Goal: Information Seeking & Learning: Learn about a topic

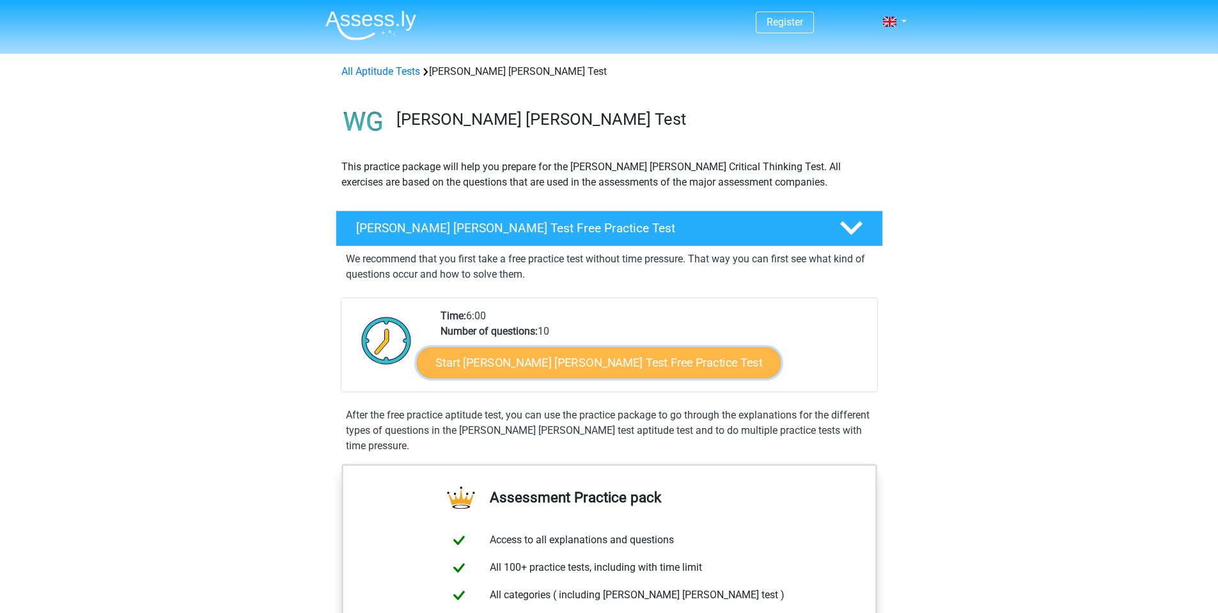
click at [525, 362] on link "Start [PERSON_NAME] [PERSON_NAME] Test Free Practice Test" at bounding box center [599, 362] width 364 height 31
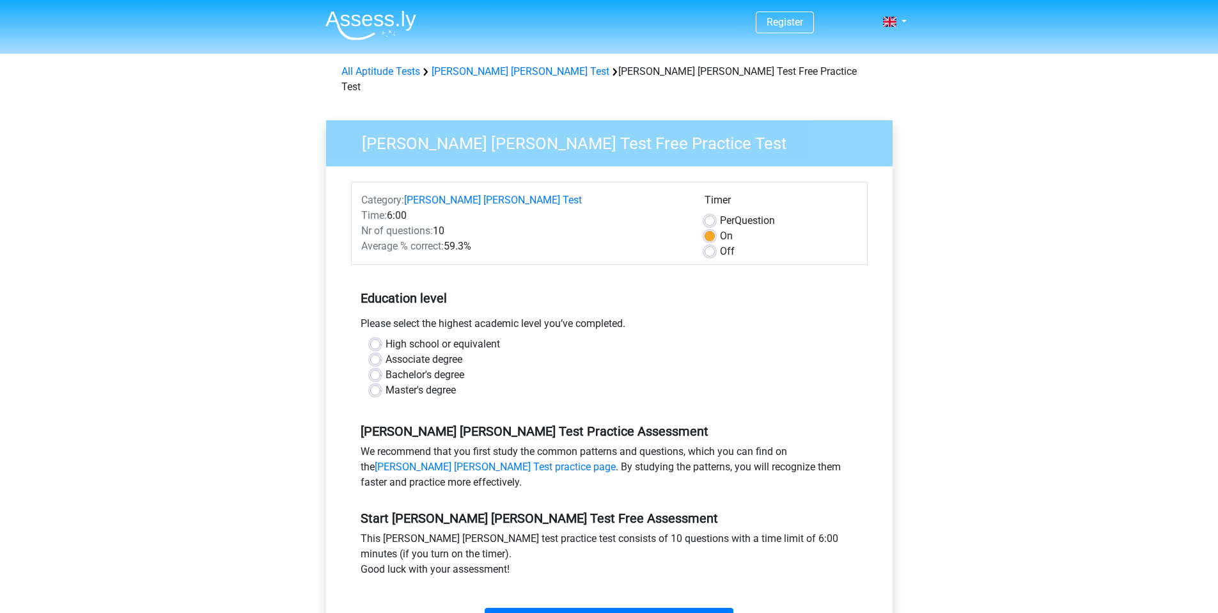
scroll to position [3, 0]
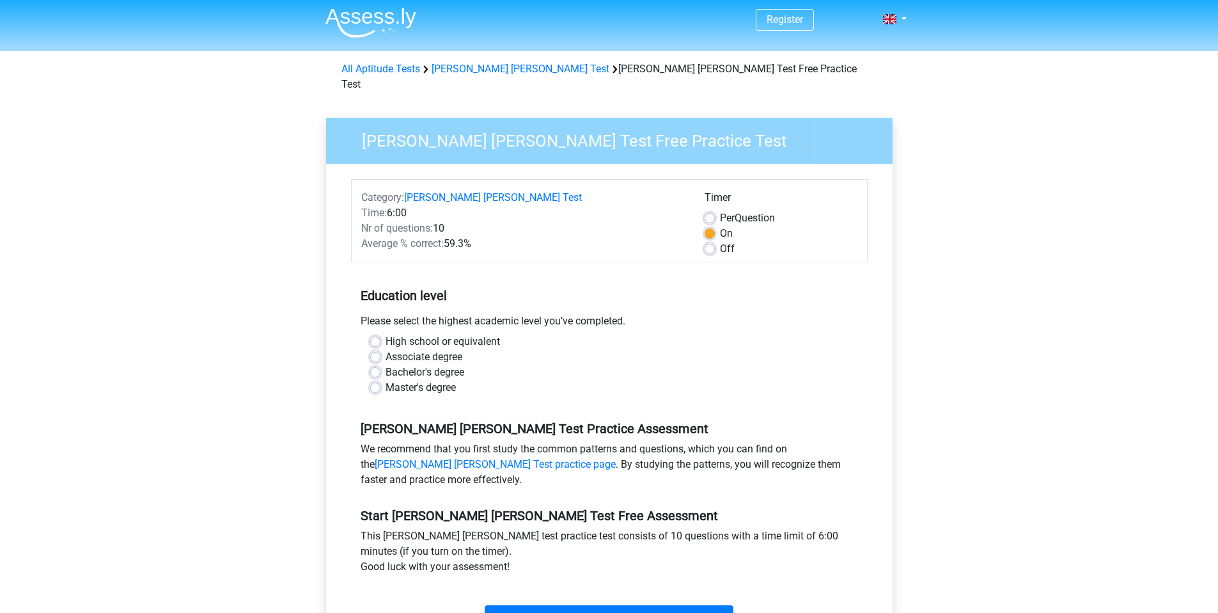
click at [378, 380] on div "Master's degree" at bounding box center [609, 387] width 478 height 15
click at [386, 380] on label "Master's degree" at bounding box center [421, 387] width 70 height 15
click at [378, 380] on input "Master's degree" at bounding box center [375, 386] width 10 height 13
radio input "true"
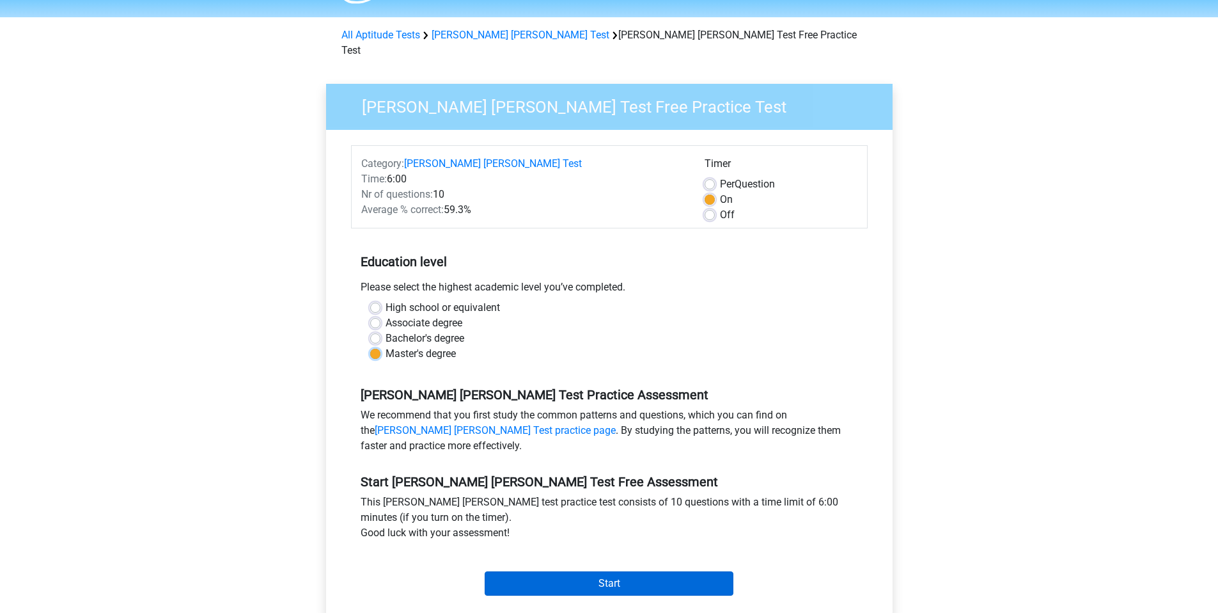
scroll to position [37, 0]
click at [529, 588] on div "Category: Watson Glaser Test Time: 6:00 Nr of questions: 10 Average % correct: …" at bounding box center [609, 372] width 547 height 486
click at [533, 577] on input "Start" at bounding box center [609, 582] width 249 height 24
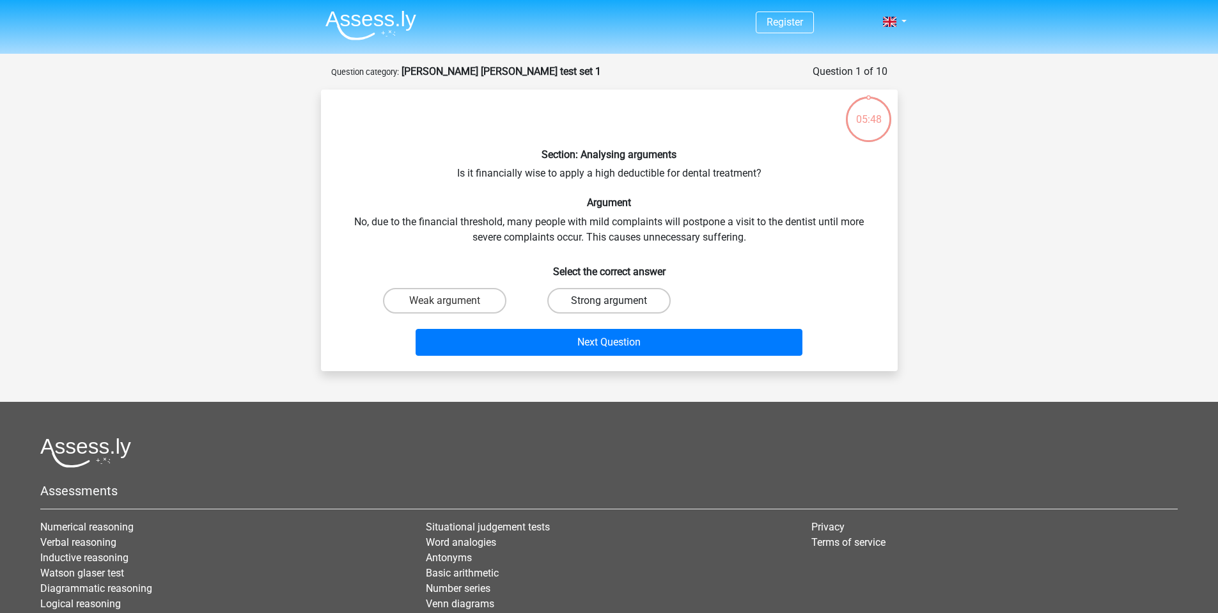
click at [587, 299] on label "Strong argument" at bounding box center [608, 301] width 123 height 26
click at [609, 301] on input "Strong argument" at bounding box center [613, 305] width 8 height 8
radio input "true"
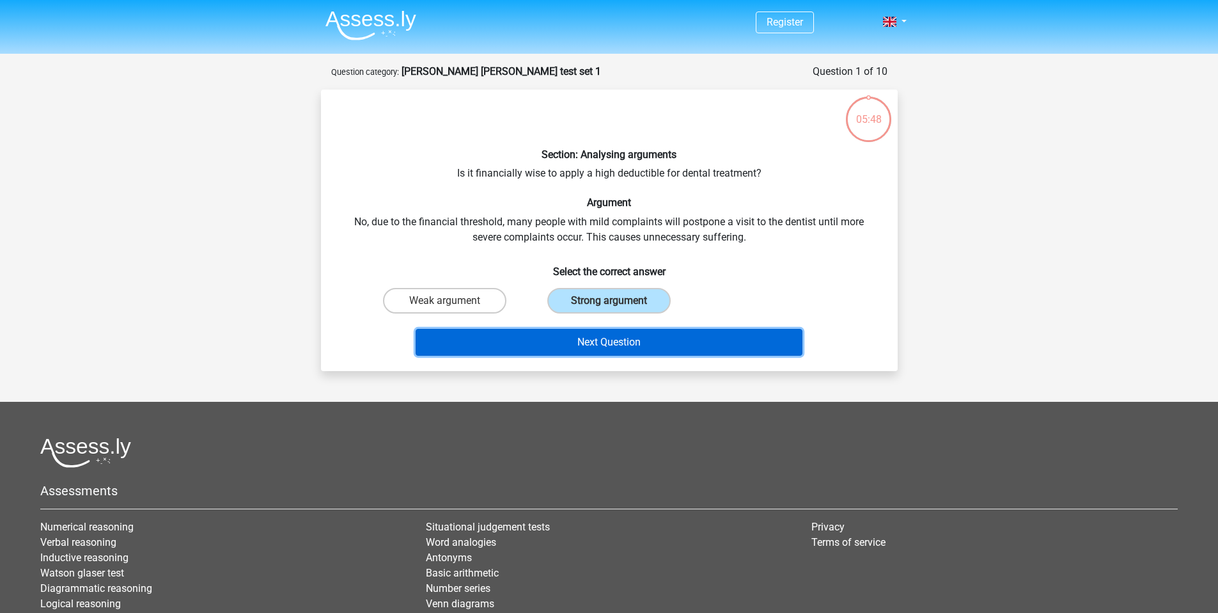
click at [560, 339] on button "Next Question" at bounding box center [609, 342] width 387 height 27
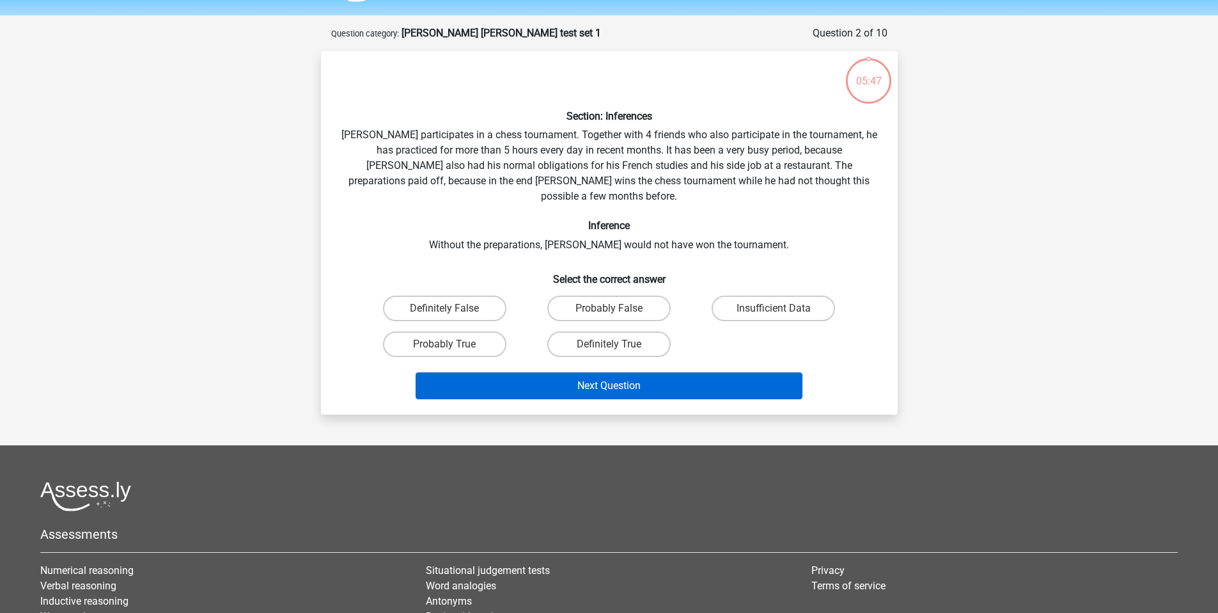
scroll to position [64, 0]
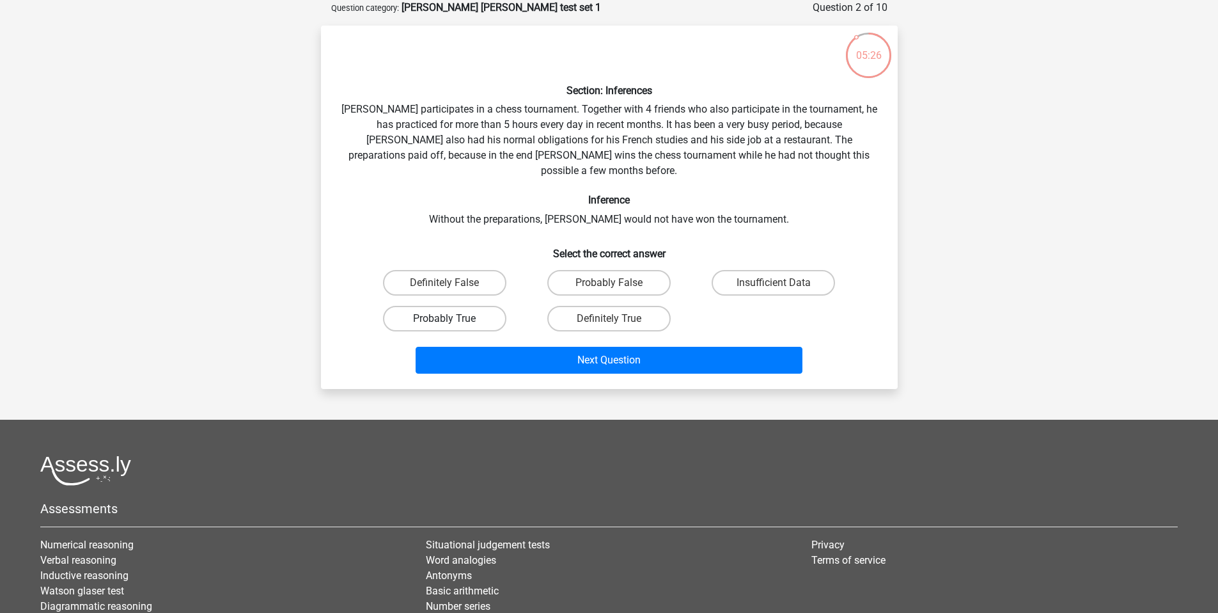
click at [437, 306] on label "Probably True" at bounding box center [444, 319] width 123 height 26
click at [444, 318] on input "Probably True" at bounding box center [448, 322] width 8 height 8
radio input "true"
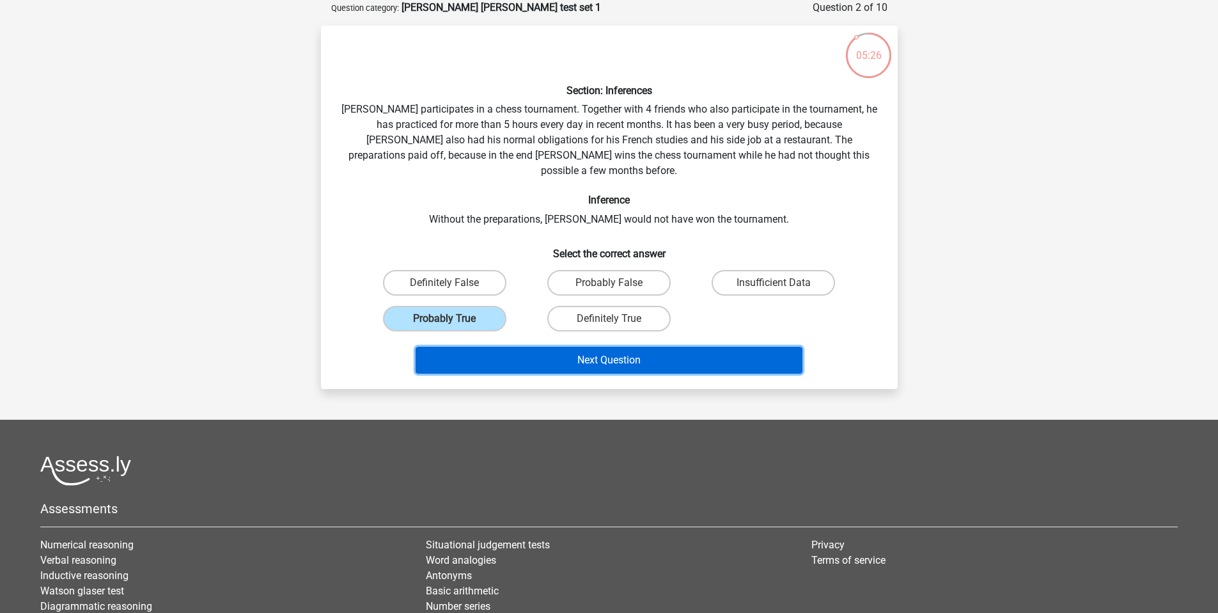
click at [515, 349] on button "Next Question" at bounding box center [609, 360] width 387 height 27
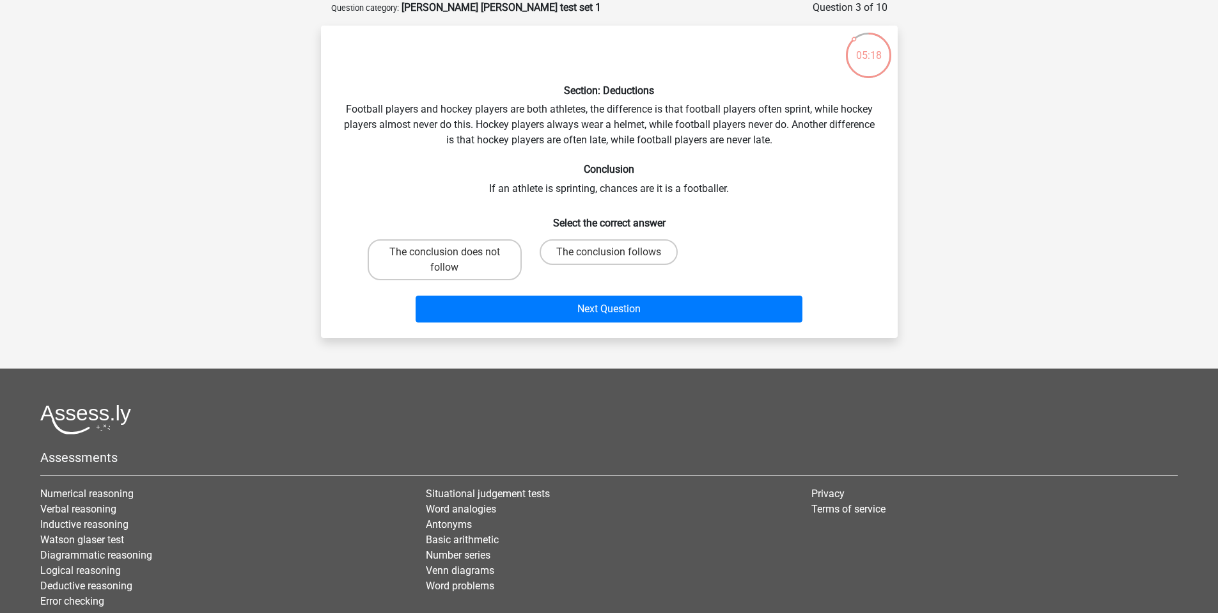
drag, startPoint x: 537, startPoint y: 126, endPoint x: 710, endPoint y: 140, distance: 173.2
click at [698, 141] on div "Section: Deductions Football players and hockey players are both athletes, the …" at bounding box center [609, 182] width 567 height 292
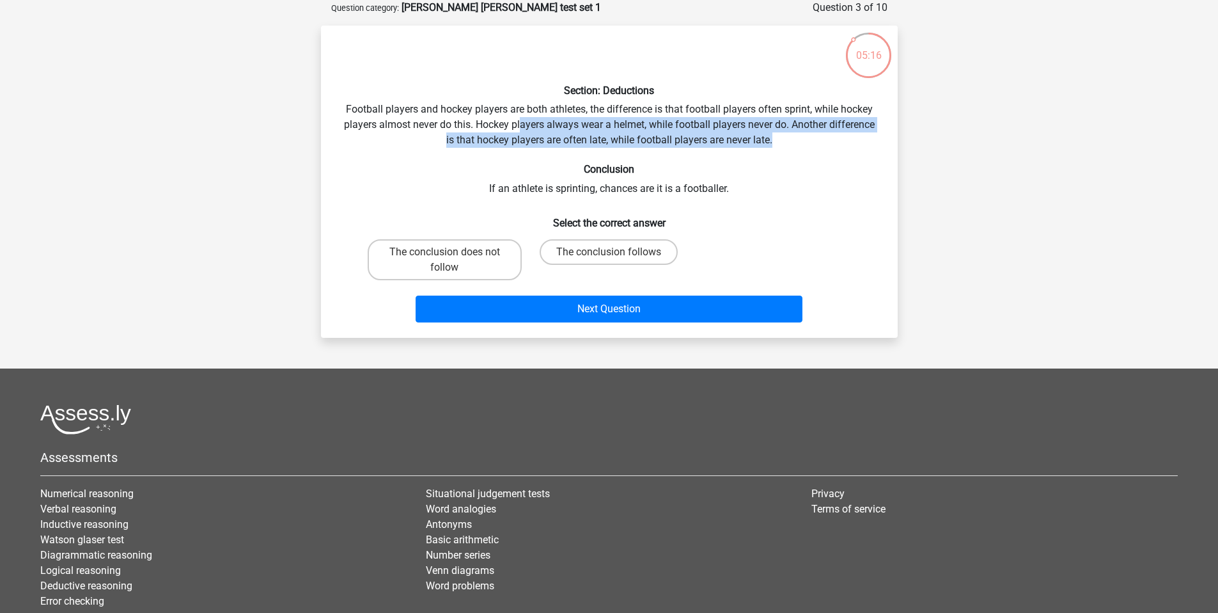
drag, startPoint x: 521, startPoint y: 120, endPoint x: 783, endPoint y: 148, distance: 263.7
click at [783, 148] on div "Section: Deductions Football players and hockey players are both athletes, the …" at bounding box center [609, 182] width 567 height 292
click at [784, 148] on div "Section: Deductions Football players and hockey players are both athletes, the …" at bounding box center [609, 182] width 567 height 292
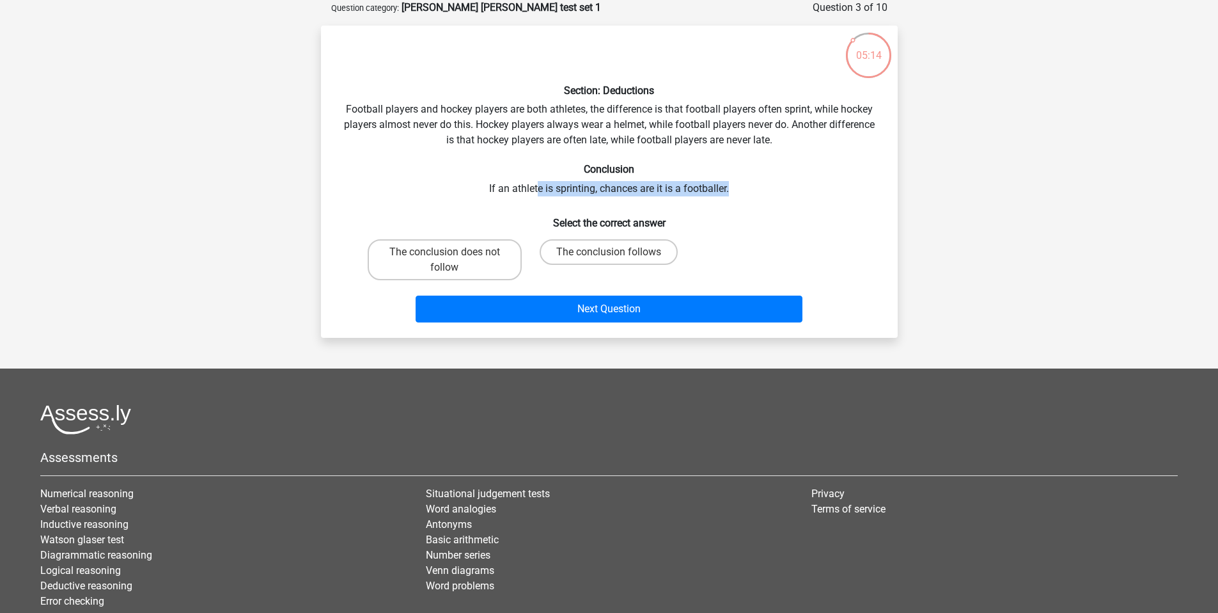
drag, startPoint x: 541, startPoint y: 191, endPoint x: 742, endPoint y: 192, distance: 200.8
click at [742, 192] on div "Section: Deductions Football players and hockey players are both athletes, the …" at bounding box center [609, 182] width 567 height 292
drag, startPoint x: 720, startPoint y: 189, endPoint x: 640, endPoint y: 191, distance: 79.9
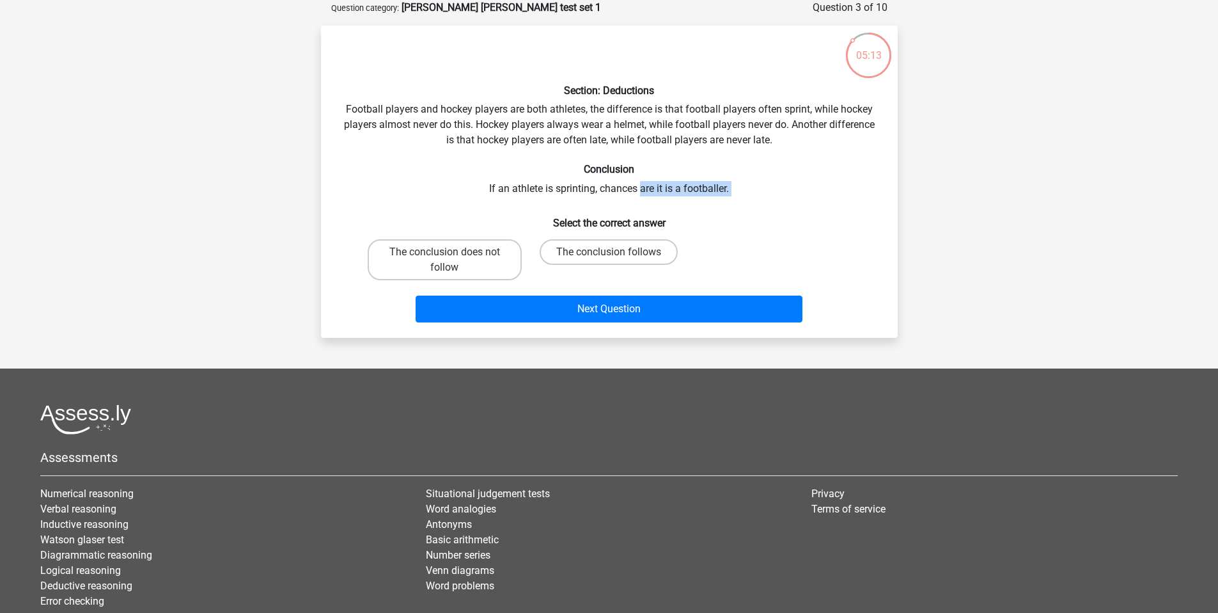
click at [641, 191] on div "Section: Deductions Football players and hockey players are both athletes, the …" at bounding box center [609, 182] width 567 height 292
click at [640, 191] on div "Section: Deductions Football players and hockey players are both athletes, the …" at bounding box center [609, 182] width 567 height 292
click at [462, 267] on label "The conclusion does not follow" at bounding box center [445, 259] width 154 height 41
click at [453, 260] on input "The conclusion does not follow" at bounding box center [448, 256] width 8 height 8
radio input "true"
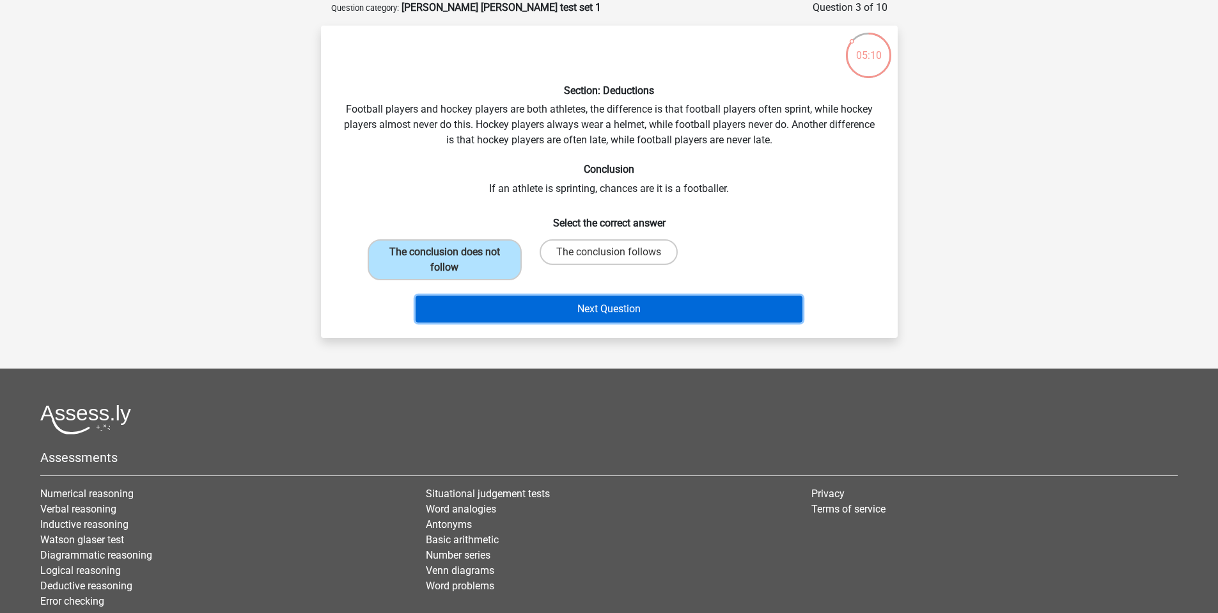
click at [571, 318] on button "Next Question" at bounding box center [609, 308] width 387 height 27
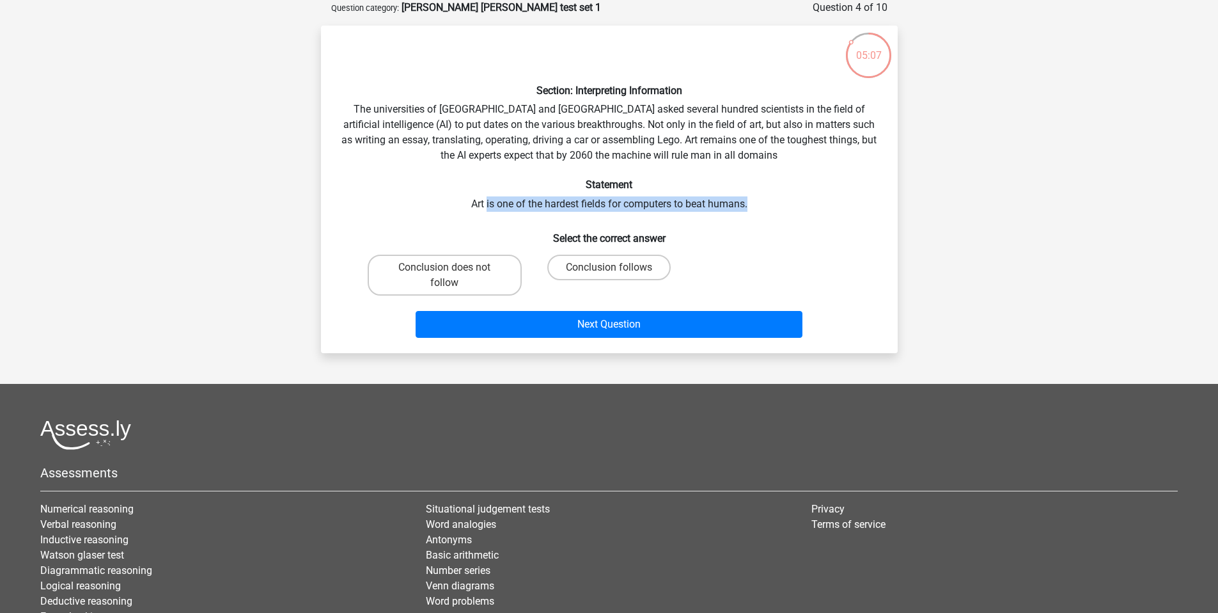
drag, startPoint x: 486, startPoint y: 205, endPoint x: 748, endPoint y: 206, distance: 262.2
click at [748, 206] on div "Section: Interpreting Information The universities of Oxford and Yale asked sev…" at bounding box center [609, 189] width 567 height 307
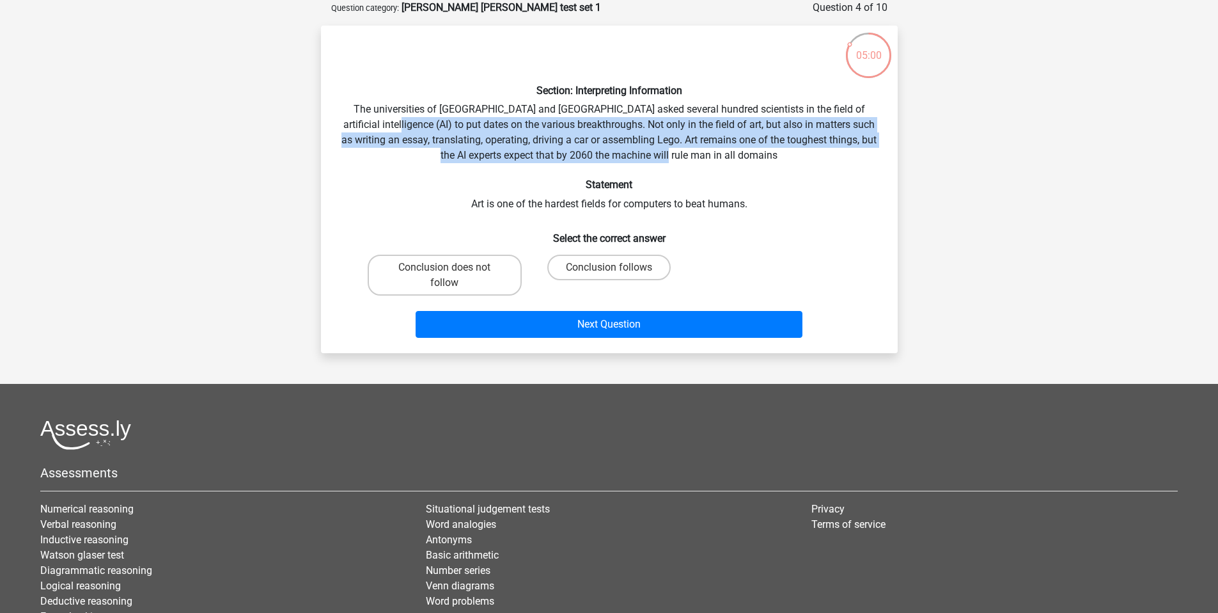
drag, startPoint x: 389, startPoint y: 125, endPoint x: 781, endPoint y: 157, distance: 393.9
click at [781, 157] on div "Section: Interpreting Information The universities of Oxford and Yale asked sev…" at bounding box center [609, 189] width 567 height 307
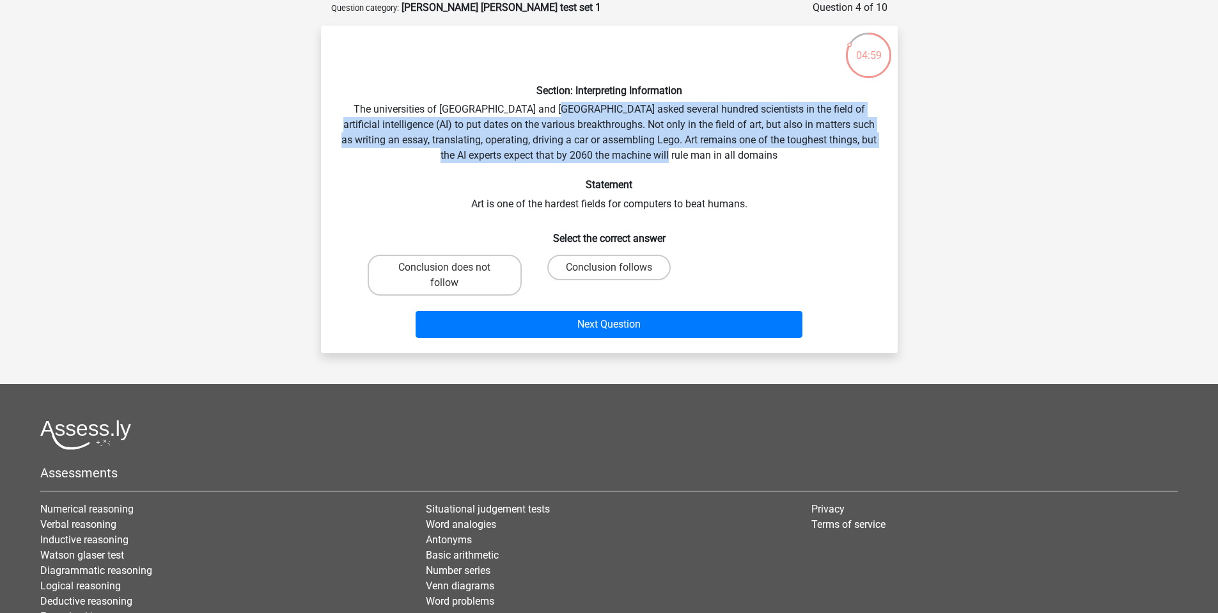
drag, startPoint x: 755, startPoint y: 148, endPoint x: 545, endPoint y: 116, distance: 211.5
click at [545, 116] on div "Section: Interpreting Information The universities of Oxford and Yale asked sev…" at bounding box center [609, 189] width 567 height 307
drag, startPoint x: 632, startPoint y: 118, endPoint x: 753, endPoint y: 152, distance: 125.5
click at [753, 152] on div "Section: Interpreting Information The universities of Oxford and Yale asked sev…" at bounding box center [609, 189] width 567 height 307
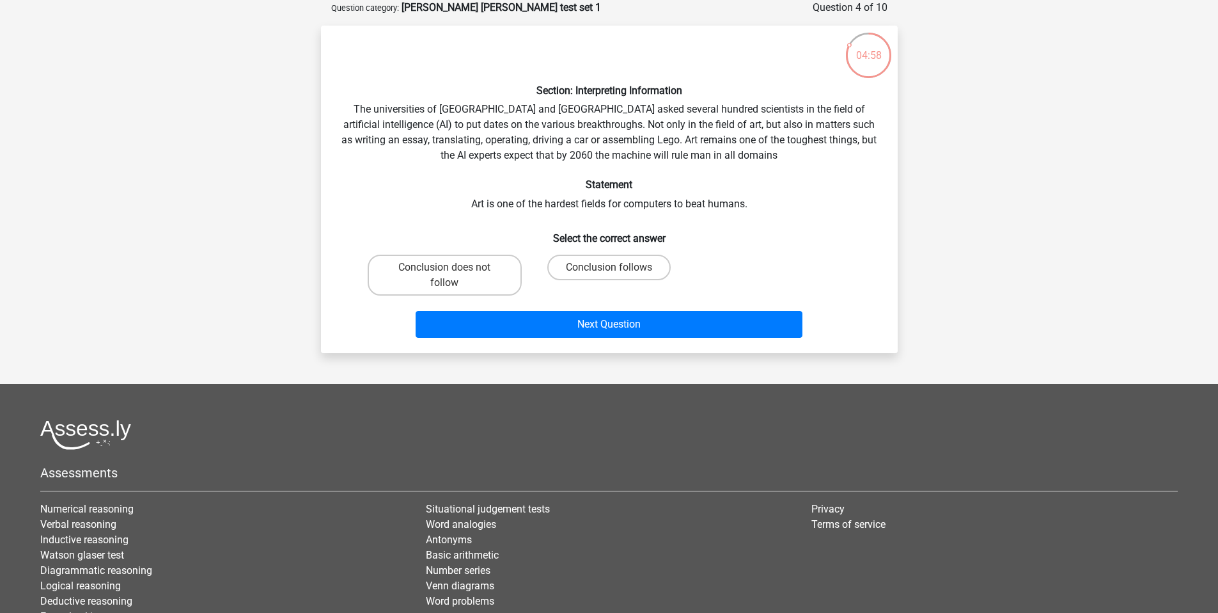
click at [753, 152] on div "Section: Interpreting Information The universities of Oxford and Yale asked sev…" at bounding box center [609, 189] width 567 height 307
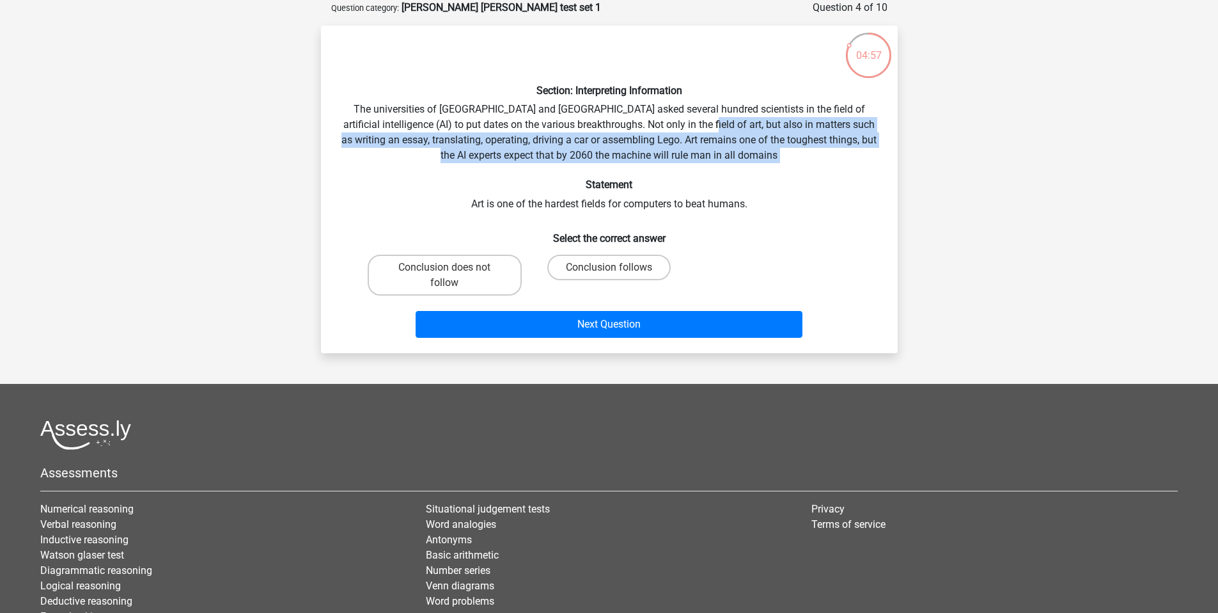
drag, startPoint x: 753, startPoint y: 152, endPoint x: 695, endPoint y: 120, distance: 66.7
click at [696, 120] on div "Section: Interpreting Information The universities of Oxford and Yale asked sev…" at bounding box center [609, 189] width 567 height 307
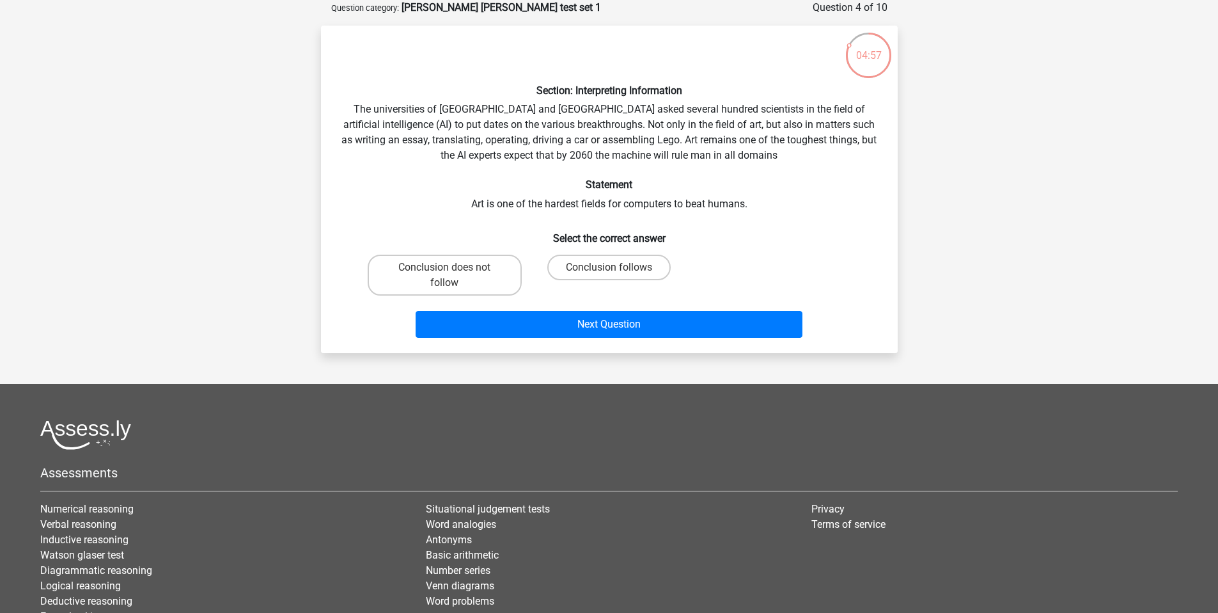
click at [694, 119] on div "Section: Interpreting Information The universities of Oxford and Yale asked sev…" at bounding box center [609, 189] width 567 height 307
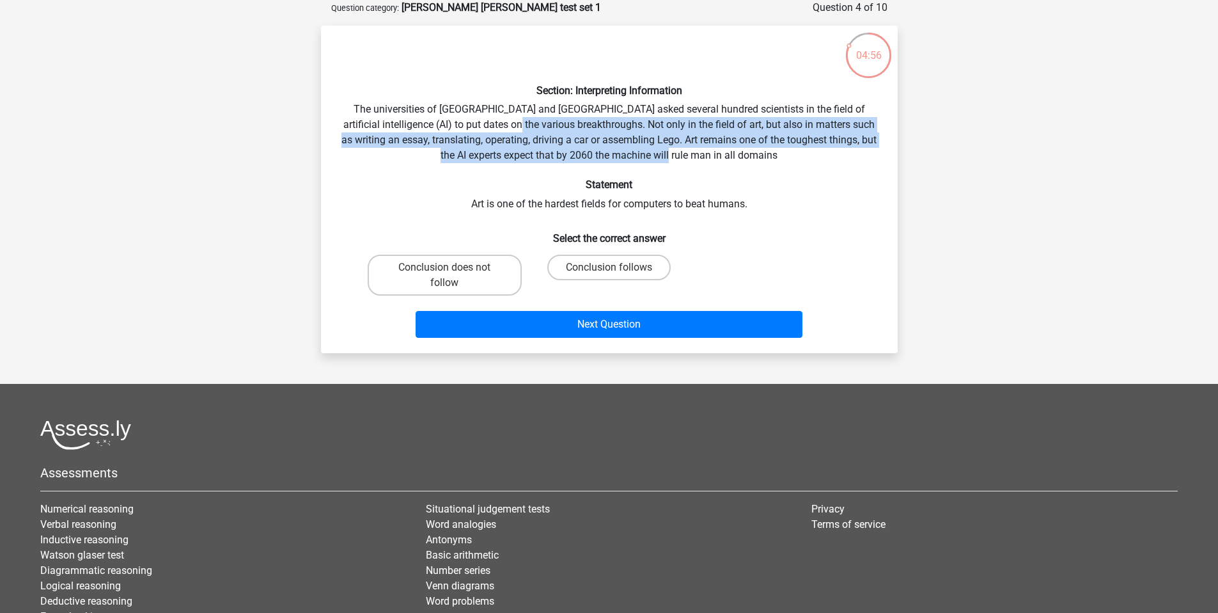
drag, startPoint x: 522, startPoint y: 127, endPoint x: 760, endPoint y: 153, distance: 238.8
click at [760, 153] on div "Section: Interpreting Information The universities of Oxford and Yale asked sev…" at bounding box center [609, 189] width 567 height 307
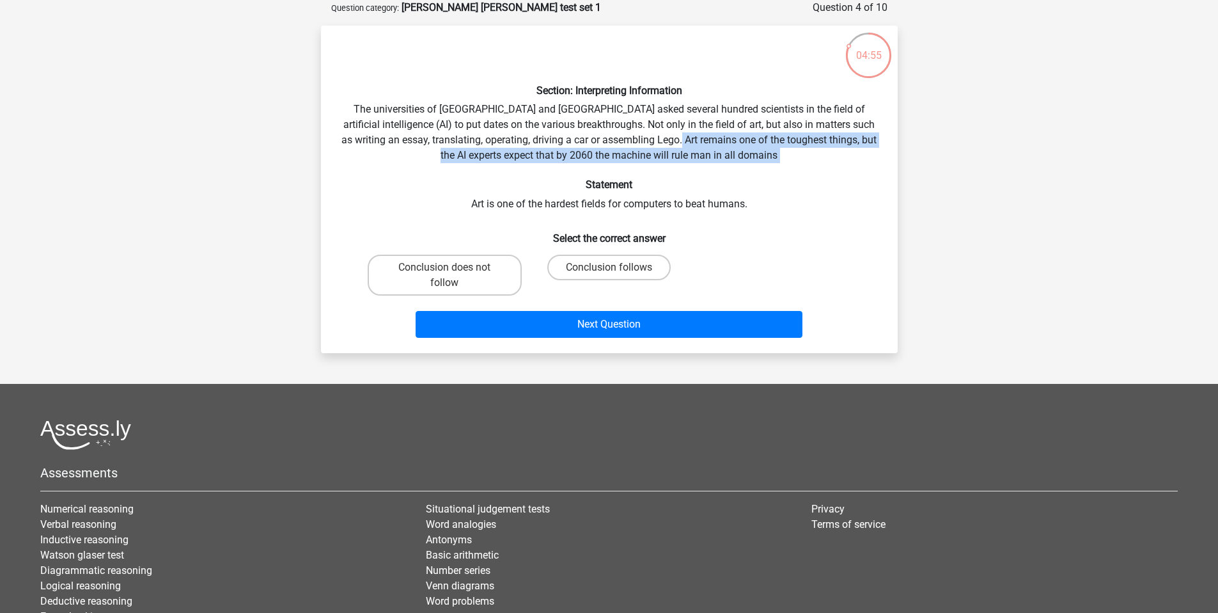
drag, startPoint x: 760, startPoint y: 153, endPoint x: 731, endPoint y: 131, distance: 36.5
click at [733, 134] on div "Section: Interpreting Information The universities of Oxford and Yale asked sev…" at bounding box center [609, 189] width 567 height 307
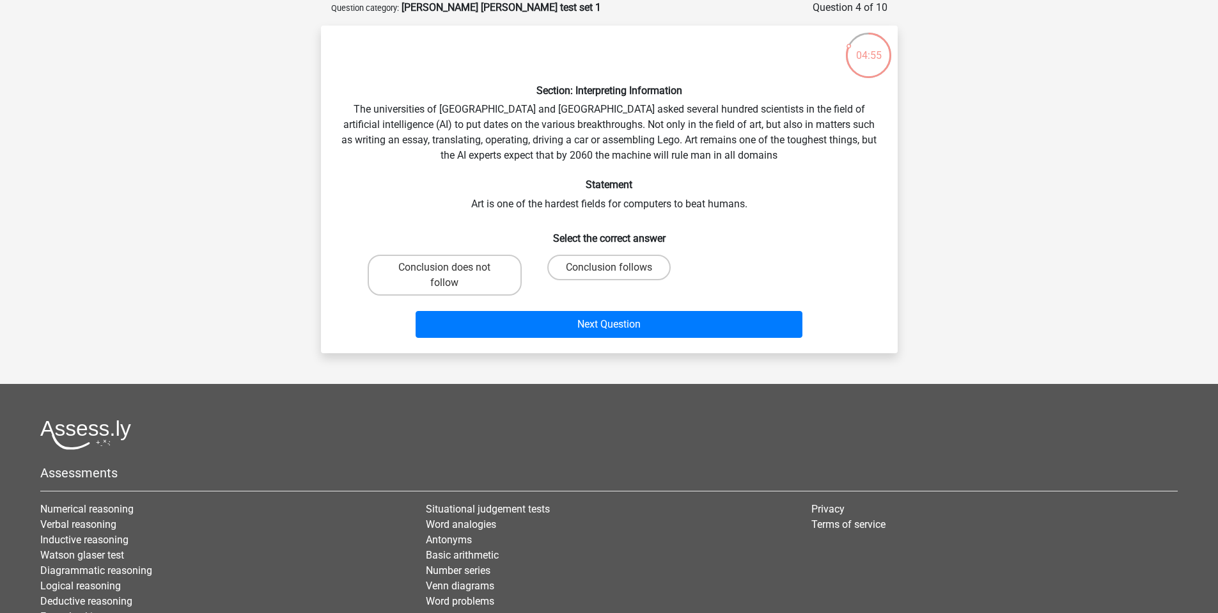
click at [730, 130] on div "Section: Interpreting Information The universities of Oxford and Yale asked sev…" at bounding box center [609, 189] width 567 height 307
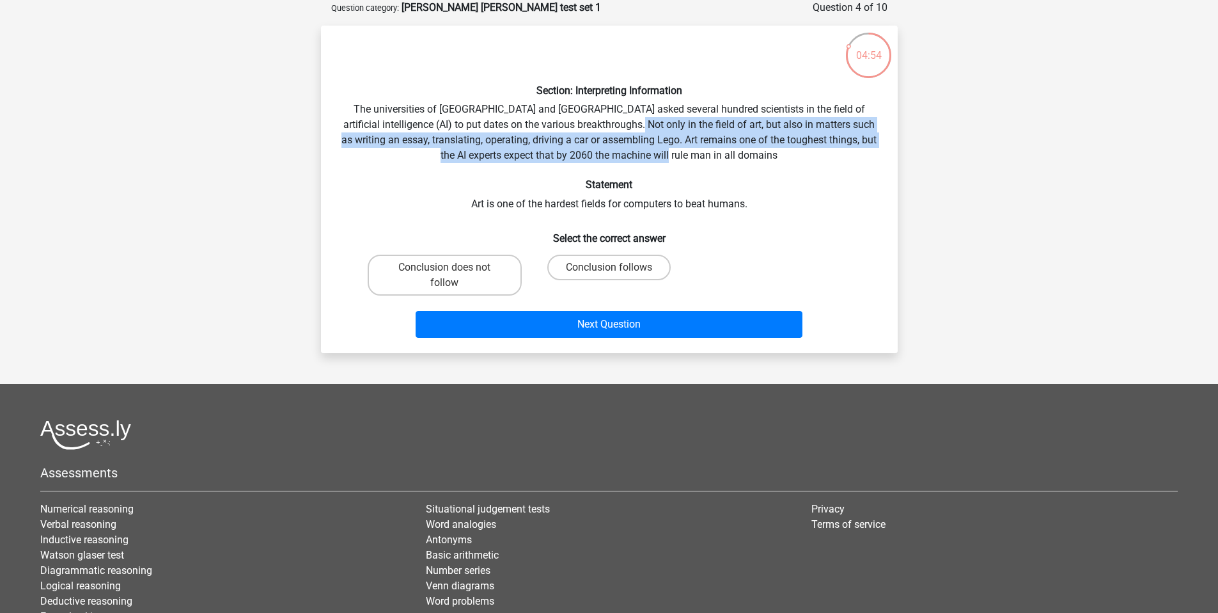
drag, startPoint x: 632, startPoint y: 122, endPoint x: 780, endPoint y: 158, distance: 151.4
click at [780, 158] on div "Section: Interpreting Information The universities of Oxford and Yale asked sev…" at bounding box center [609, 189] width 567 height 307
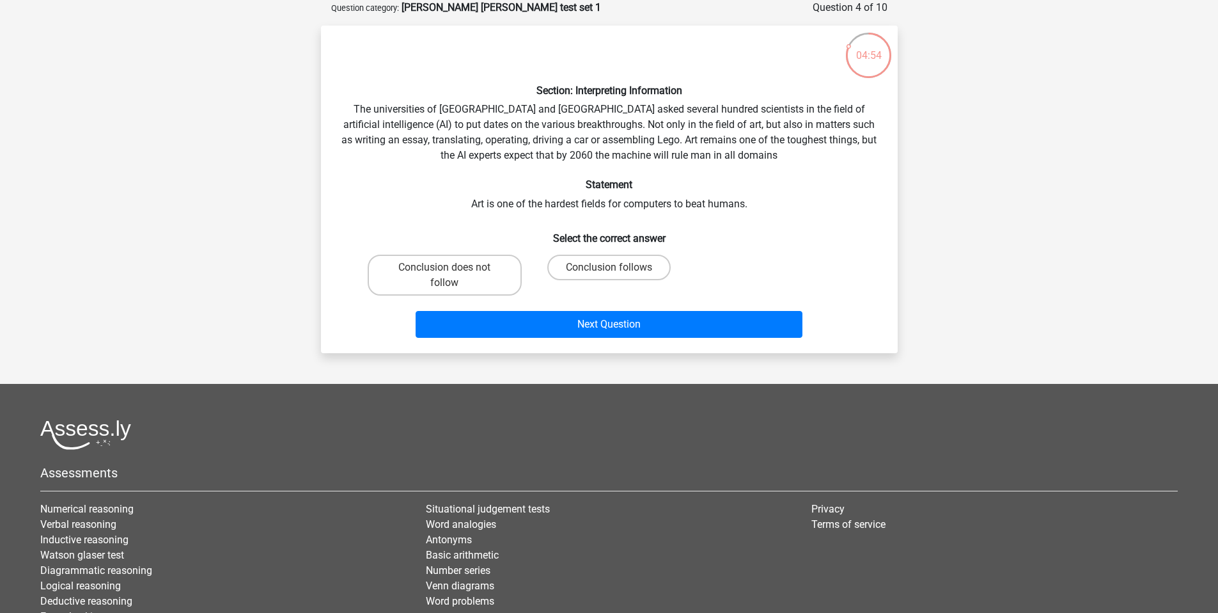
drag, startPoint x: 775, startPoint y: 159, endPoint x: 718, endPoint y: 150, distance: 57.6
click at [773, 159] on div "Section: Interpreting Information The universities of Oxford and Yale asked sev…" at bounding box center [609, 189] width 567 height 307
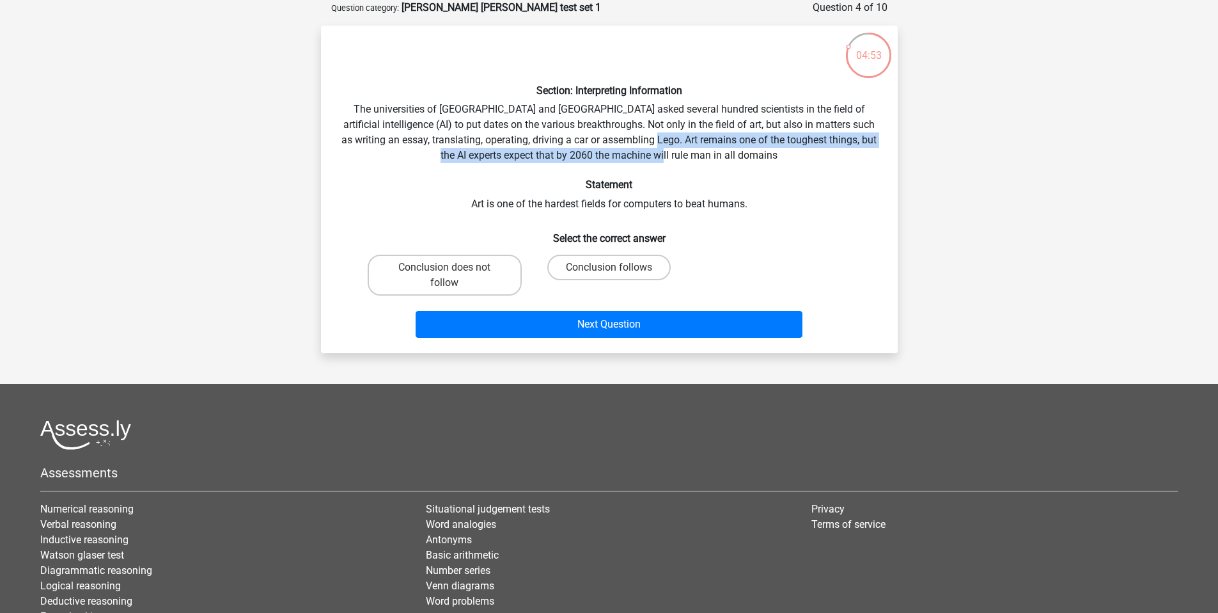
drag, startPoint x: 718, startPoint y: 150, endPoint x: 687, endPoint y: 136, distance: 33.8
click at [687, 136] on div "Section: Interpreting Information The universities of Oxford and Yale asked sev…" at bounding box center [609, 189] width 567 height 307
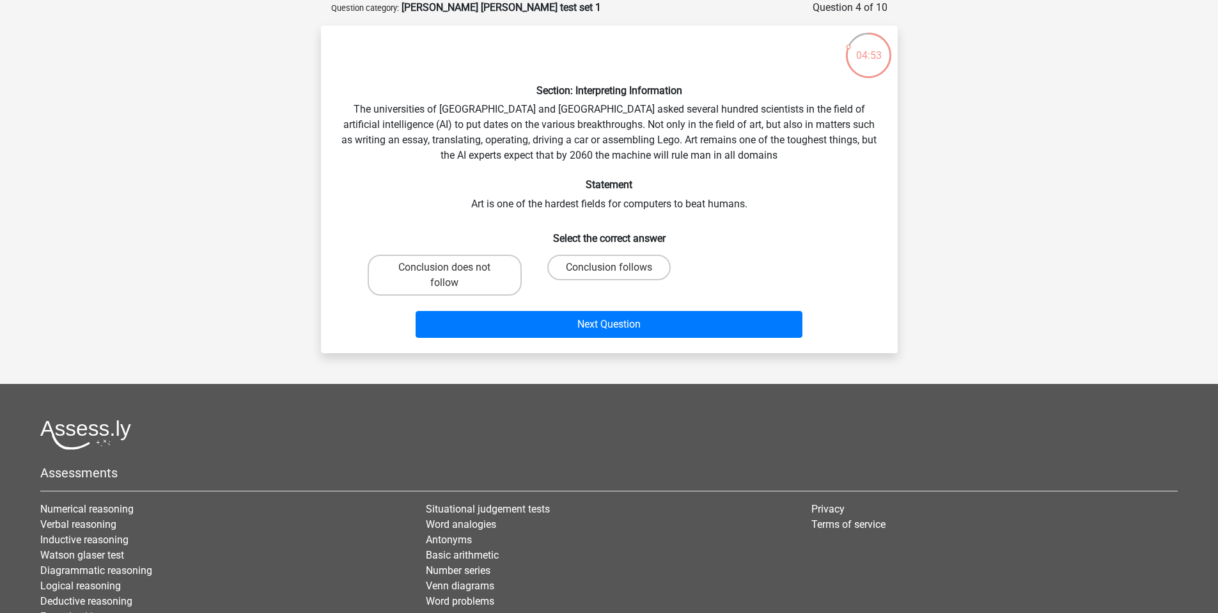
drag, startPoint x: 687, startPoint y: 134, endPoint x: 677, endPoint y: 136, distance: 10.4
click at [686, 133] on div "Section: Interpreting Information The universities of Oxford and Yale asked sev…" at bounding box center [609, 189] width 567 height 307
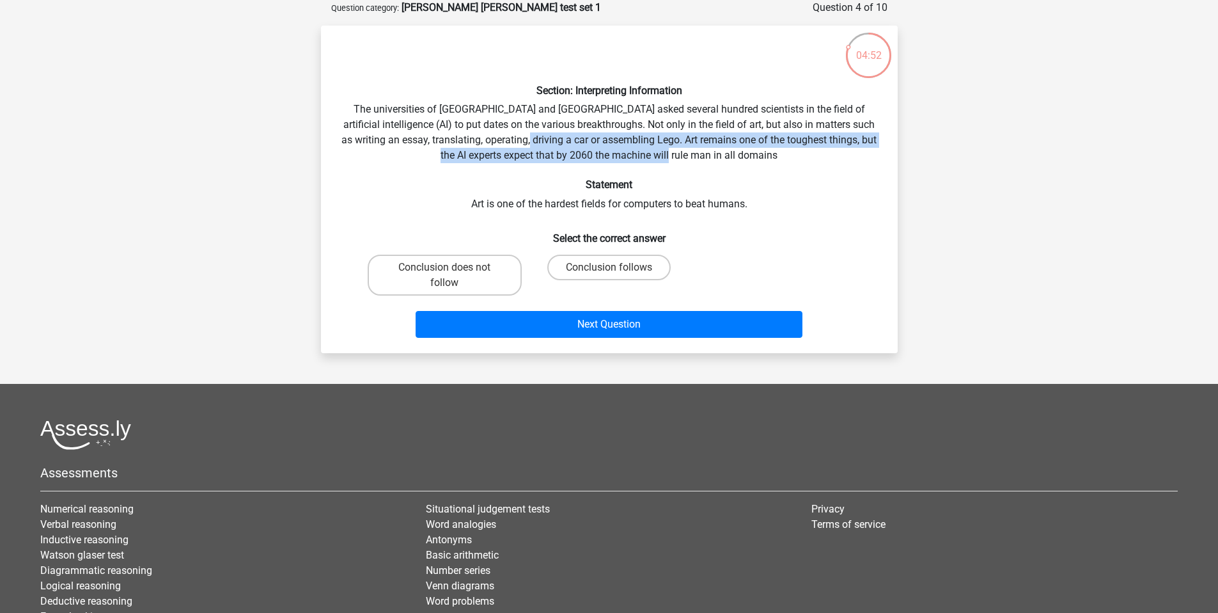
drag, startPoint x: 557, startPoint y: 139, endPoint x: 779, endPoint y: 165, distance: 223.4
click at [779, 162] on div "Section: Interpreting Information The universities of Oxford and Yale asked sev…" at bounding box center [609, 189] width 567 height 307
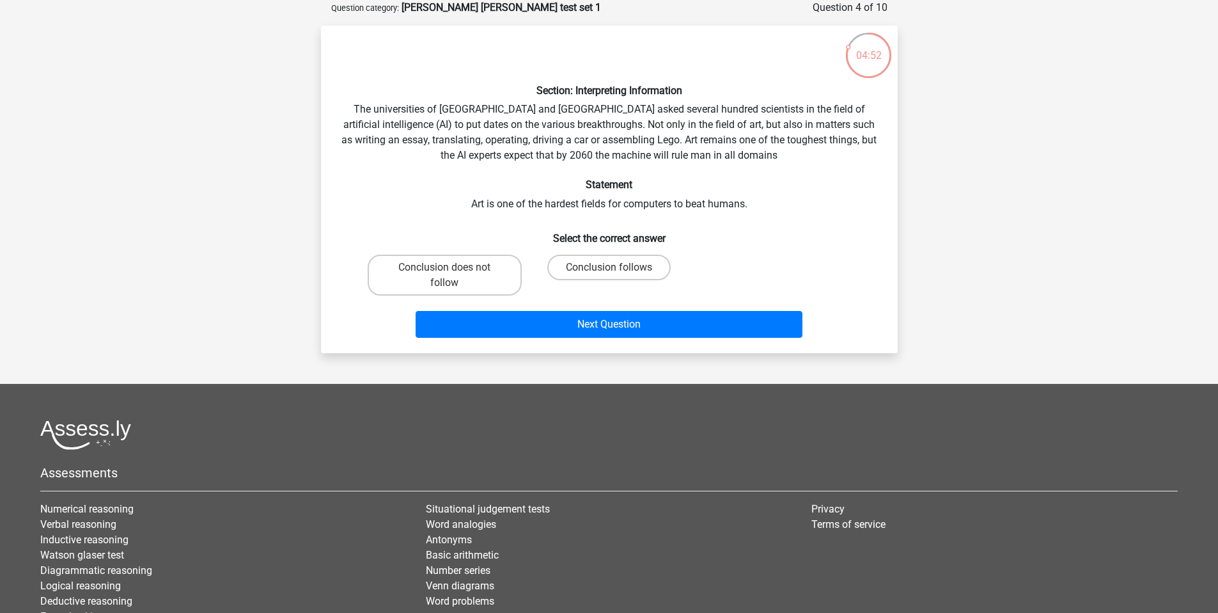
click at [779, 165] on div "Section: Interpreting Information The universities of Oxford and Yale asked sev…" at bounding box center [609, 189] width 567 height 307
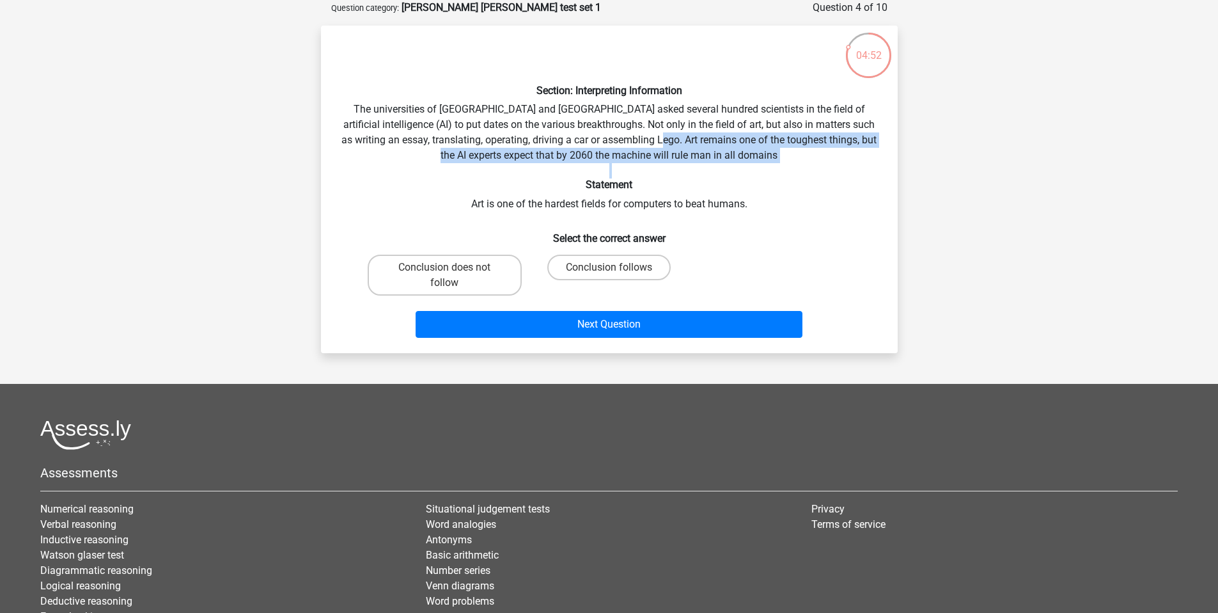
drag, startPoint x: 754, startPoint y: 164, endPoint x: 694, endPoint y: 136, distance: 66.6
click at [698, 141] on div "Section: Interpreting Information The universities of Oxford and Yale asked sev…" at bounding box center [609, 189] width 567 height 307
click at [694, 136] on div "Section: Interpreting Information The universities of Oxford and Yale asked sev…" at bounding box center [609, 189] width 567 height 307
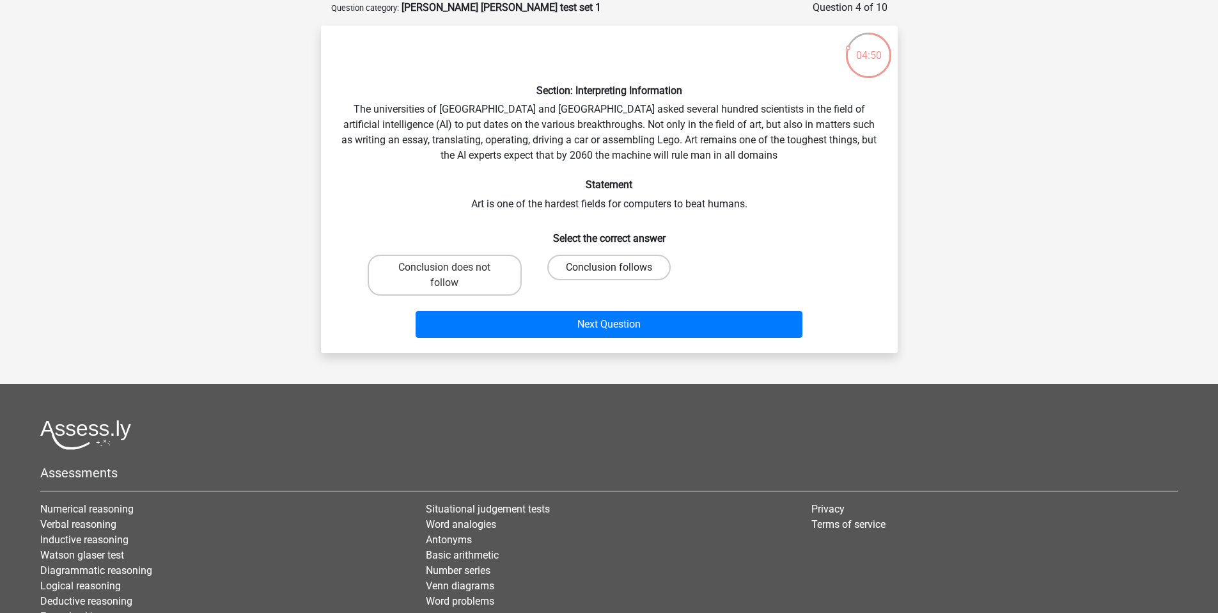
click at [564, 265] on label "Conclusion follows" at bounding box center [608, 268] width 123 height 26
click at [609, 267] on input "Conclusion follows" at bounding box center [613, 271] width 8 height 8
radio input "true"
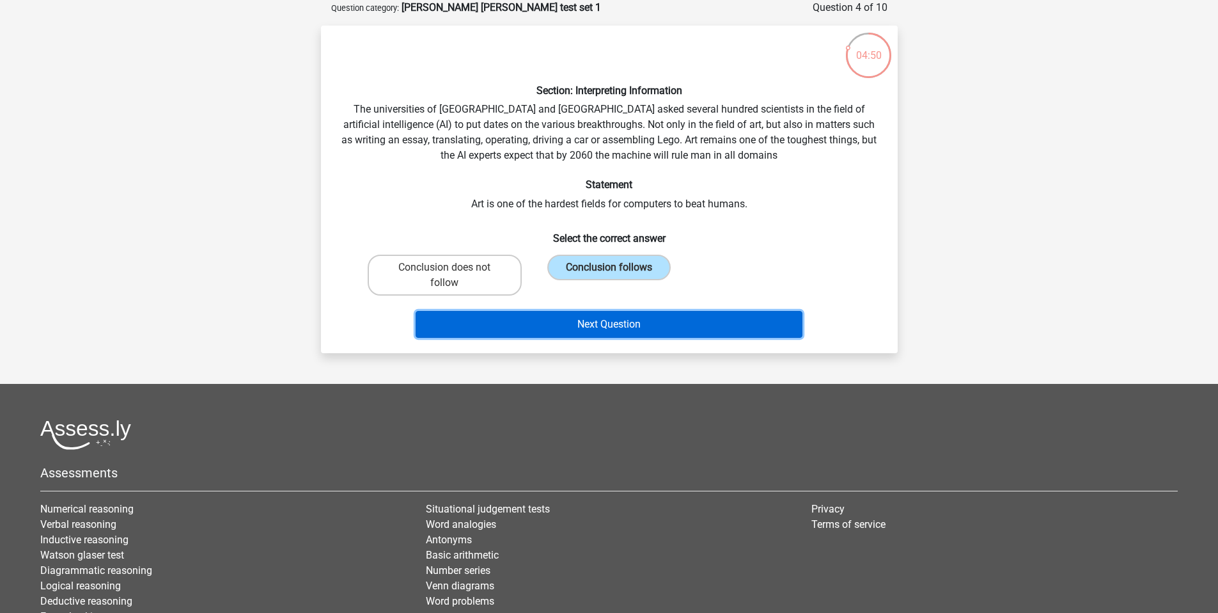
click at [567, 324] on button "Next Question" at bounding box center [609, 324] width 387 height 27
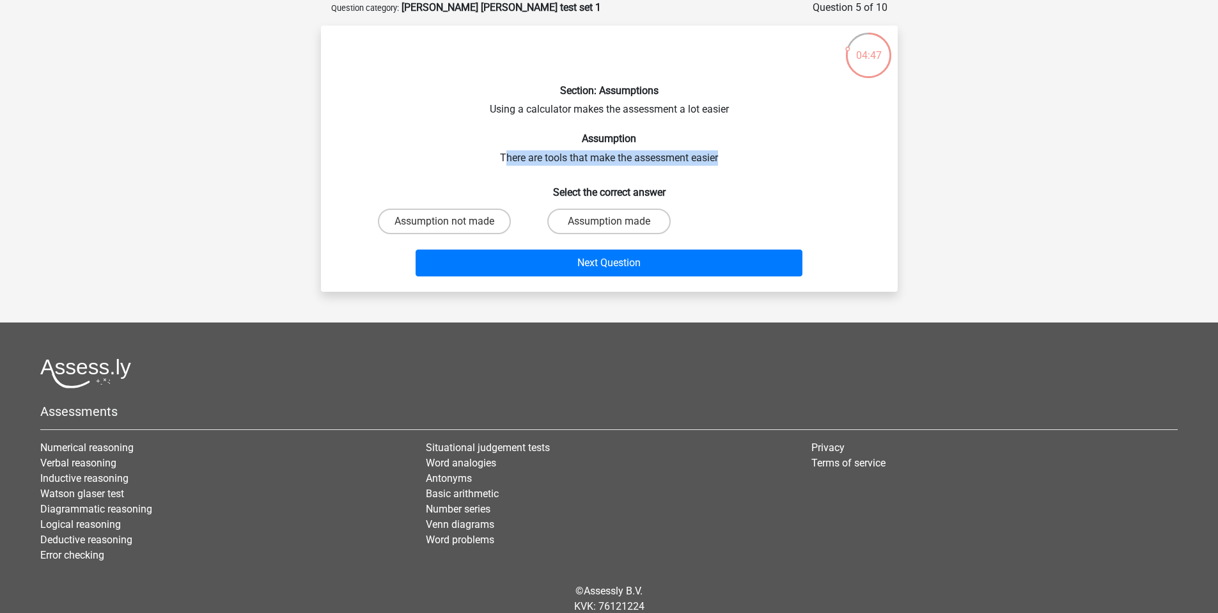
drag, startPoint x: 506, startPoint y: 157, endPoint x: 737, endPoint y: 155, distance: 231.5
click at [737, 155] on div "Section: Assumptions Using a calculator makes the assessment a lot easier Assum…" at bounding box center [609, 159] width 567 height 246
click at [734, 156] on div "Section: Assumptions Using a calculator makes the assessment a lot easier Assum…" at bounding box center [609, 159] width 567 height 246
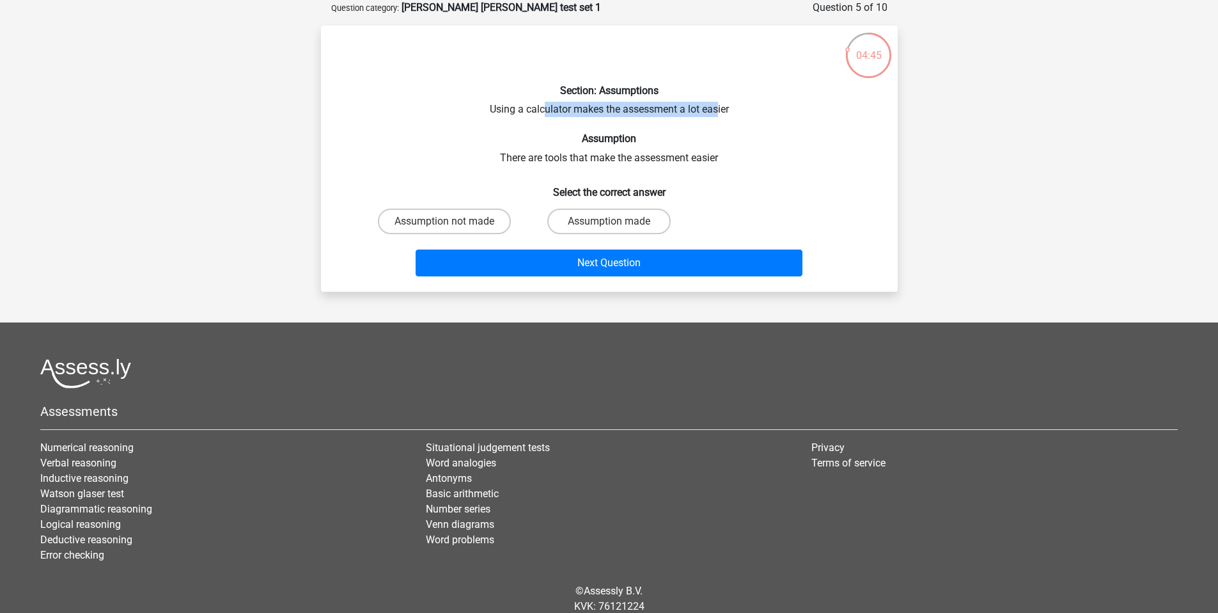
drag, startPoint x: 545, startPoint y: 111, endPoint x: 719, endPoint y: 113, distance: 173.3
click at [719, 113] on div "Section: Assumptions Using a calculator makes the assessment a lot easier Assum…" at bounding box center [609, 159] width 567 height 246
click at [720, 111] on div "Section: Assumptions Using a calculator makes the assessment a lot easier Assum…" at bounding box center [609, 159] width 567 height 246
drag, startPoint x: 518, startPoint y: 109, endPoint x: 734, endPoint y: 105, distance: 216.2
click at [734, 105] on div "Section: Assumptions Using a calculator makes the assessment a lot easier Assum…" at bounding box center [609, 159] width 567 height 246
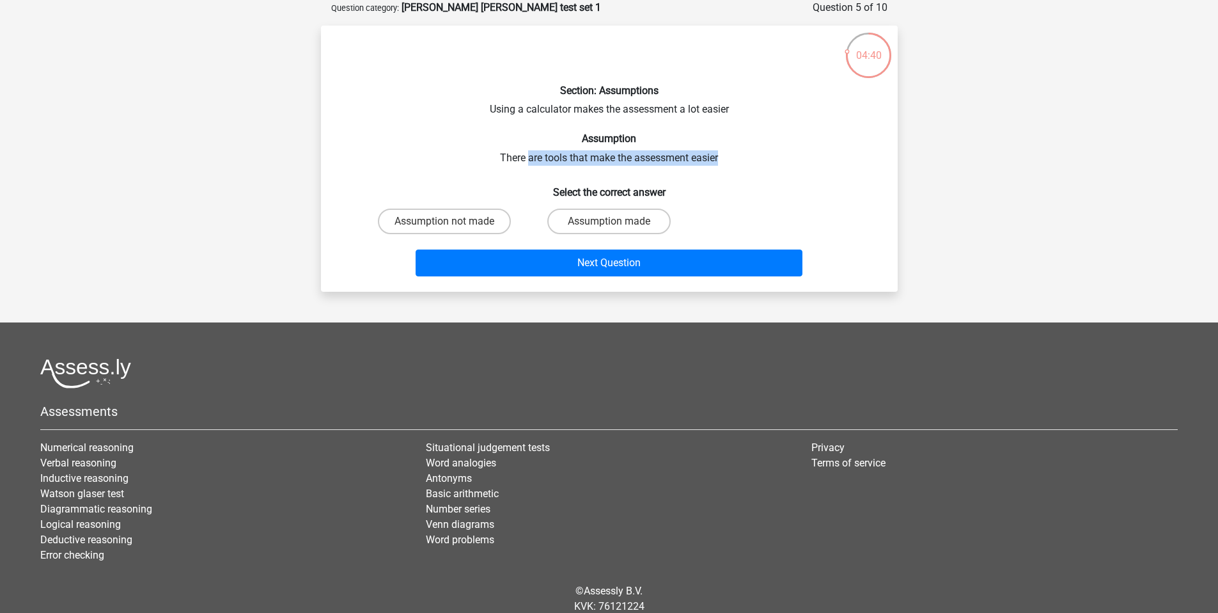
drag, startPoint x: 527, startPoint y: 157, endPoint x: 732, endPoint y: 162, distance: 205.3
click at [731, 162] on div "Section: Assumptions Using a calculator makes the assessment a lot easier Assum…" at bounding box center [609, 159] width 567 height 246
click at [482, 226] on label "Assumption not made" at bounding box center [444, 221] width 133 height 26
click at [453, 226] on input "Assumption not made" at bounding box center [448, 225] width 8 height 8
radio input "true"
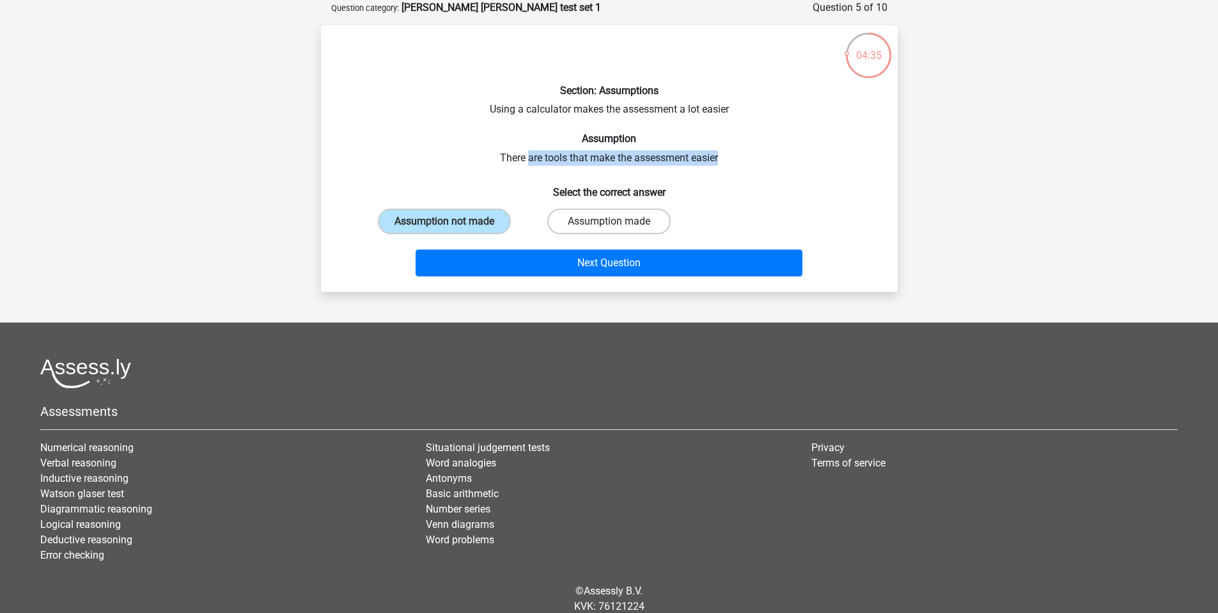
click at [608, 221] on label "Assumption made" at bounding box center [608, 221] width 123 height 26
click at [609, 221] on input "Assumption made" at bounding box center [613, 225] width 8 height 8
radio input "true"
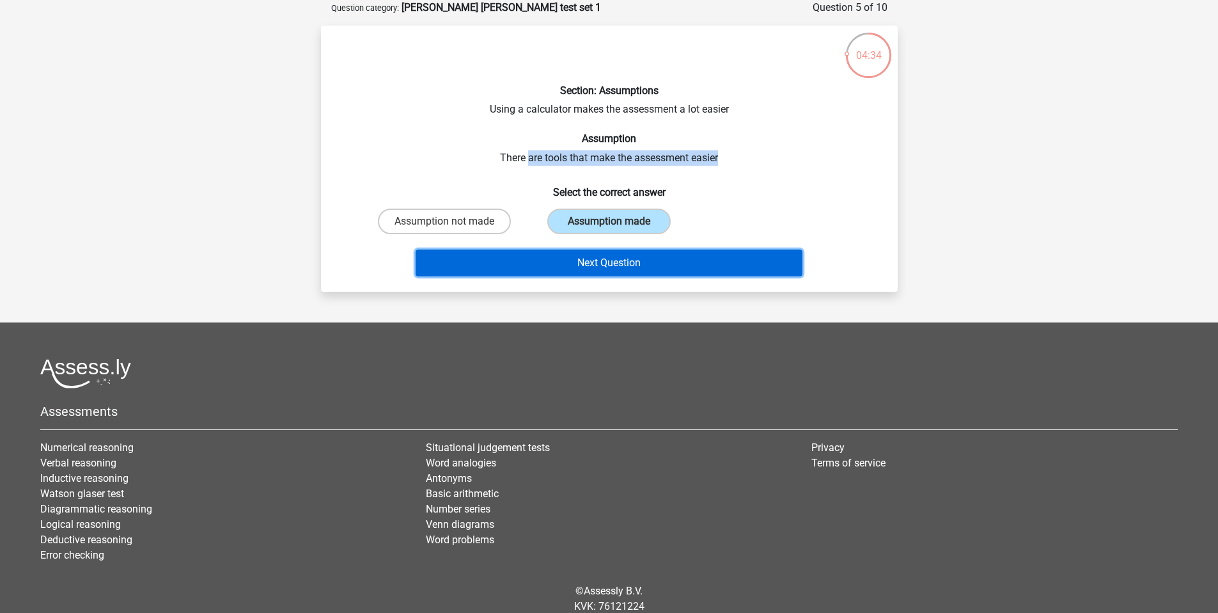
click at [618, 257] on button "Next Question" at bounding box center [609, 262] width 387 height 27
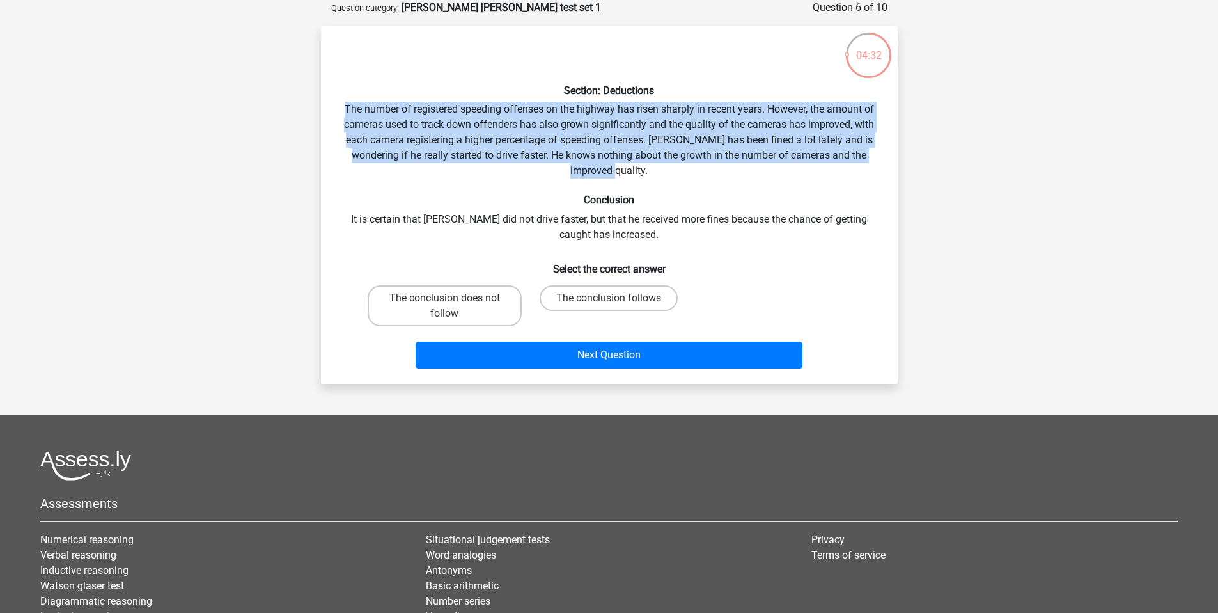
drag, startPoint x: 334, startPoint y: 106, endPoint x: 712, endPoint y: 169, distance: 383.9
click at [712, 169] on div "Section: Deductions The number of registered speeding offenses on the highway h…" at bounding box center [609, 205] width 567 height 338
click at [455, 311] on label "The conclusion does not follow" at bounding box center [445, 305] width 154 height 41
click at [453, 306] on input "The conclusion does not follow" at bounding box center [448, 302] width 8 height 8
radio input "true"
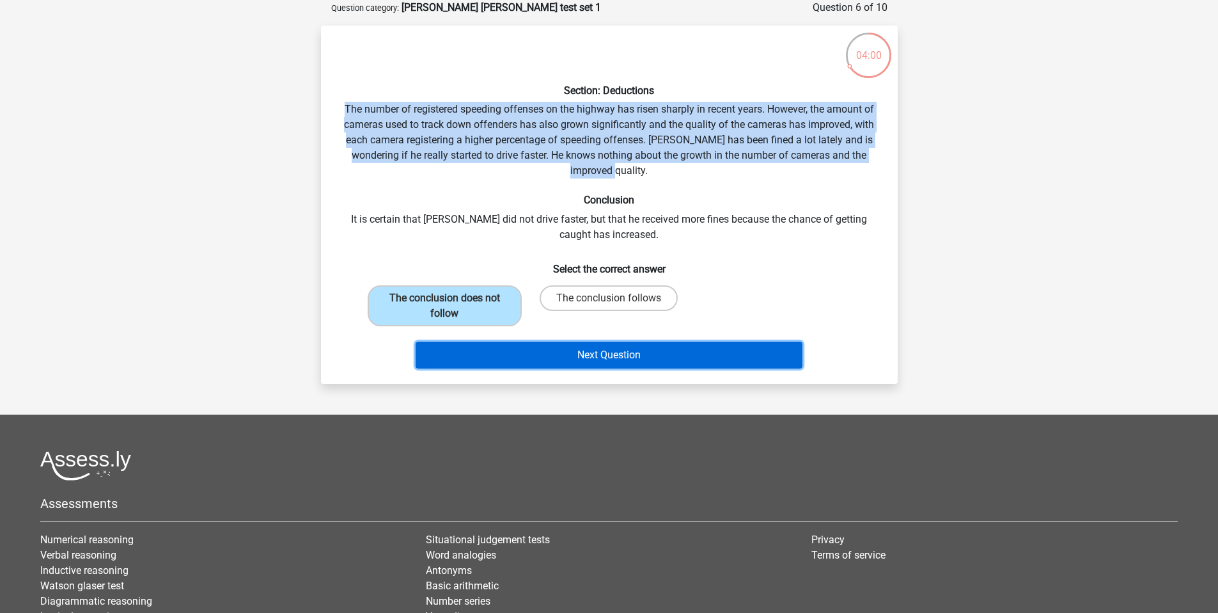
click at [602, 353] on button "Next Question" at bounding box center [609, 354] width 387 height 27
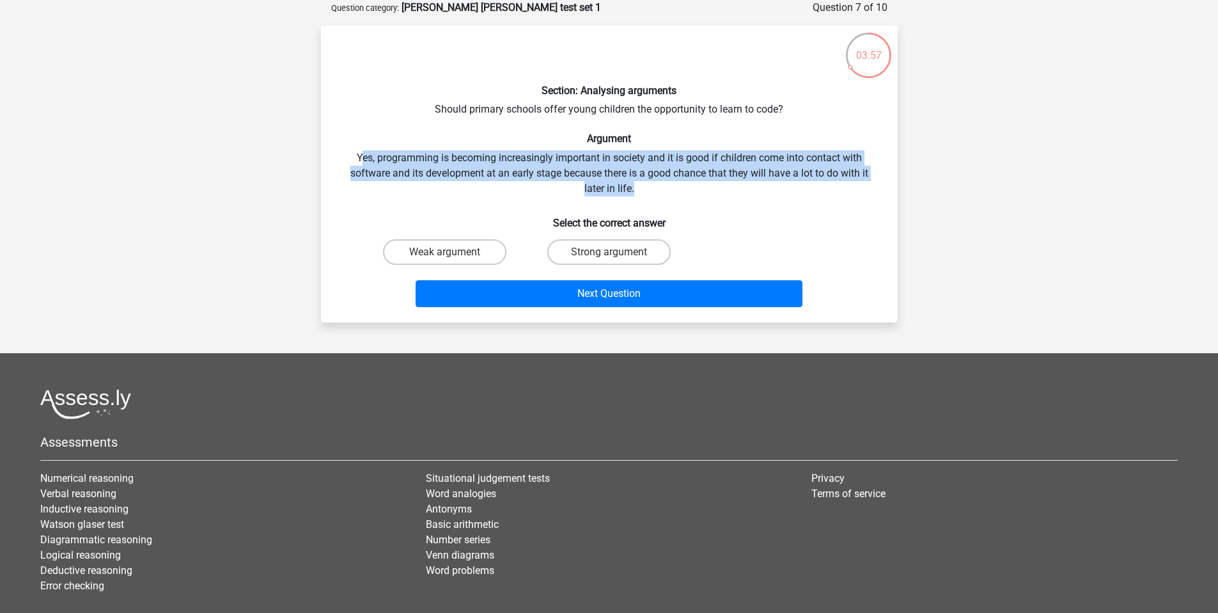
drag, startPoint x: 363, startPoint y: 155, endPoint x: 712, endPoint y: 185, distance: 349.8
click at [712, 185] on div "Section: Analysing arguments Should primary schools offer young children the op…" at bounding box center [609, 174] width 567 height 276
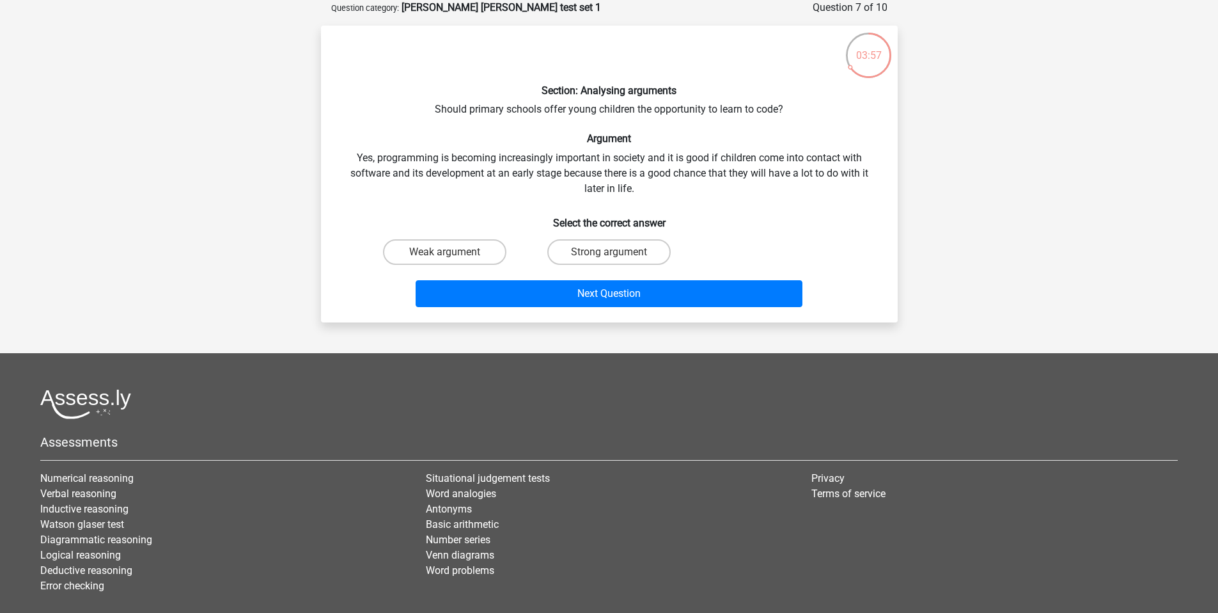
click at [712, 185] on div "Section: Analysing arguments Should primary schools offer young children the op…" at bounding box center [609, 174] width 567 height 276
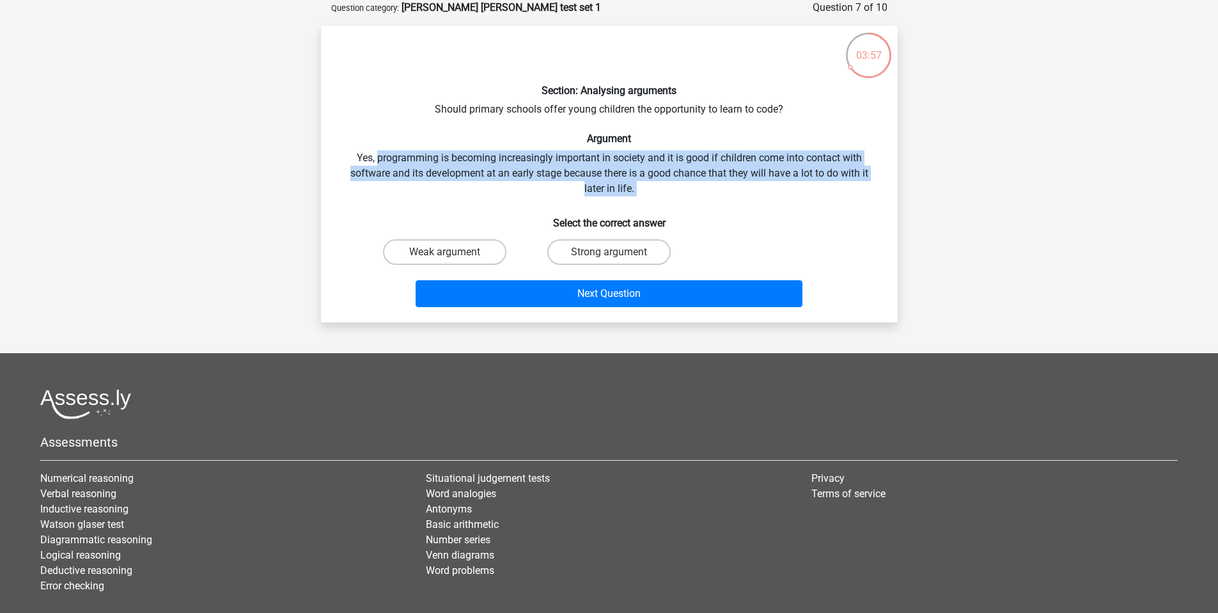
drag, startPoint x: 712, startPoint y: 186, endPoint x: 401, endPoint y: 155, distance: 312.4
click at [401, 155] on div "Section: Analysing arguments Should primary schools offer young children the op…" at bounding box center [609, 174] width 567 height 276
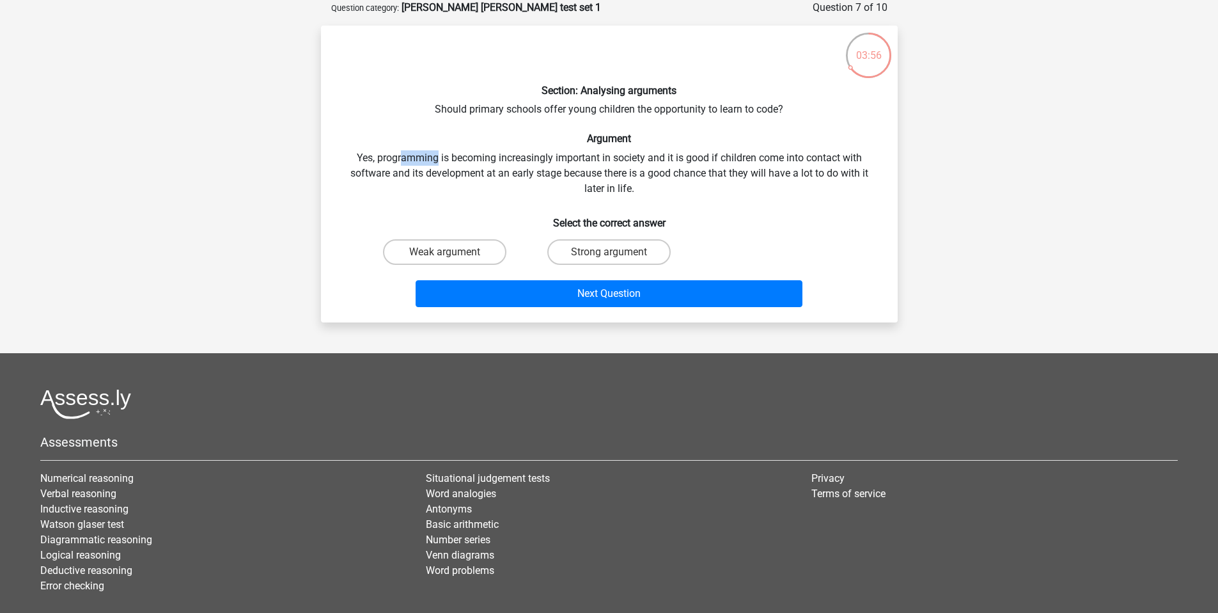
click at [400, 155] on div "Section: Analysing arguments Should primary schools offer young children the op…" at bounding box center [609, 174] width 567 height 276
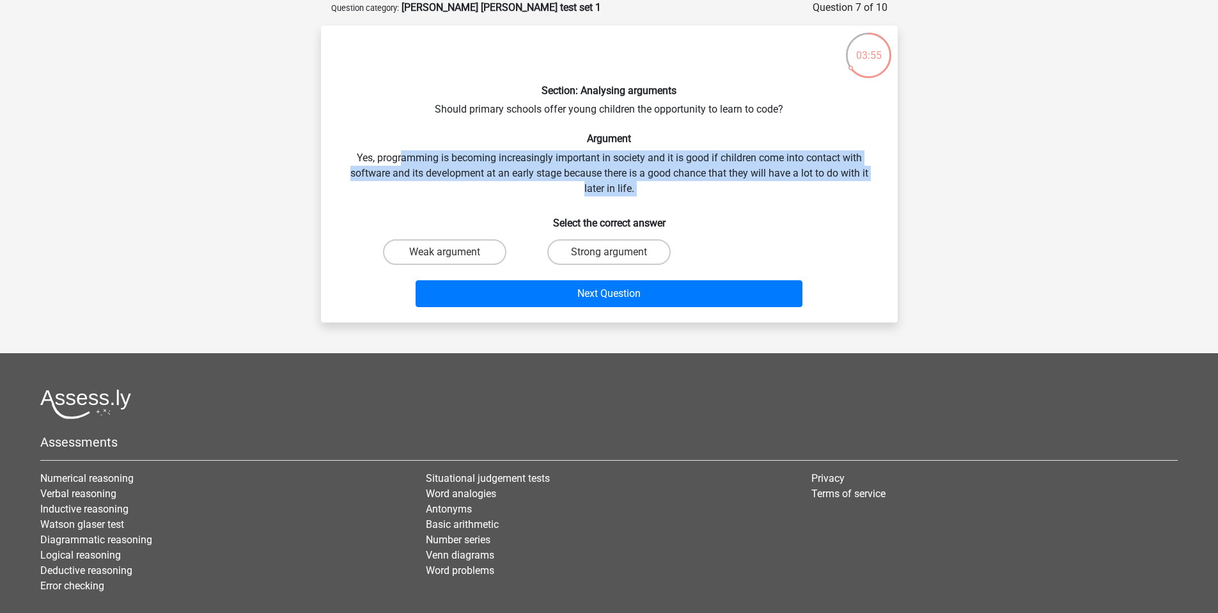
drag, startPoint x: 412, startPoint y: 156, endPoint x: 694, endPoint y: 187, distance: 284.4
click at [694, 187] on div "Section: Analysing arguments Should primary schools offer young children the op…" at bounding box center [609, 174] width 567 height 276
drag, startPoint x: 686, startPoint y: 187, endPoint x: 478, endPoint y: 159, distance: 210.3
click at [478, 159] on div "Section: Analysing arguments Should primary schools offer young children the op…" at bounding box center [609, 174] width 567 height 276
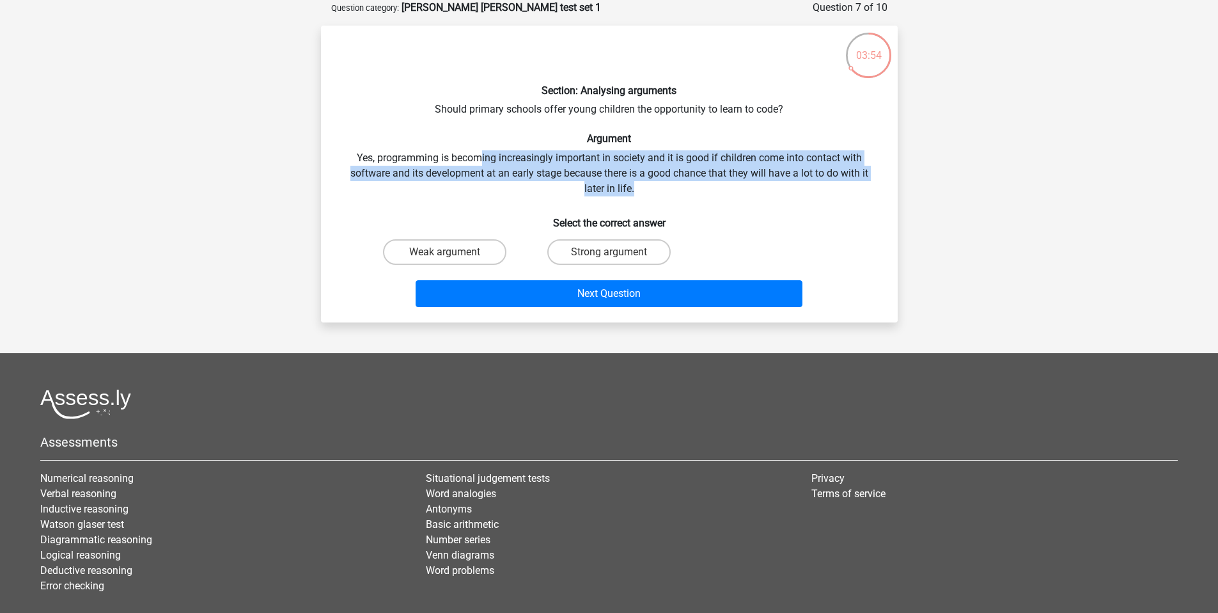
click at [478, 159] on div "Section: Analysing arguments Should primary schools offer young children the op…" at bounding box center [609, 174] width 567 height 276
drag, startPoint x: 476, startPoint y: 158, endPoint x: 662, endPoint y: 188, distance: 187.9
click at [662, 188] on div "Section: Analysing arguments Should primary schools offer young children the op…" at bounding box center [609, 174] width 567 height 276
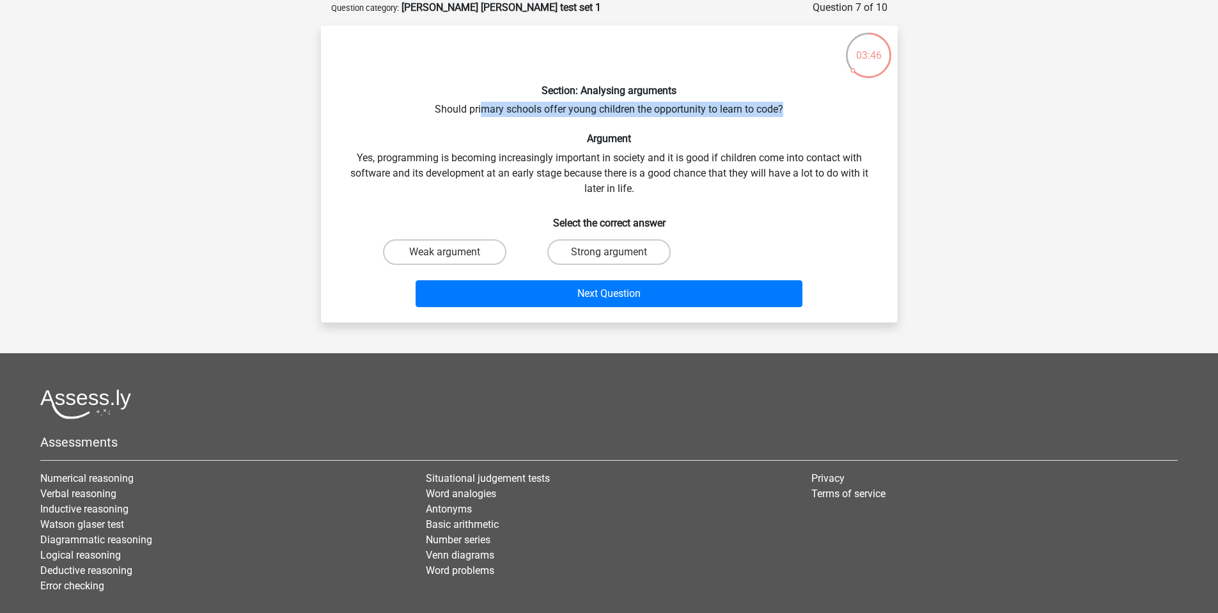
drag, startPoint x: 528, startPoint y: 109, endPoint x: 789, endPoint y: 110, distance: 260.9
click at [789, 110] on div "Section: Analysing arguments Should primary schools offer young children the op…" at bounding box center [609, 174] width 567 height 276
click at [583, 251] on label "Strong argument" at bounding box center [608, 252] width 123 height 26
click at [609, 252] on input "Strong argument" at bounding box center [613, 256] width 8 height 8
radio input "true"
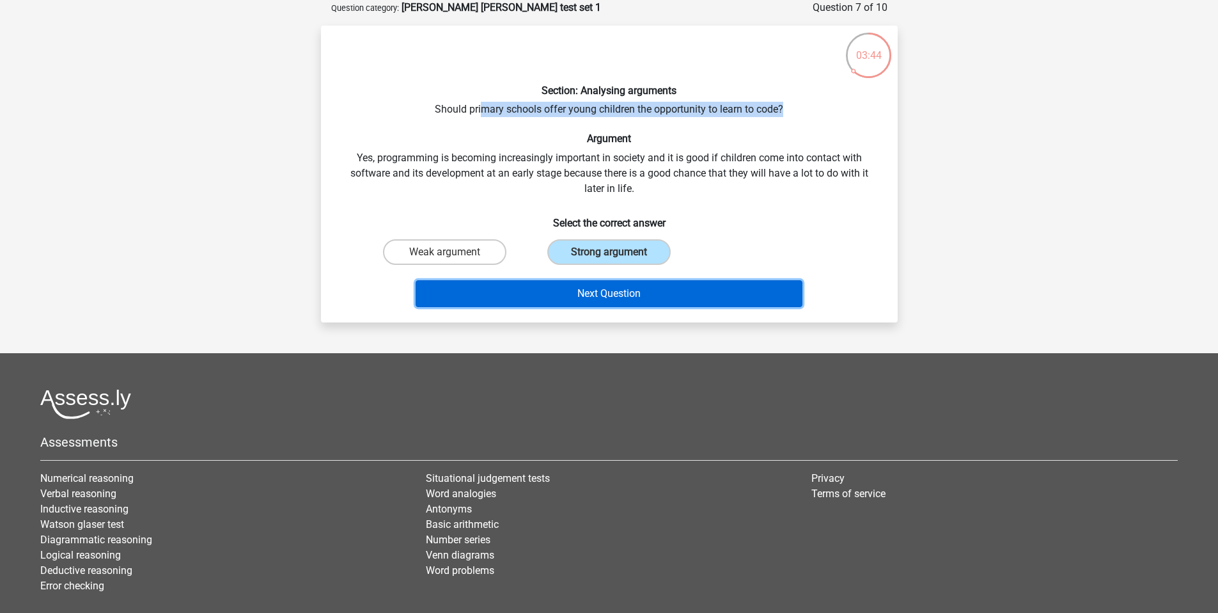
click at [585, 289] on button "Next Question" at bounding box center [609, 293] width 387 height 27
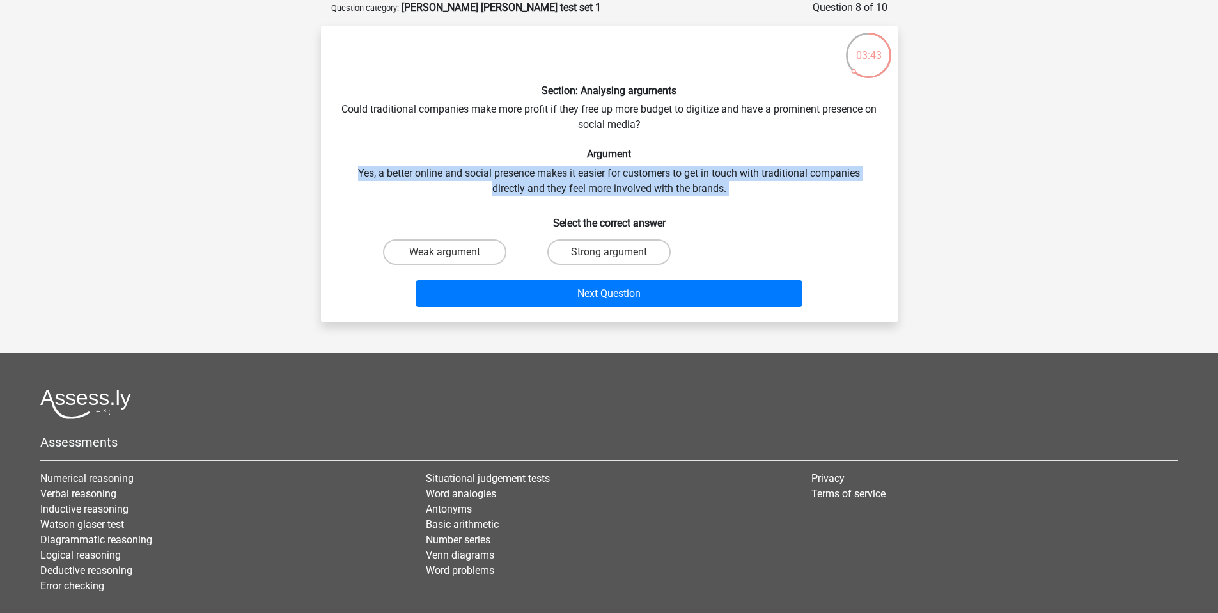
drag, startPoint x: 347, startPoint y: 168, endPoint x: 733, endPoint y: 198, distance: 388.1
click at [733, 198] on div "Section: Analysing arguments Could traditional companies make more profit if th…" at bounding box center [609, 174] width 567 height 276
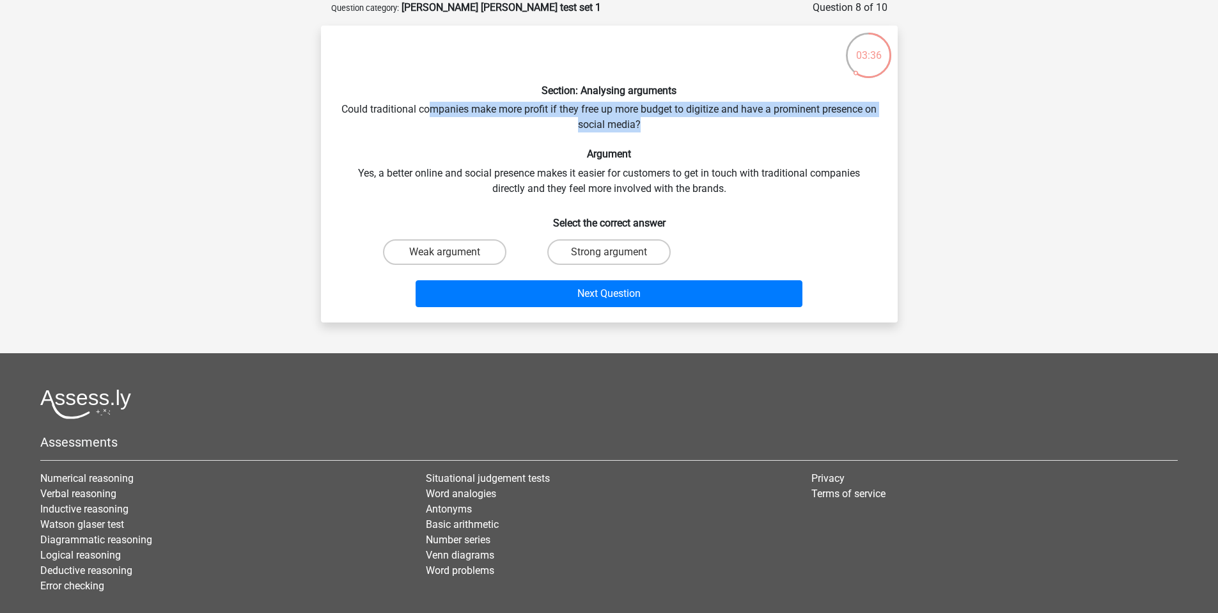
drag, startPoint x: 435, startPoint y: 114, endPoint x: 670, endPoint y: 125, distance: 235.6
click at [670, 125] on div "Section: Analysing arguments Could traditional companies make more profit if th…" at bounding box center [609, 174] width 567 height 276
click at [670, 126] on div "Section: Analysing arguments Could traditional companies make more profit if th…" at bounding box center [609, 174] width 567 height 276
drag, startPoint x: 670, startPoint y: 126, endPoint x: 535, endPoint y: 109, distance: 136.0
click at [537, 109] on div "Section: Analysing arguments Could traditional companies make more profit if th…" at bounding box center [609, 174] width 567 height 276
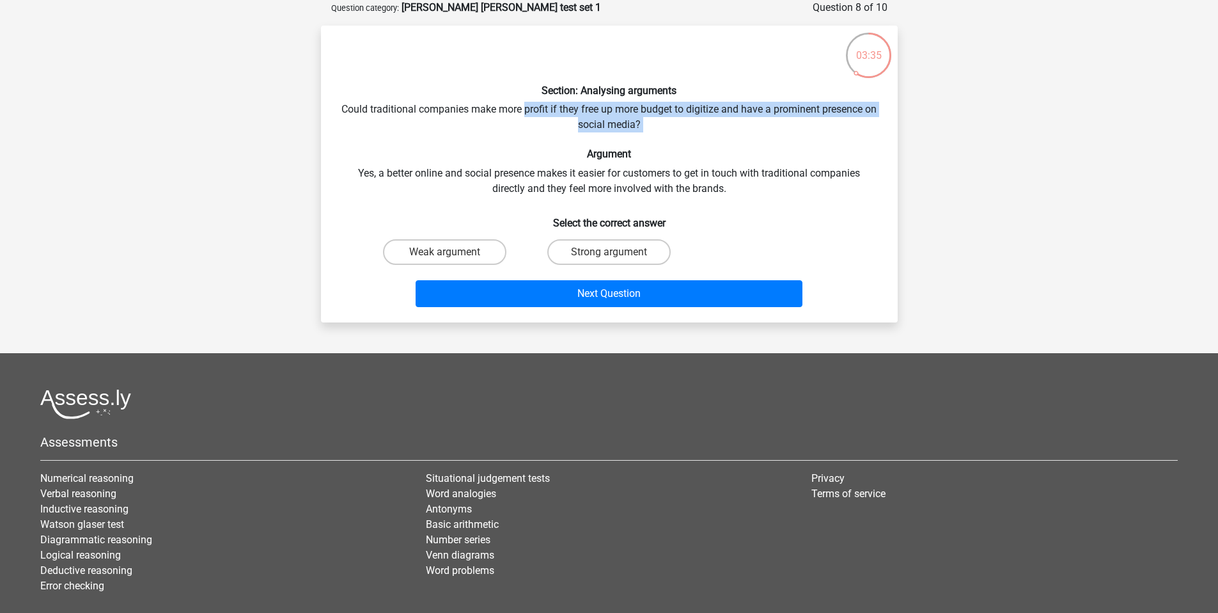
click at [535, 109] on div "Section: Analysing arguments Could traditional companies make more profit if th…" at bounding box center [609, 174] width 567 height 276
drag, startPoint x: 631, startPoint y: 120, endPoint x: 664, endPoint y: 135, distance: 36.0
click at [664, 135] on div "Section: Analysing arguments Could traditional companies make more profit if th…" at bounding box center [609, 174] width 567 height 276
drag, startPoint x: 659, startPoint y: 131, endPoint x: 556, endPoint y: 111, distance: 104.3
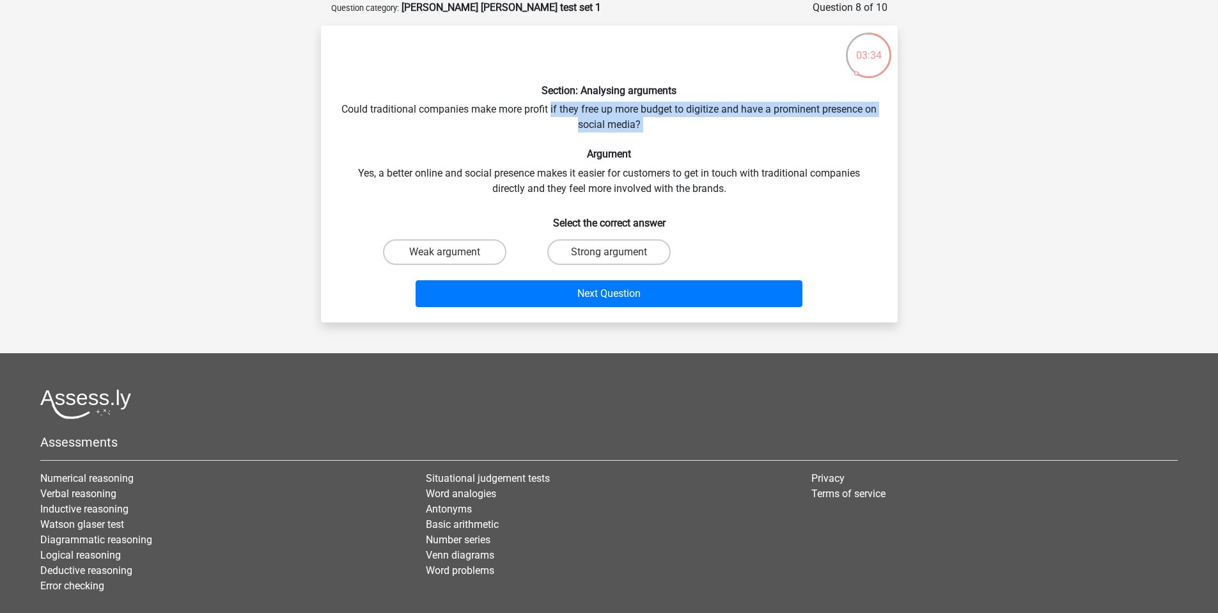
click at [556, 111] on div "Section: Analysing arguments Could traditional companies make more profit if th…" at bounding box center [609, 174] width 567 height 276
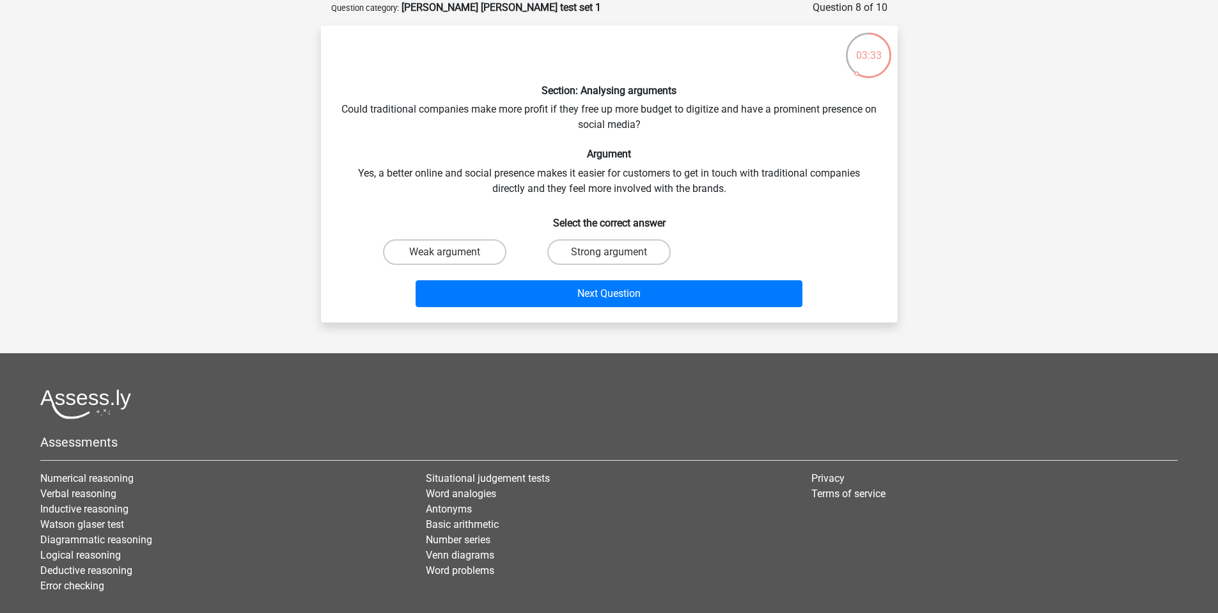
click at [556, 111] on div "Section: Analysing arguments Could traditional companies make more profit if th…" at bounding box center [609, 174] width 567 height 276
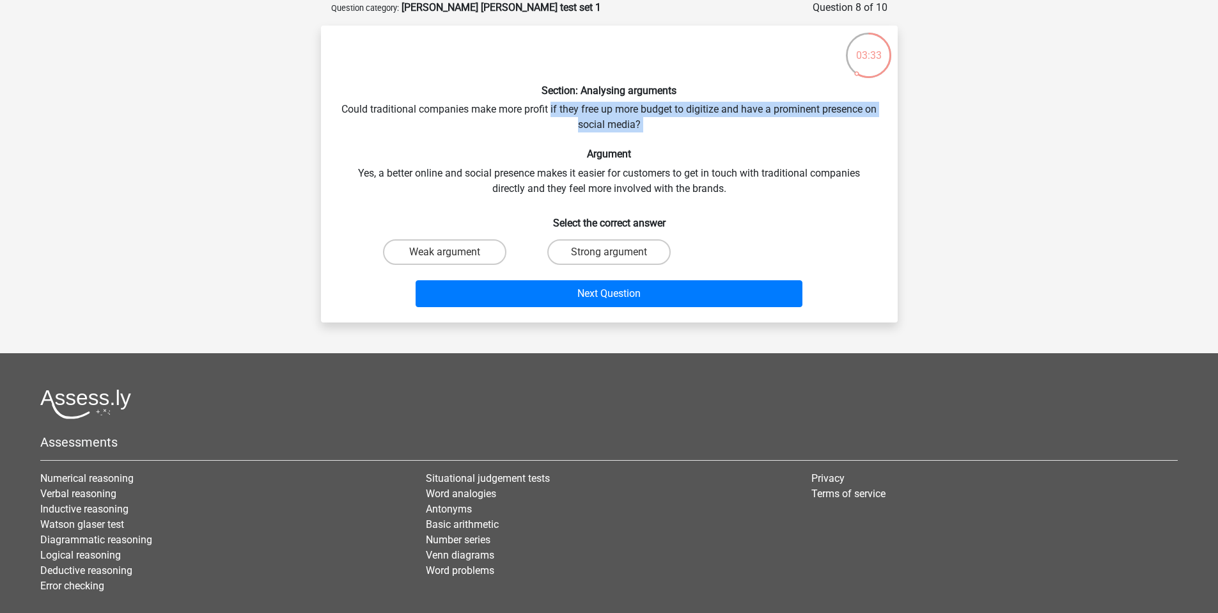
drag, startPoint x: 556, startPoint y: 111, endPoint x: 671, endPoint y: 131, distance: 116.9
click at [671, 131] on div "Section: Analysing arguments Could traditional companies make more profit if th…" at bounding box center [609, 174] width 567 height 276
drag, startPoint x: 649, startPoint y: 123, endPoint x: 564, endPoint y: 107, distance: 86.7
click at [566, 107] on div "Section: Analysing arguments Could traditional companies make more profit if th…" at bounding box center [609, 174] width 567 height 276
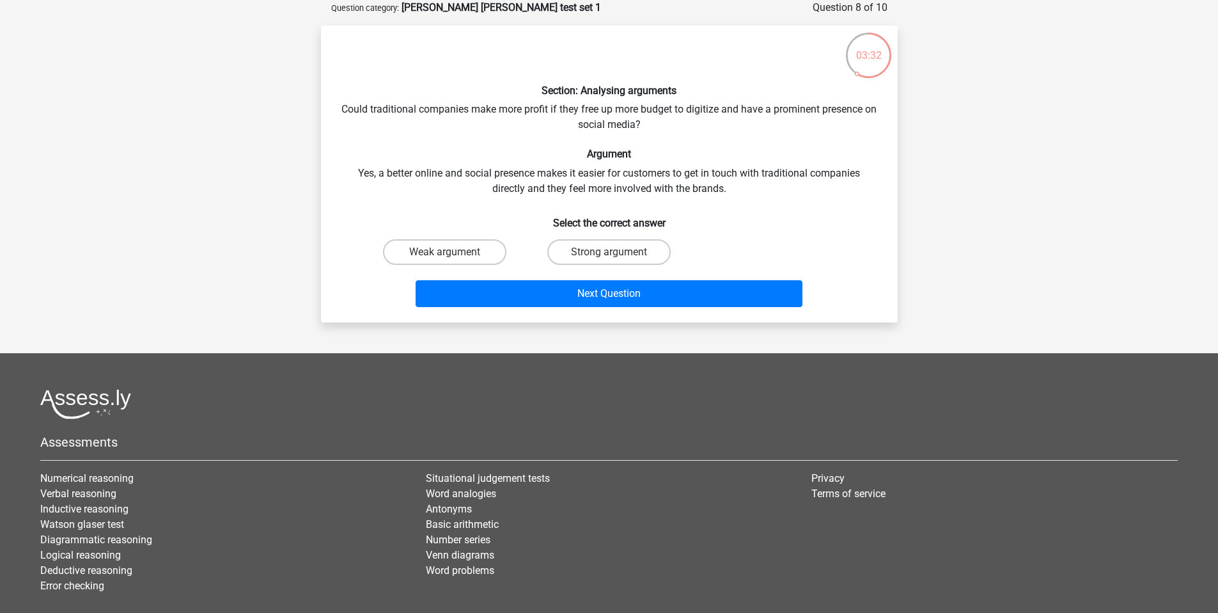
click at [564, 107] on div "Section: Analysing arguments Could traditional companies make more profit if th…" at bounding box center [609, 174] width 567 height 276
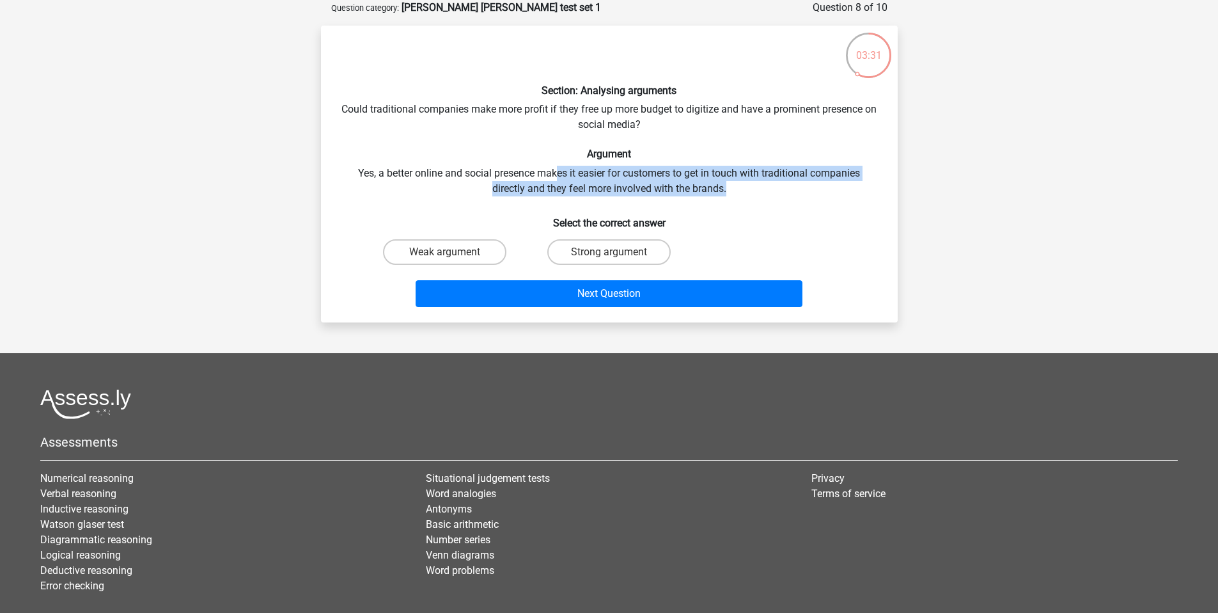
drag, startPoint x: 590, startPoint y: 165, endPoint x: 727, endPoint y: 197, distance: 141.2
click at [726, 196] on div "Section: Analysing arguments Could traditional companies make more profit if th…" at bounding box center [609, 174] width 567 height 276
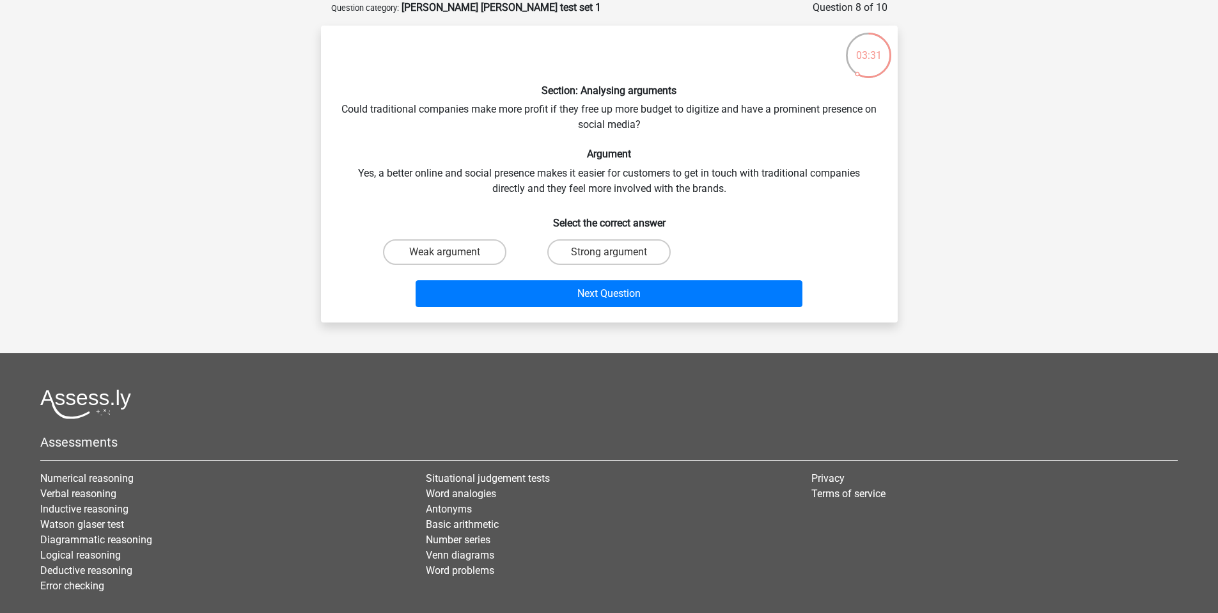
click at [728, 197] on div "Section: Analysing arguments Could traditional companies make more profit if th…" at bounding box center [609, 174] width 567 height 276
click at [615, 256] on input "Strong argument" at bounding box center [613, 256] width 8 height 8
radio input "true"
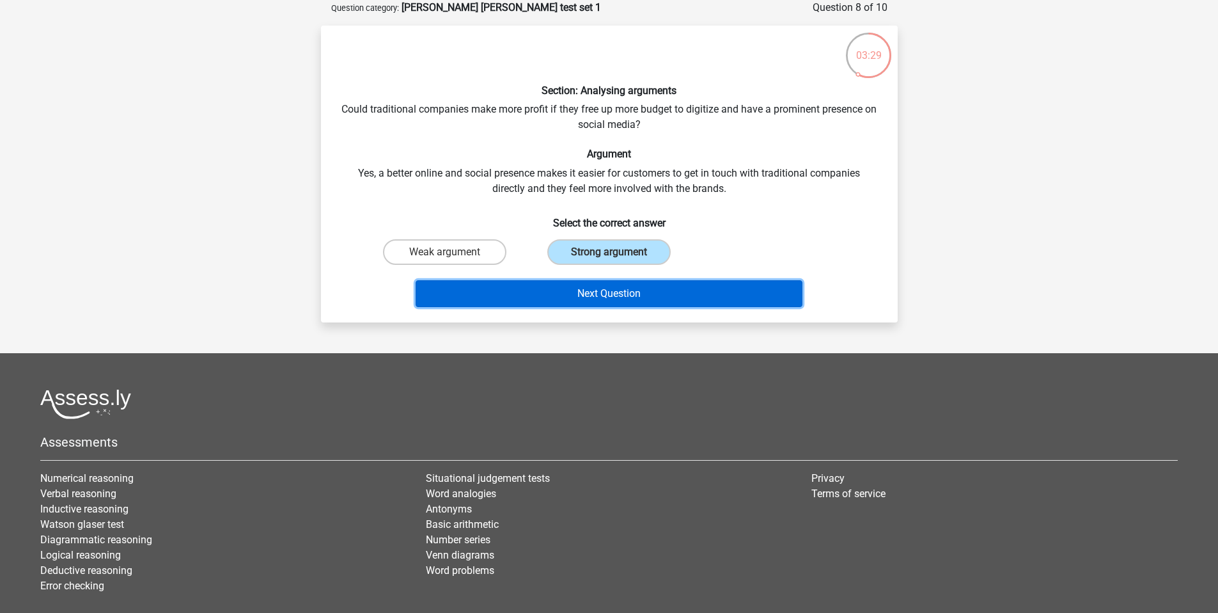
click at [575, 296] on button "Next Question" at bounding box center [609, 293] width 387 height 27
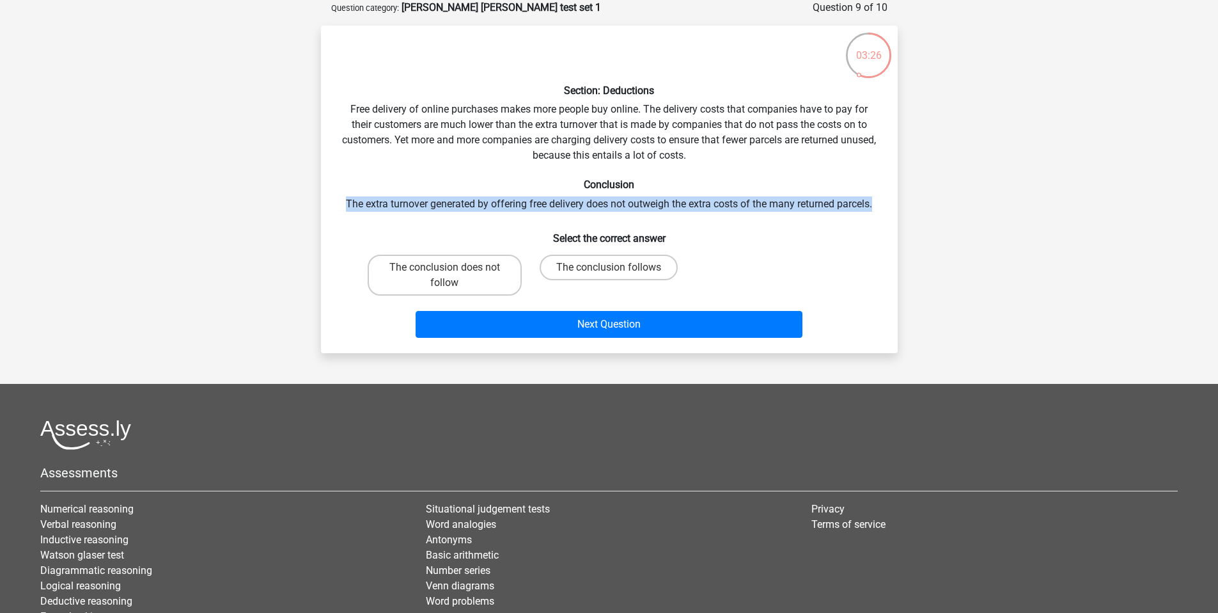
drag, startPoint x: 385, startPoint y: 201, endPoint x: 889, endPoint y: 204, distance: 503.9
click at [885, 203] on div "Section: Deductions Free delivery of online purchases makes more people buy onl…" at bounding box center [609, 189] width 567 height 307
click at [456, 262] on label "The conclusion does not follow" at bounding box center [445, 275] width 154 height 41
click at [453, 267] on input "The conclusion does not follow" at bounding box center [448, 271] width 8 height 8
radio input "true"
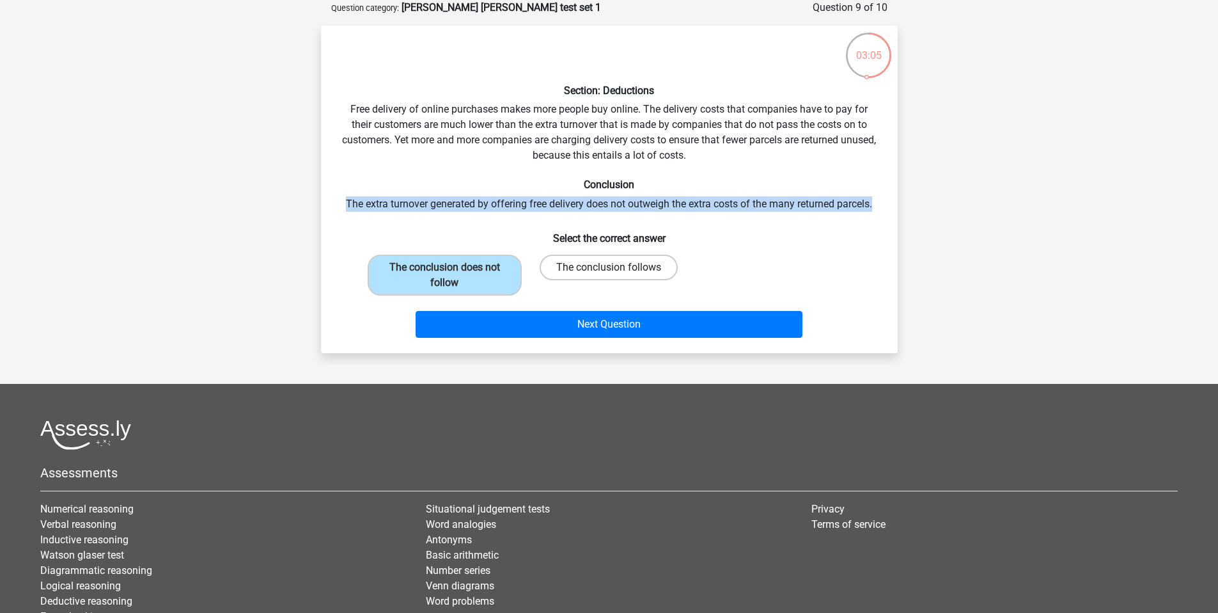
click at [595, 277] on label "The conclusion follows" at bounding box center [609, 268] width 138 height 26
click at [609, 276] on input "The conclusion follows" at bounding box center [613, 271] width 8 height 8
radio input "true"
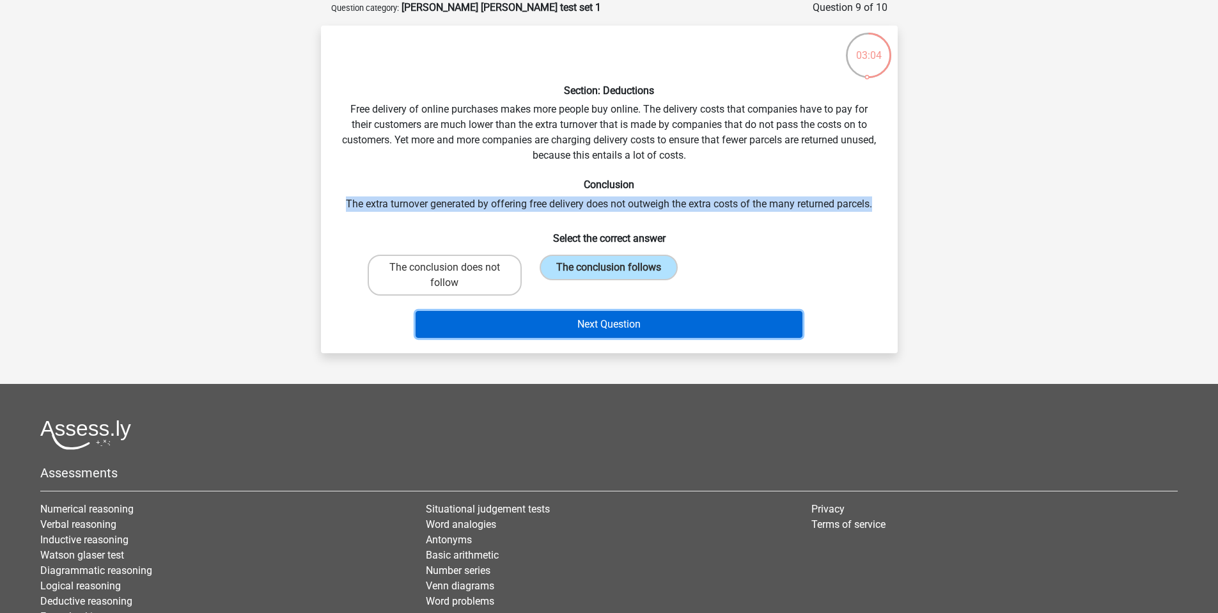
click at [591, 318] on button "Next Question" at bounding box center [609, 324] width 387 height 27
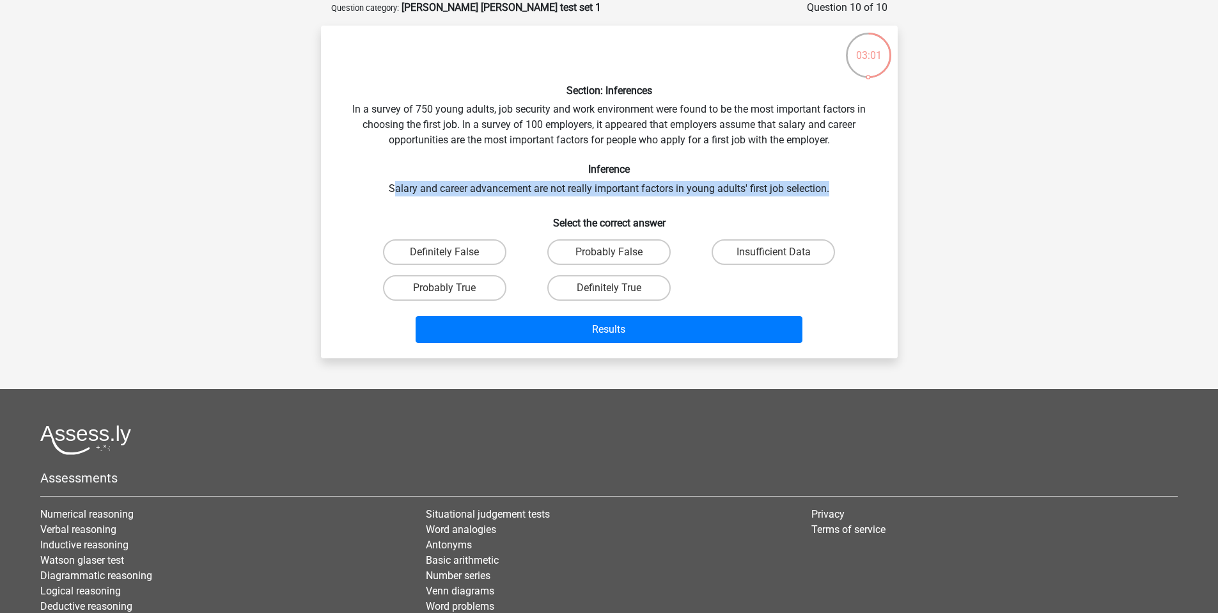
drag, startPoint x: 393, startPoint y: 188, endPoint x: 842, endPoint y: 187, distance: 448.9
click at [842, 187] on div "Section: Inferences In a survey of 750 young adults, job security and work envi…" at bounding box center [609, 192] width 567 height 312
drag, startPoint x: 842, startPoint y: 187, endPoint x: 386, endPoint y: 185, distance: 456.0
click at [386, 185] on div "Section: Inferences In a survey of 750 young adults, job security and work envi…" at bounding box center [609, 192] width 567 height 312
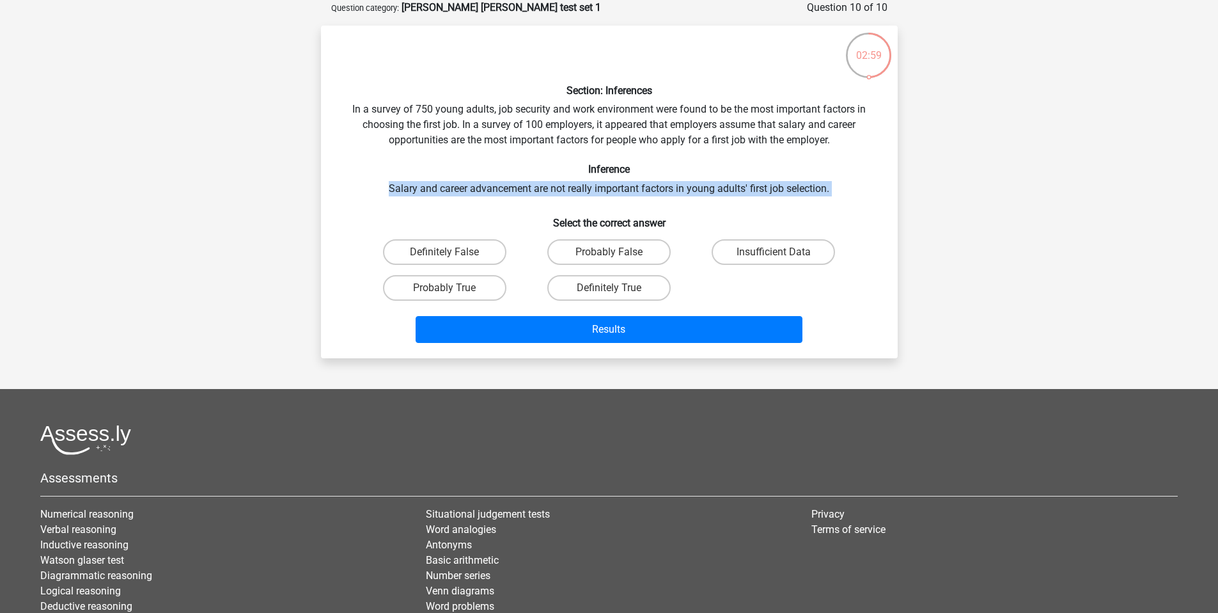
click at [386, 185] on div "Section: Inferences In a survey of 750 young adults, job security and work envi…" at bounding box center [609, 192] width 567 height 312
drag, startPoint x: 395, startPoint y: 187, endPoint x: 767, endPoint y: 186, distance: 371.5
click at [767, 186] on div "Section: Inferences In a survey of 750 young adults, job security and work envi…" at bounding box center [609, 192] width 567 height 312
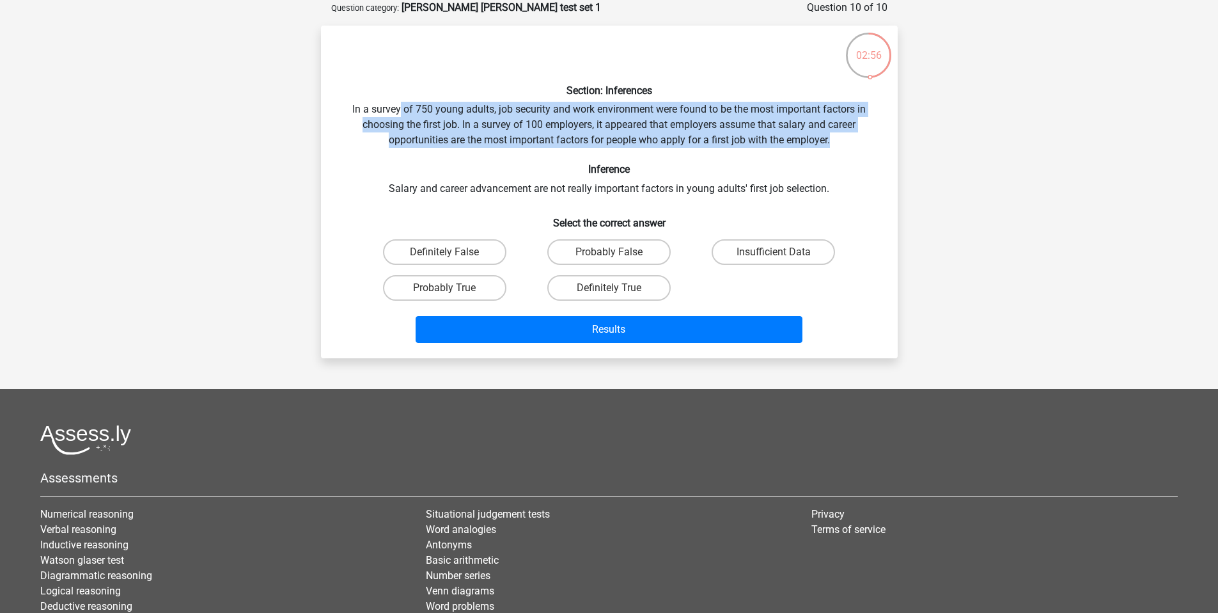
drag, startPoint x: 440, startPoint y: 109, endPoint x: 855, endPoint y: 145, distance: 416.6
click at [855, 145] on div "Section: Inferences In a survey of 750 young adults, job security and work envi…" at bounding box center [609, 192] width 567 height 312
drag, startPoint x: 838, startPoint y: 144, endPoint x: 511, endPoint y: 107, distance: 329.5
click at [511, 107] on div "Section: Inferences In a survey of 750 young adults, job security and work envi…" at bounding box center [609, 192] width 567 height 312
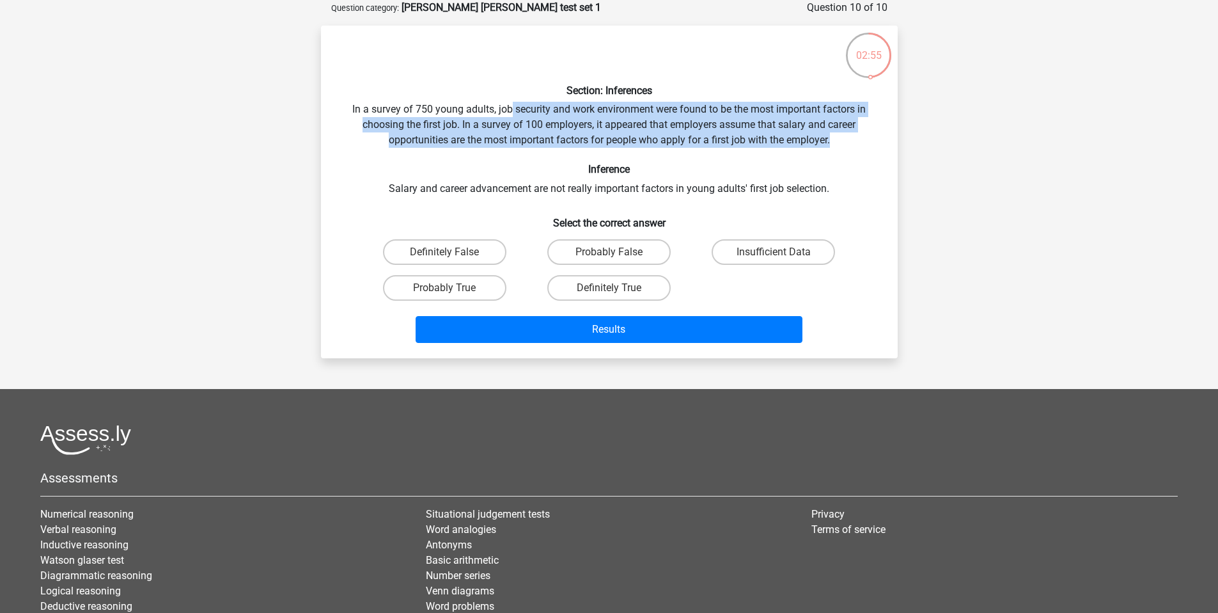
click at [510, 107] on div "Section: Inferences In a survey of 750 young adults, job security and work envi…" at bounding box center [609, 192] width 567 height 312
drag, startPoint x: 508, startPoint y: 107, endPoint x: 802, endPoint y: 155, distance: 297.4
click at [802, 155] on div "Section: Inferences In a survey of 750 young adults, job security and work envi…" at bounding box center [609, 192] width 567 height 312
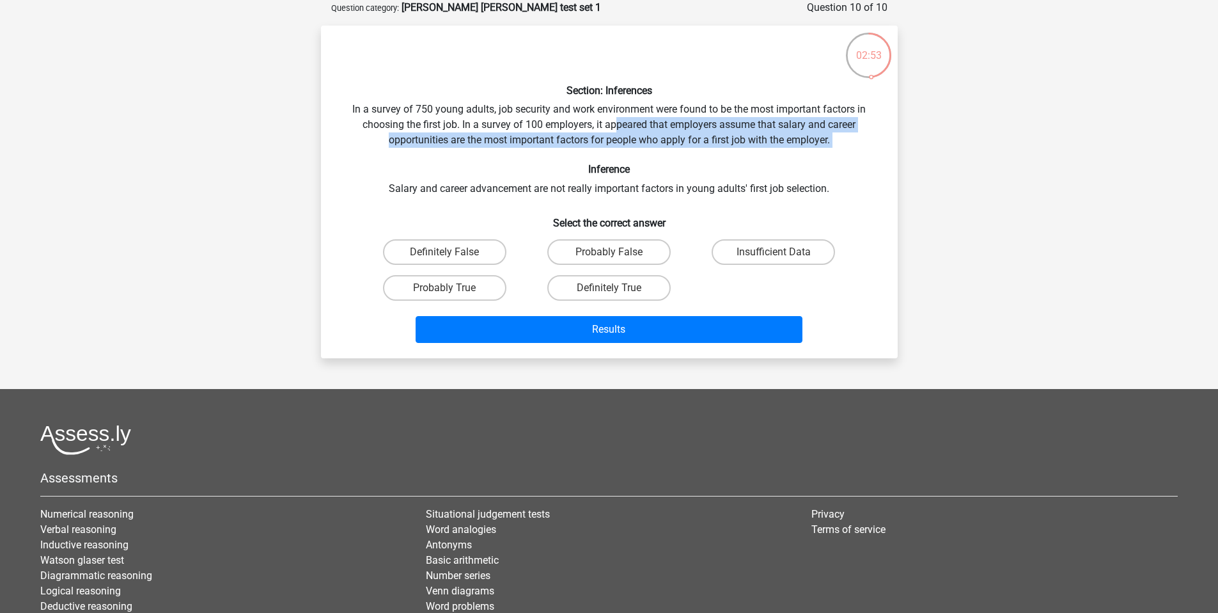
drag, startPoint x: 819, startPoint y: 148, endPoint x: 615, endPoint y: 121, distance: 205.8
click at [615, 122] on div "Section: Inferences In a survey of 750 young adults, job security and work envi…" at bounding box center [609, 192] width 567 height 312
drag, startPoint x: 615, startPoint y: 121, endPoint x: 606, endPoint y: 116, distance: 10.9
click at [615, 121] on div "Section: Inferences In a survey of 750 young adults, job security and work envi…" at bounding box center [609, 192] width 567 height 312
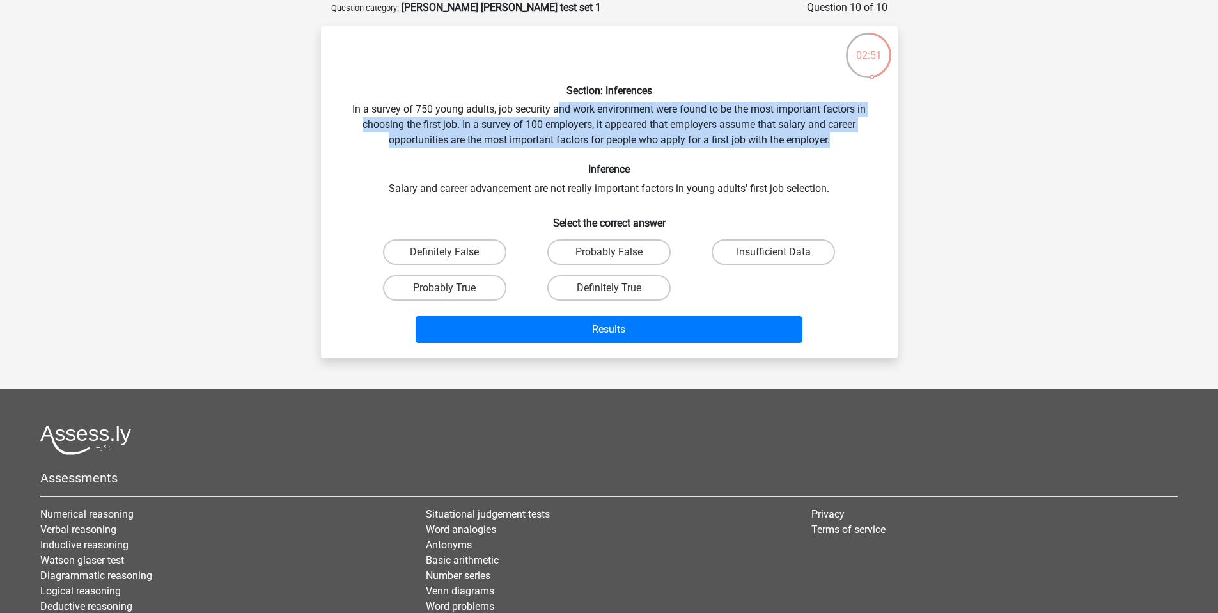
drag, startPoint x: 556, startPoint y: 116, endPoint x: 848, endPoint y: 141, distance: 292.6
click at [848, 141] on div "Section: Inferences In a survey of 750 young adults, job security and work envi…" at bounding box center [609, 192] width 567 height 312
click at [847, 141] on div "Section: Inferences In a survey of 750 young adults, job security and work envi…" at bounding box center [609, 192] width 567 height 312
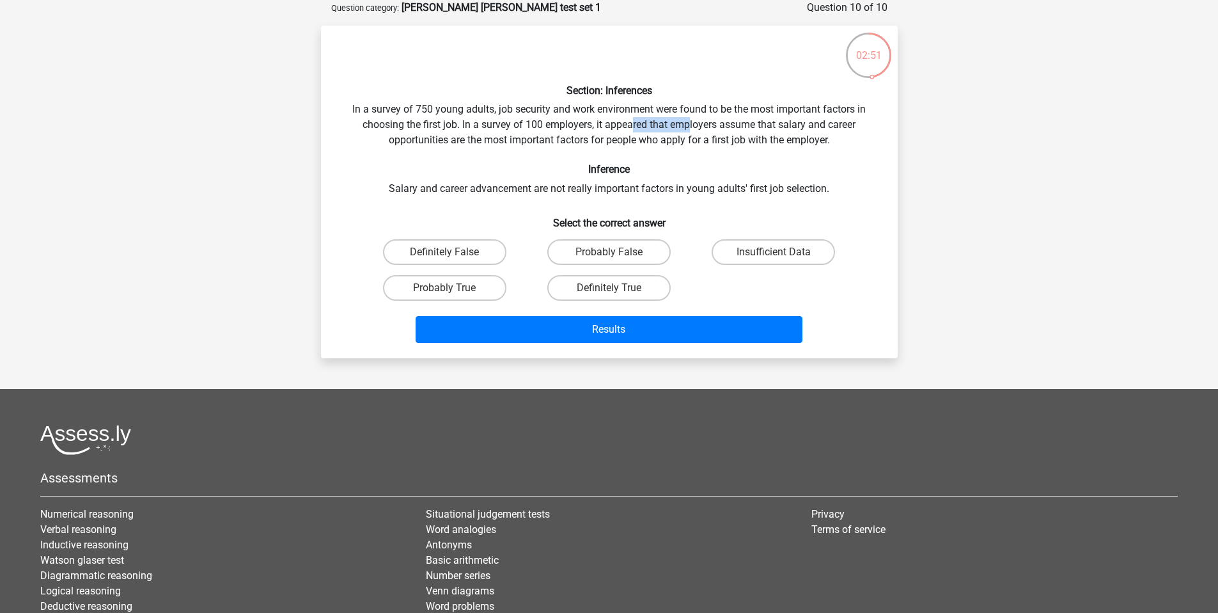
drag, startPoint x: 640, startPoint y: 129, endPoint x: 536, endPoint y: 127, distance: 104.2
click at [601, 126] on div "Section: Inferences In a survey of 750 young adults, job security and work envi…" at bounding box center [609, 192] width 567 height 312
click at [533, 127] on div "Section: Inferences In a survey of 750 young adults, job security and work envi…" at bounding box center [609, 192] width 567 height 312
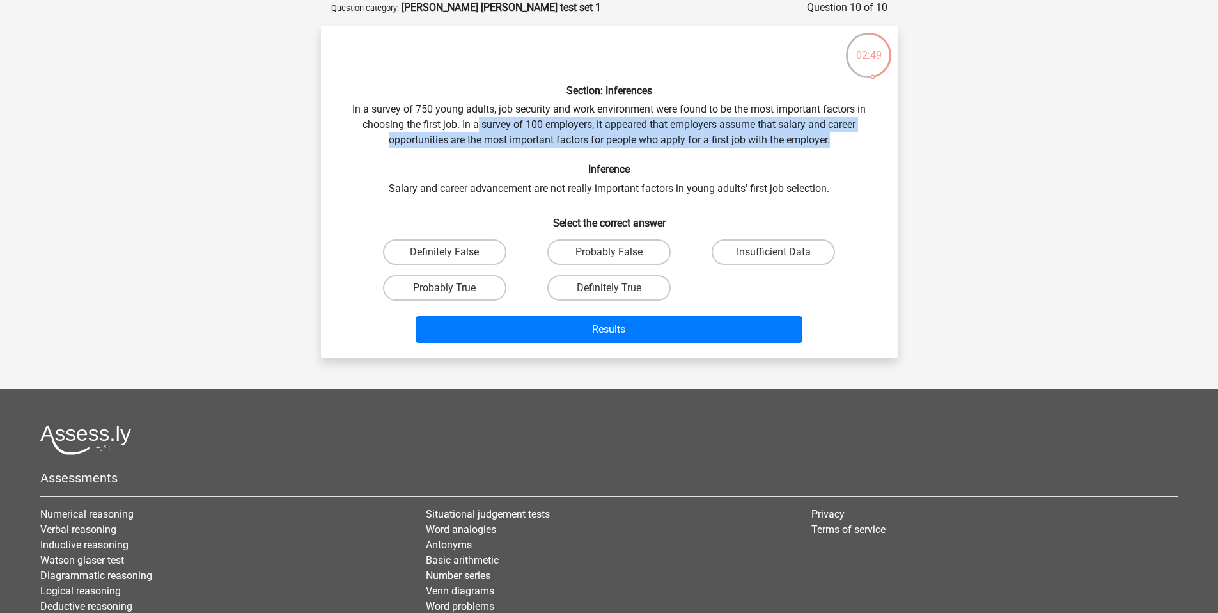
drag, startPoint x: 477, startPoint y: 127, endPoint x: 834, endPoint y: 138, distance: 357.0
click at [834, 138] on div "Section: Inferences In a survey of 750 young adults, job security and work envi…" at bounding box center [609, 192] width 567 height 312
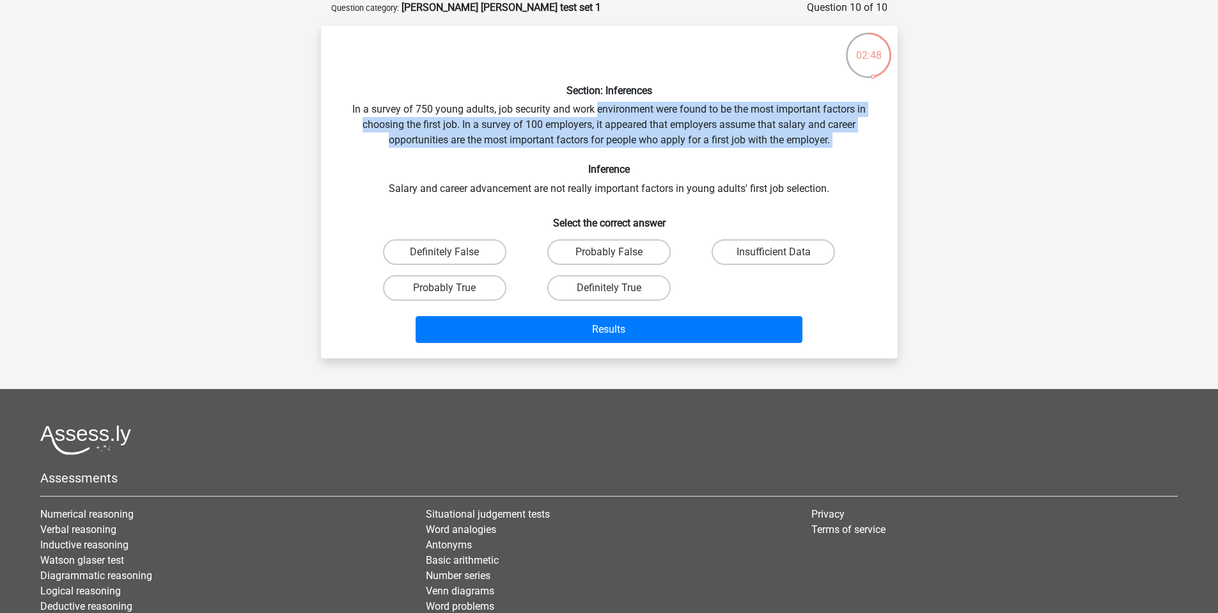
drag, startPoint x: 831, startPoint y: 138, endPoint x: 600, endPoint y: 117, distance: 232.5
click at [600, 117] on div "Section: Inferences In a survey of 750 young adults, job security and work envi…" at bounding box center [609, 192] width 567 height 312
click at [599, 117] on div "Section: Inferences In a survey of 750 young adults, job security and work envi…" at bounding box center [609, 192] width 567 height 312
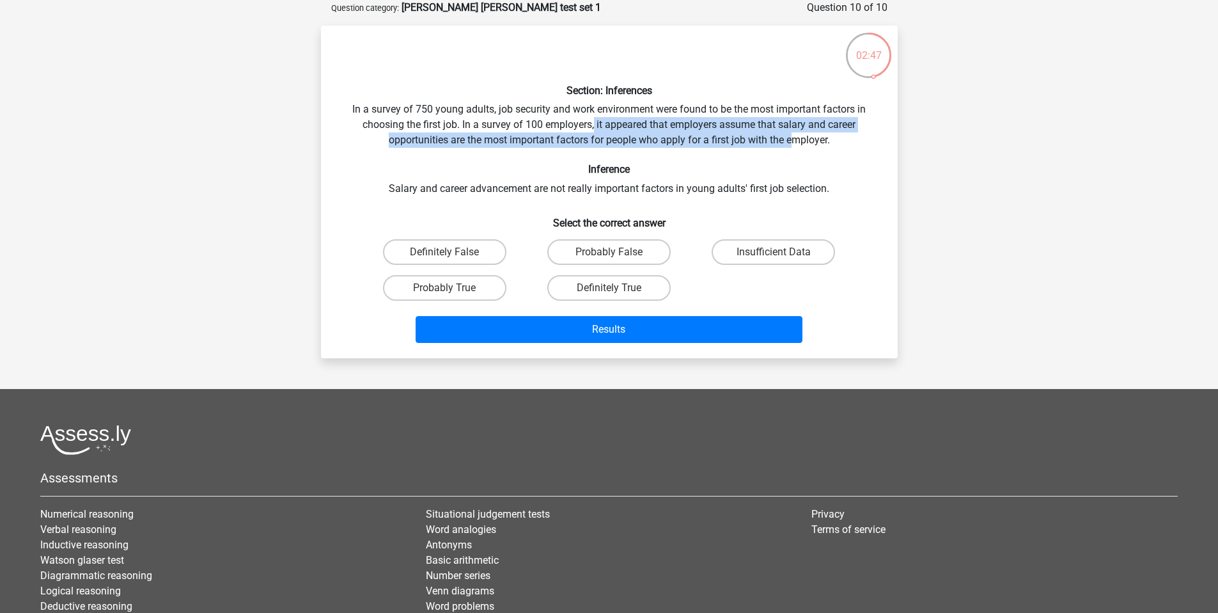
drag, startPoint x: 593, startPoint y: 120, endPoint x: 796, endPoint y: 149, distance: 204.1
click at [795, 148] on div "Section: Inferences In a survey of 750 young adults, job security and work envi…" at bounding box center [609, 192] width 567 height 312
click at [796, 149] on div "Section: Inferences In a survey of 750 young adults, job security and work envi…" at bounding box center [609, 192] width 567 height 312
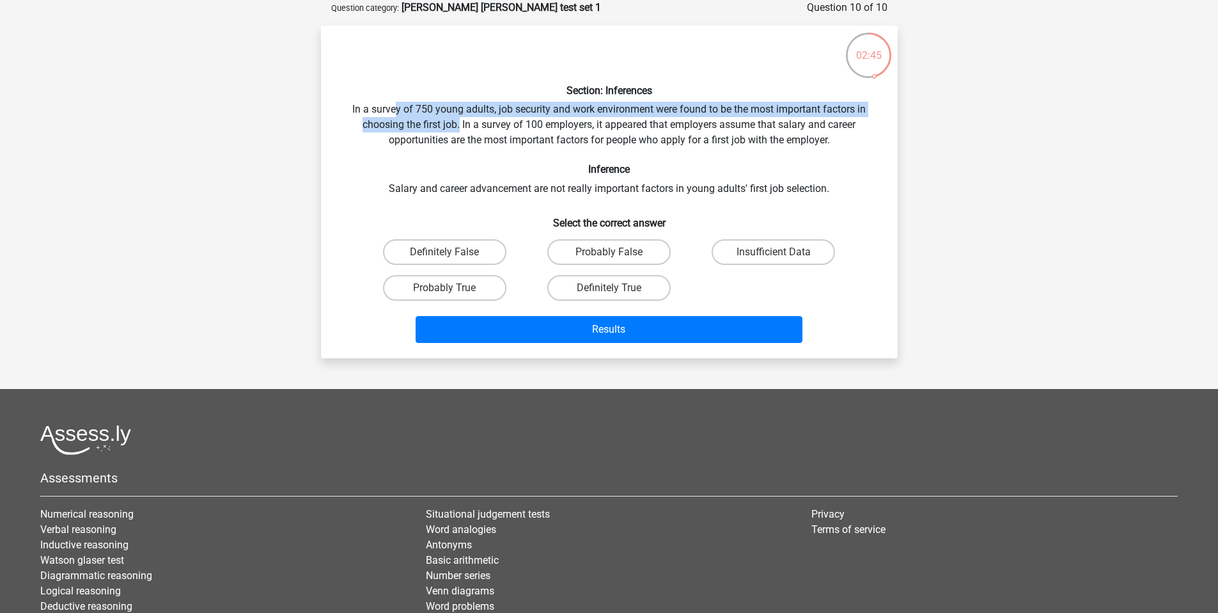
drag, startPoint x: 393, startPoint y: 109, endPoint x: 457, endPoint y: 128, distance: 66.8
click at [457, 127] on div "Section: Inferences In a survey of 750 young adults, job security and work envi…" at bounding box center [609, 192] width 567 height 312
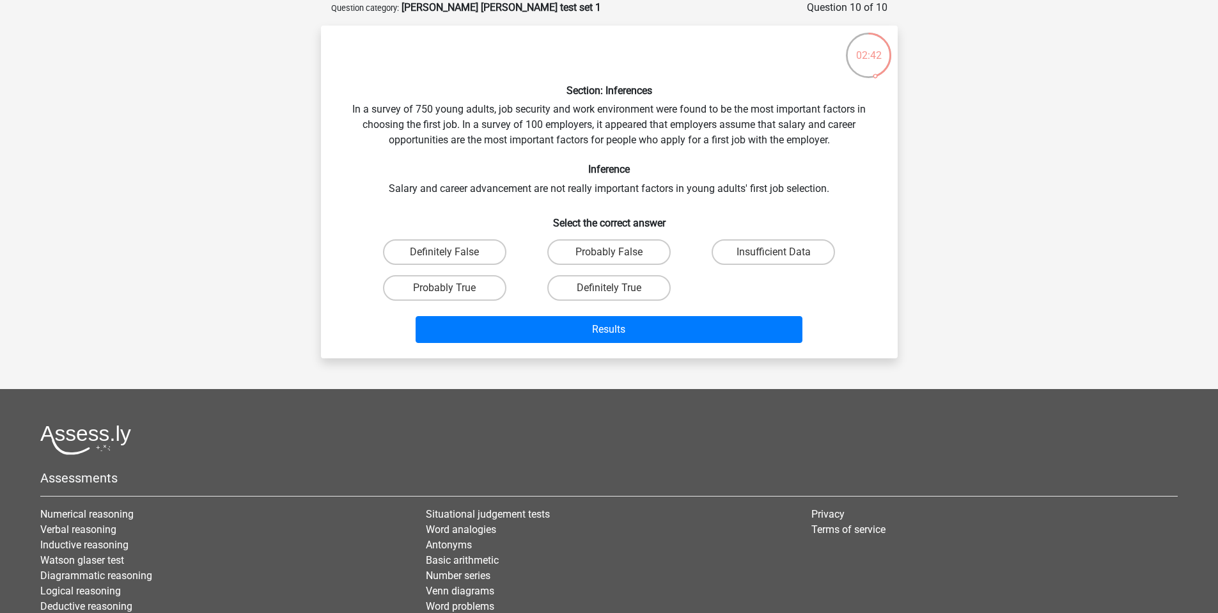
drag, startPoint x: 427, startPoint y: 194, endPoint x: 631, endPoint y: 184, distance: 204.3
click at [631, 184] on div "Section: Inferences In a survey of 750 young adults, job security and work envi…" at bounding box center [609, 192] width 567 height 312
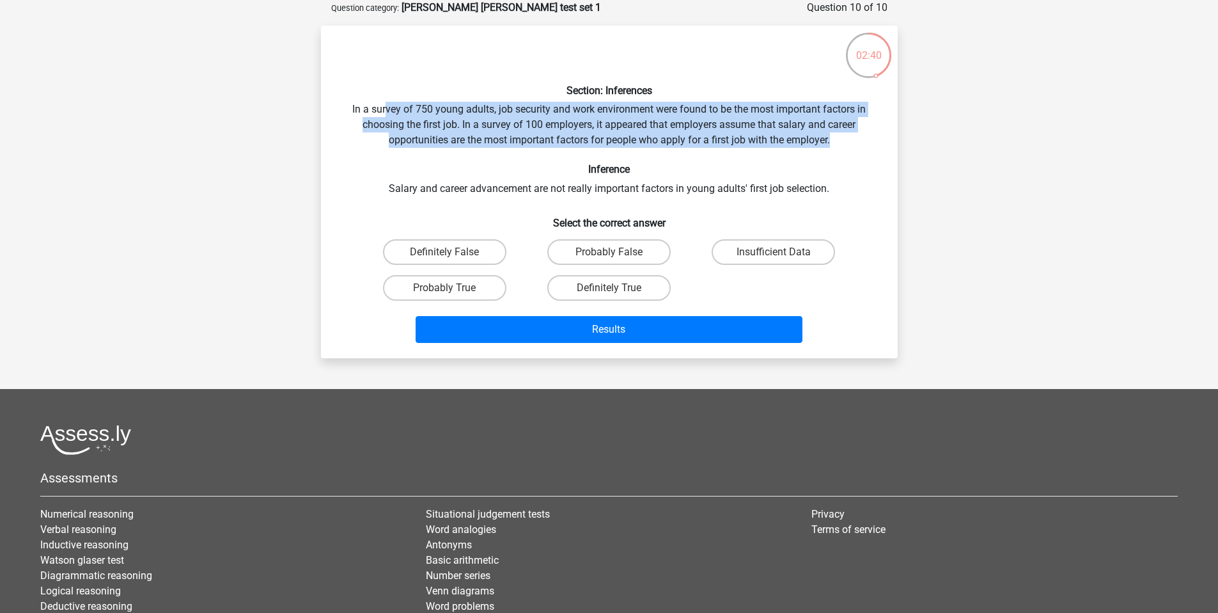
drag, startPoint x: 384, startPoint y: 115, endPoint x: 835, endPoint y: 138, distance: 450.8
click at [835, 138] on div "Section: Inferences In a survey of 750 young adults, job security and work envi…" at bounding box center [609, 192] width 567 height 312
click at [835, 139] on div "Section: Inferences In a survey of 750 young adults, job security and work envi…" at bounding box center [609, 192] width 567 height 312
drag, startPoint x: 835, startPoint y: 139, endPoint x: 539, endPoint y: 113, distance: 296.6
click at [539, 113] on div "Section: Inferences In a survey of 750 young adults, job security and work envi…" at bounding box center [609, 192] width 567 height 312
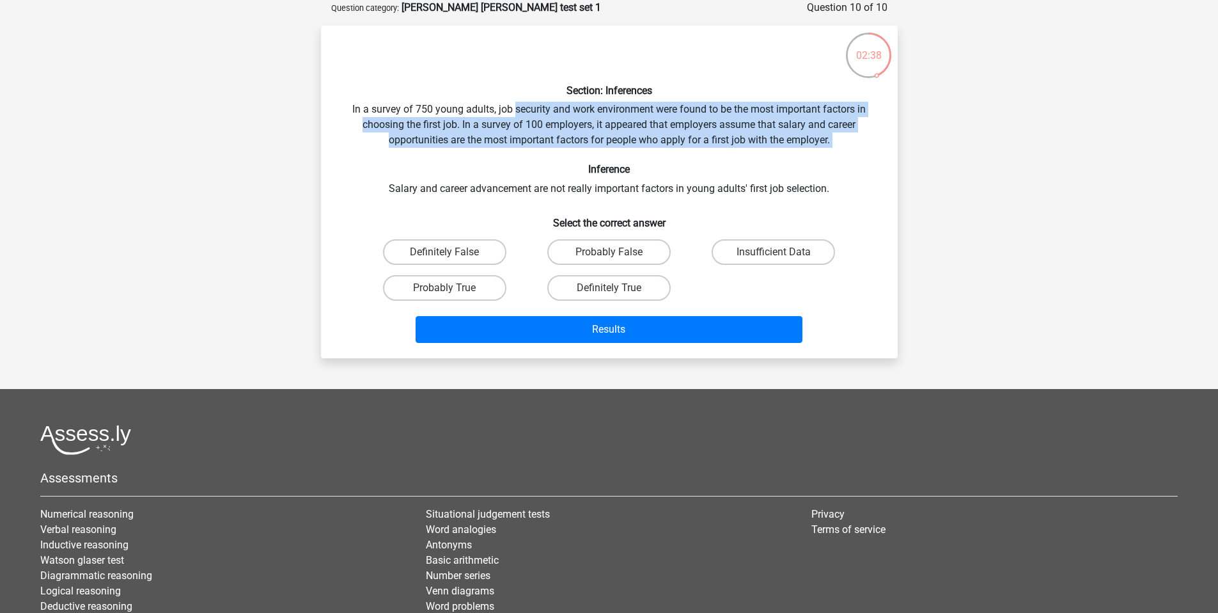
click at [538, 112] on div "Section: Inferences In a survey of 750 young adults, job security and work envi…" at bounding box center [609, 192] width 567 height 312
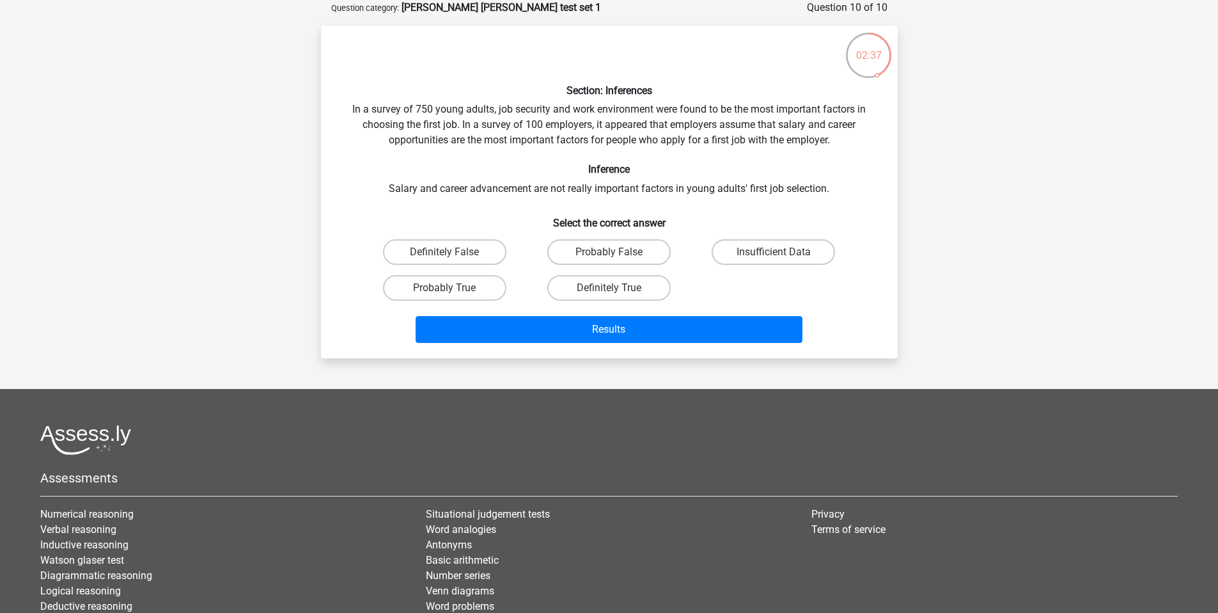
drag, startPoint x: 493, startPoint y: 109, endPoint x: 764, endPoint y: 127, distance: 271.7
click at [764, 125] on div "Section: Inferences In a survey of 750 young adults, job security and work envi…" at bounding box center [609, 192] width 567 height 312
drag, startPoint x: 756, startPoint y: 130, endPoint x: 606, endPoint y: 122, distance: 150.5
click at [606, 122] on div "Section: Inferences In a survey of 750 young adults, job security and work envi…" at bounding box center [609, 192] width 567 height 312
click at [602, 122] on div "Section: Inferences In a survey of 750 young adults, job security and work envi…" at bounding box center [609, 192] width 567 height 312
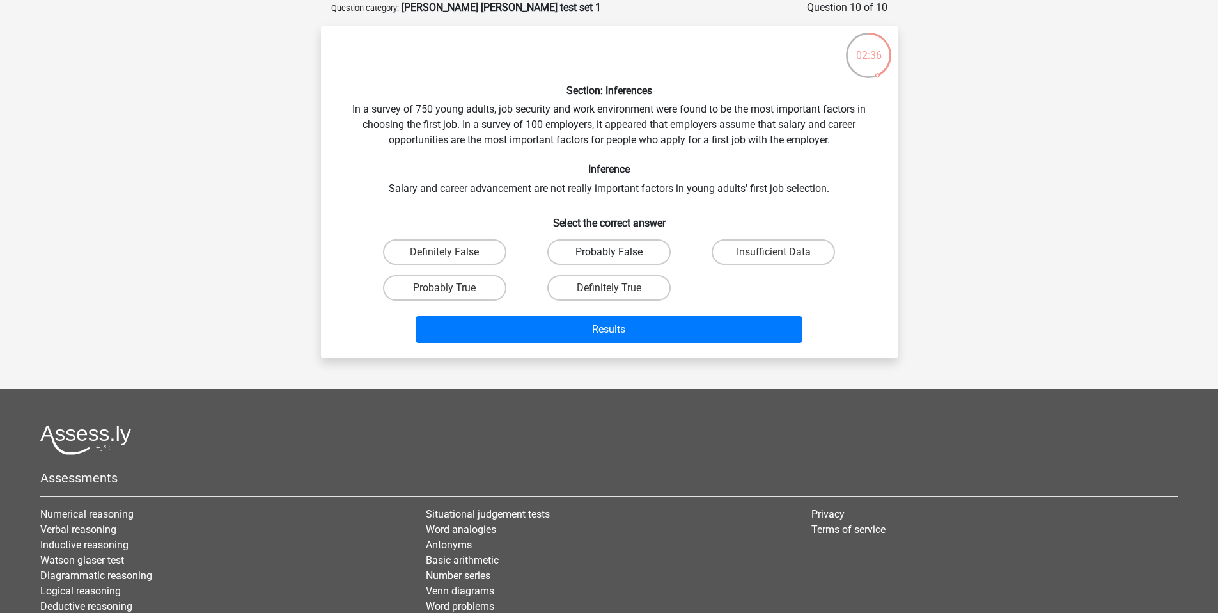
click at [583, 242] on label "Probably False" at bounding box center [608, 252] width 123 height 26
click at [609, 252] on input "Probably False" at bounding box center [613, 256] width 8 height 8
radio input "true"
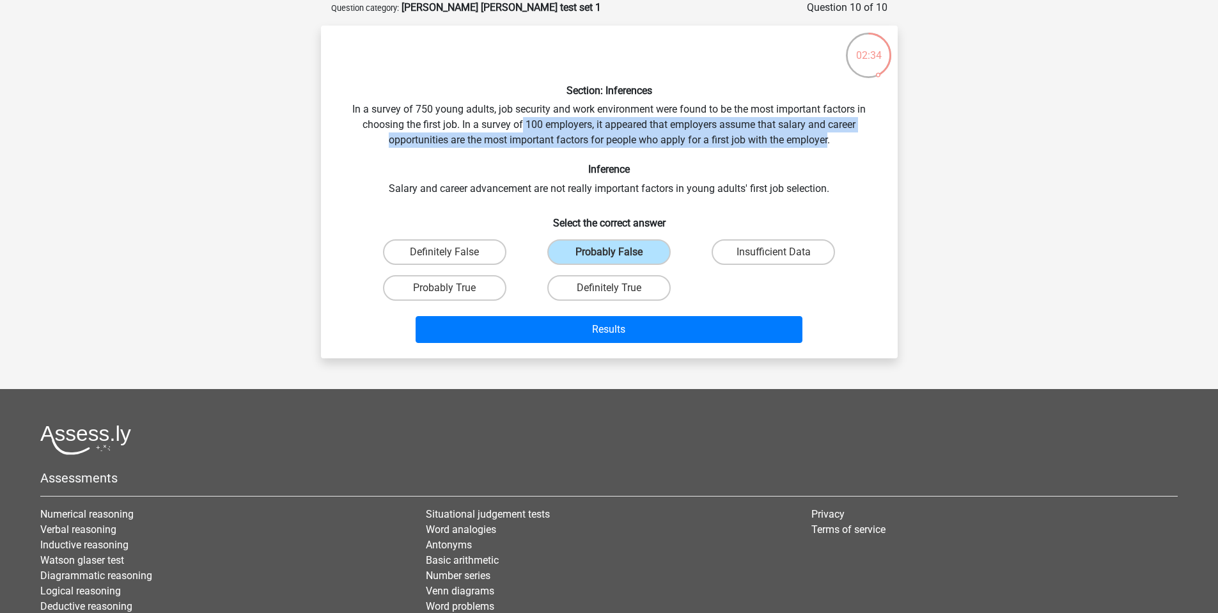
drag, startPoint x: 545, startPoint y: 130, endPoint x: 830, endPoint y: 143, distance: 285.5
click at [830, 143] on div "Section: Inferences In a survey of 750 young adults, job security and work envi…" at bounding box center [609, 192] width 567 height 312
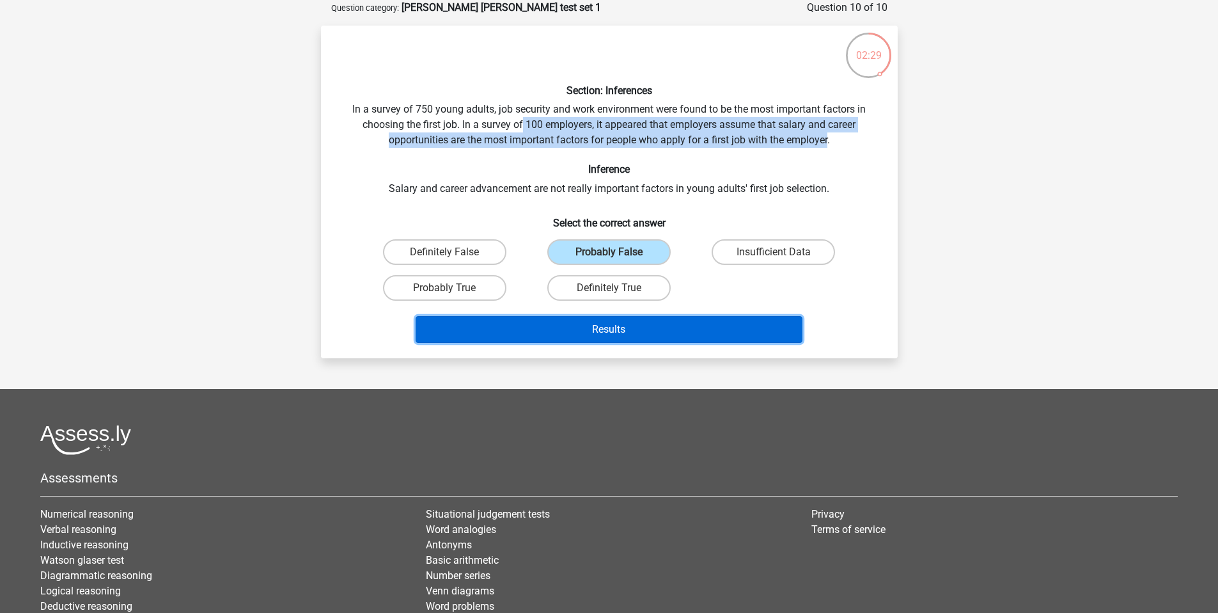
drag, startPoint x: 623, startPoint y: 329, endPoint x: 616, endPoint y: 326, distance: 7.1
click at [620, 329] on button "Results" at bounding box center [609, 329] width 387 height 27
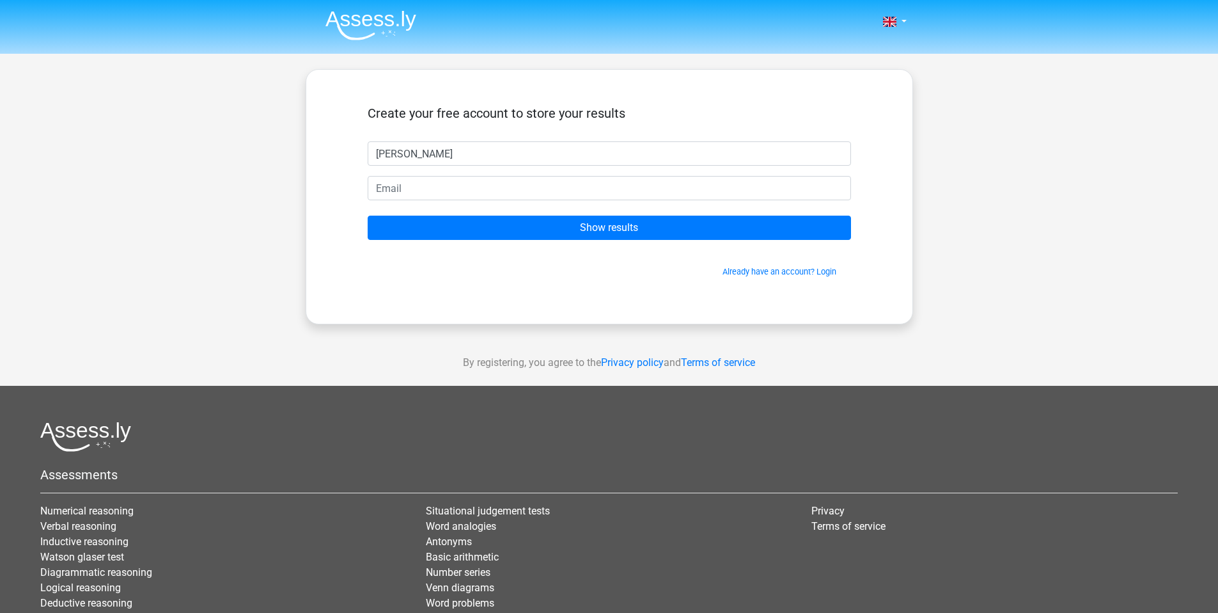
type input "Alex"
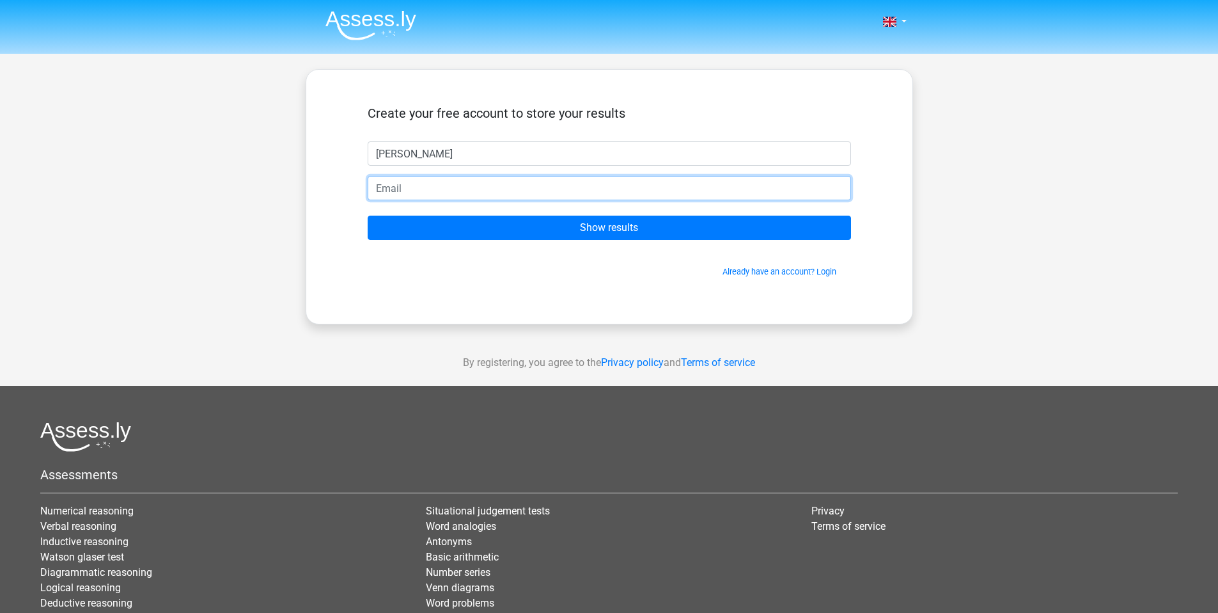
click at [409, 190] on input "email" at bounding box center [609, 188] width 483 height 24
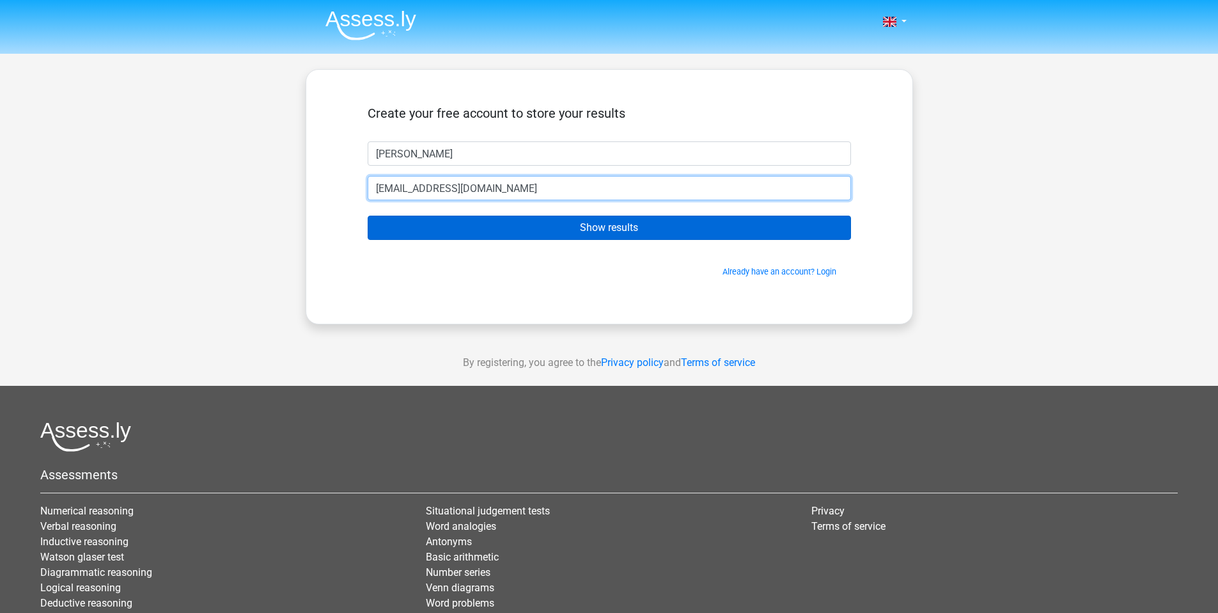
type input "ajguerrero24@gmail.com"
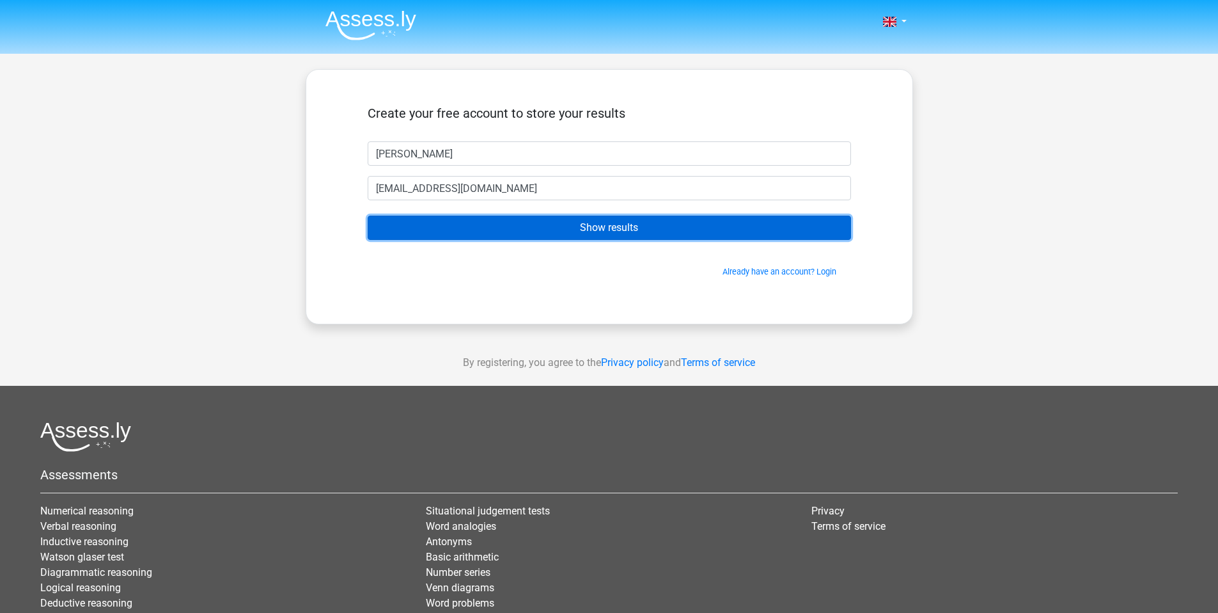
click at [446, 232] on input "Show results" at bounding box center [609, 228] width 483 height 24
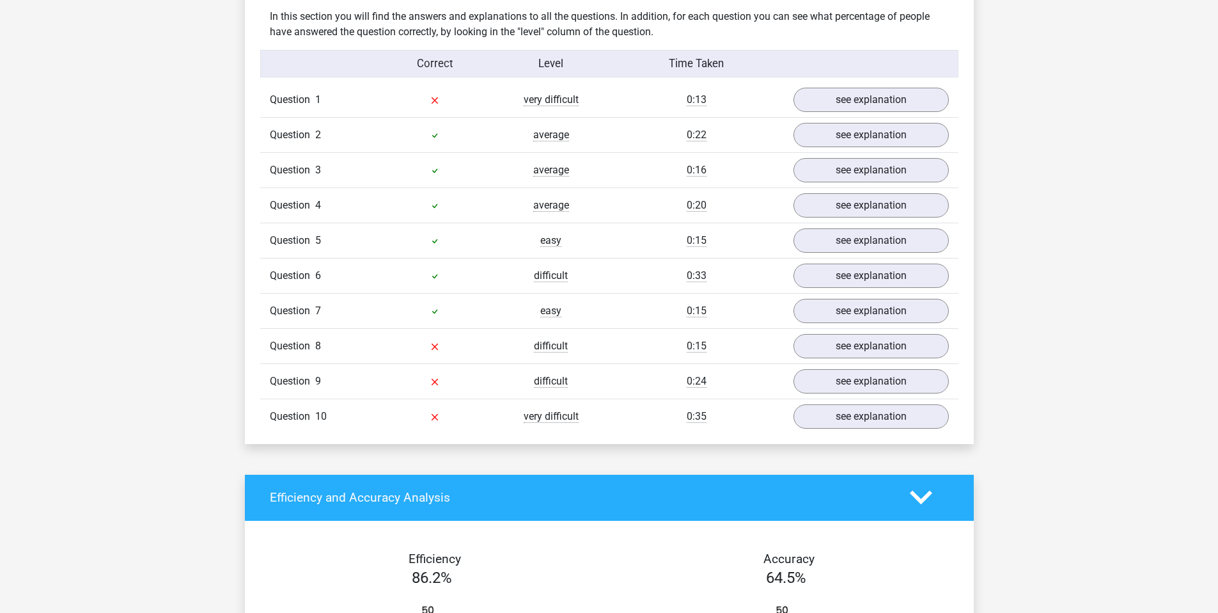
scroll to position [1002, 0]
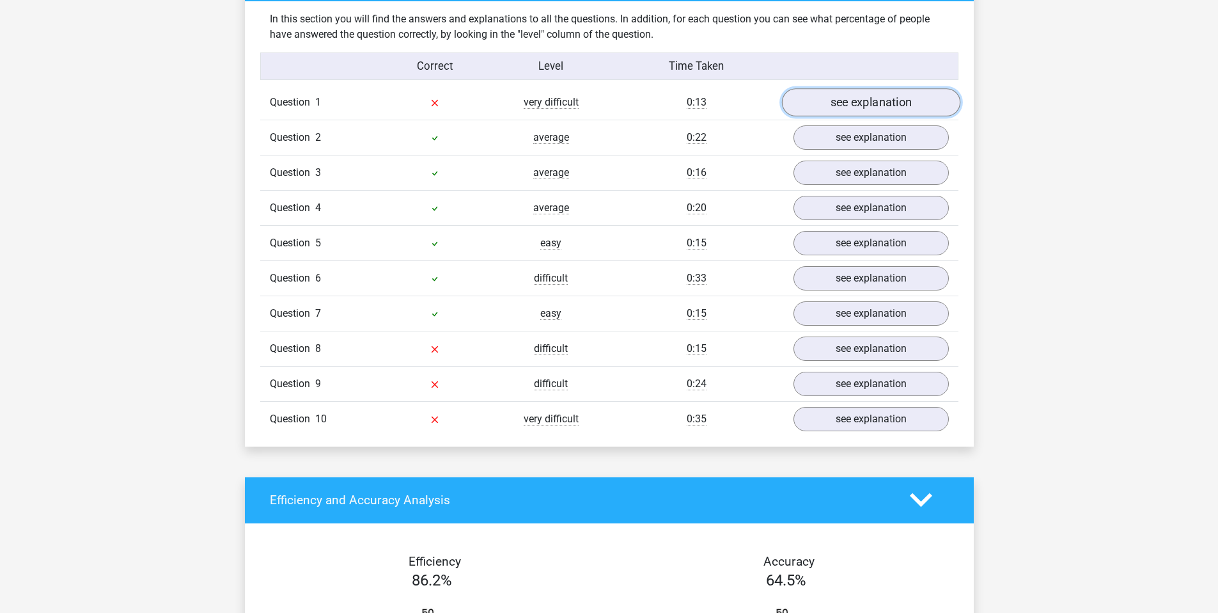
click at [836, 101] on link "see explanation" at bounding box center [870, 102] width 178 height 28
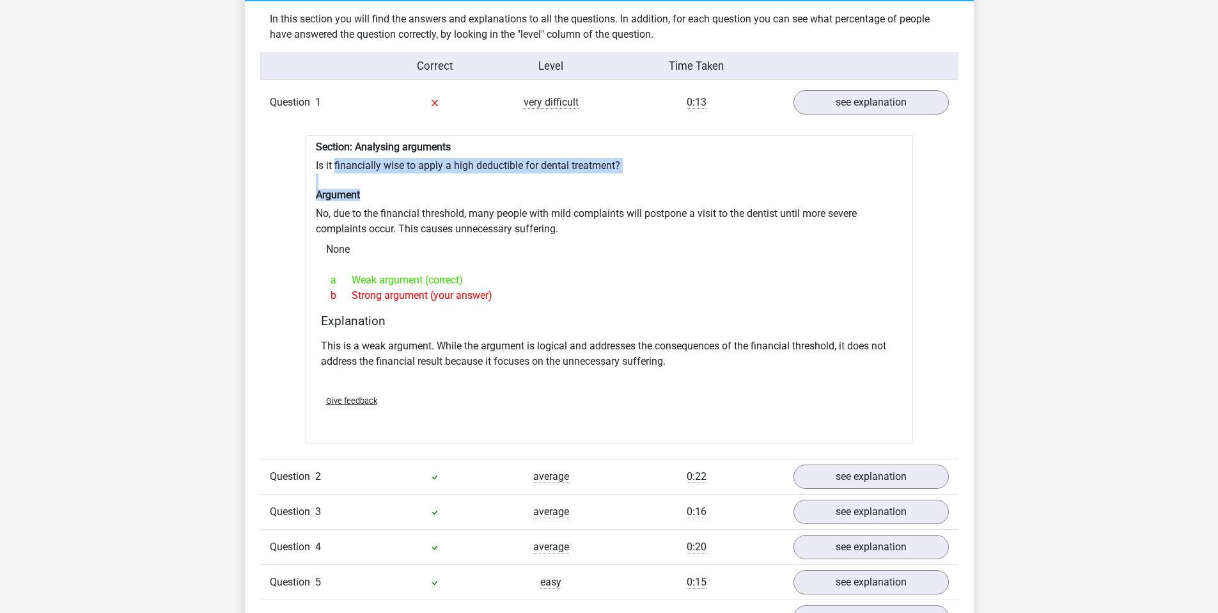
drag, startPoint x: 334, startPoint y: 155, endPoint x: 634, endPoint y: 191, distance: 302.8
click at [635, 191] on div "Section: Analysing arguments Is it financially wise to apply a high deductible …" at bounding box center [610, 289] width 608 height 309
click at [634, 192] on h6 "Argument" at bounding box center [609, 195] width 587 height 12
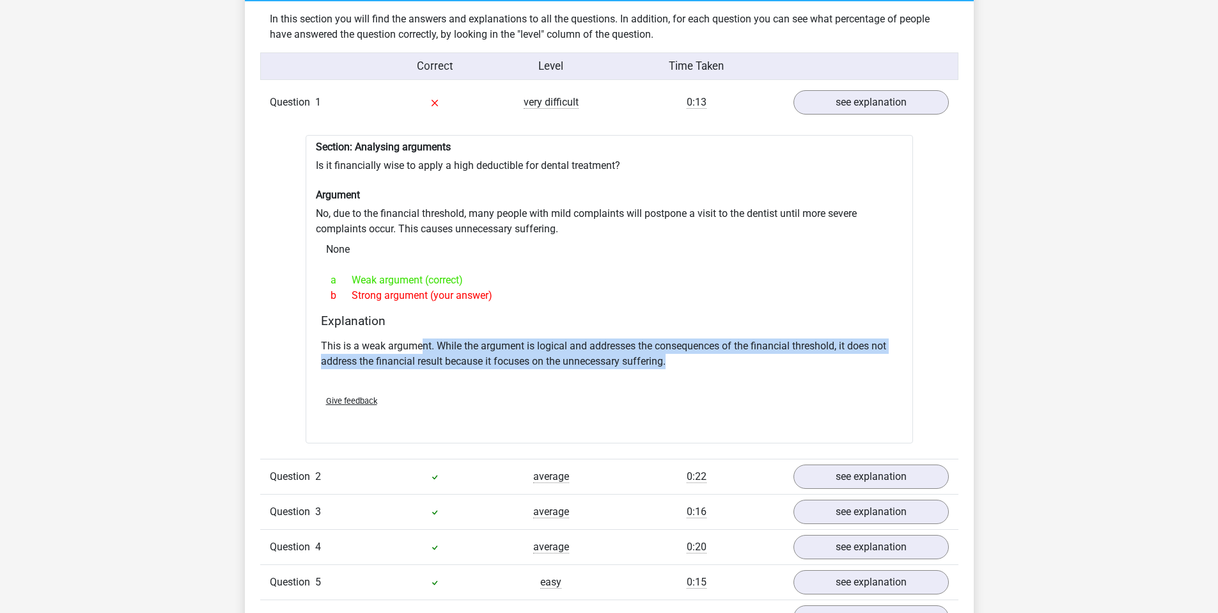
drag, startPoint x: 428, startPoint y: 338, endPoint x: 679, endPoint y: 360, distance: 252.3
click at [677, 362] on div "This is a weak argument. While the argument is logical and addresses the conseq…" at bounding box center [609, 358] width 577 height 51
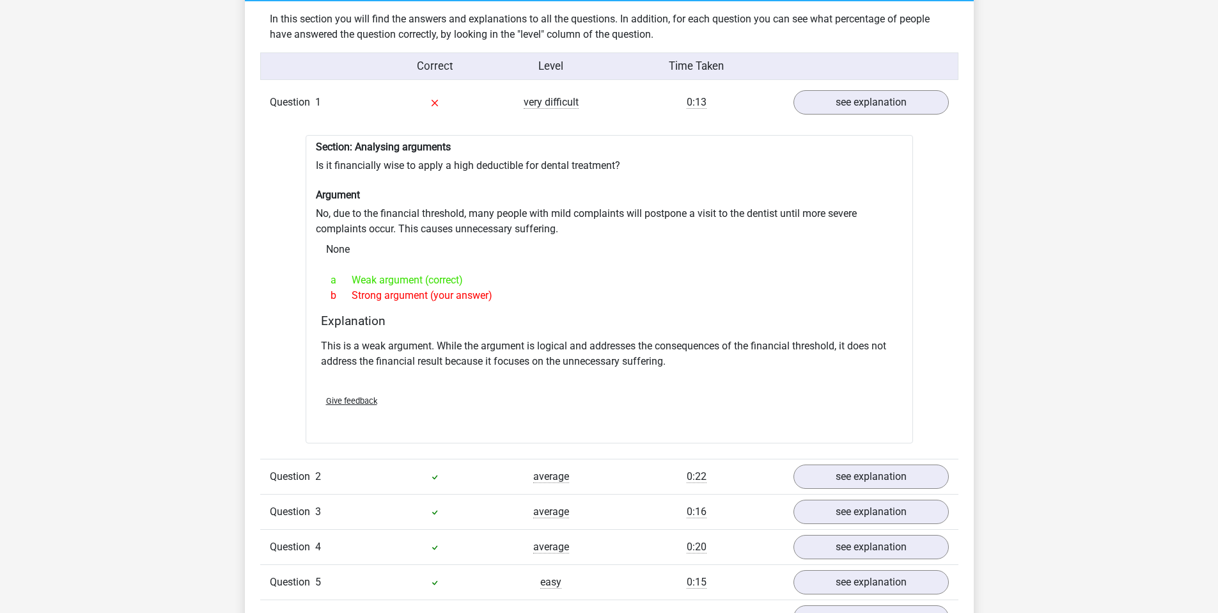
drag, startPoint x: 679, startPoint y: 360, endPoint x: 682, endPoint y: 353, distance: 7.7
click at [679, 359] on p "This is a weak argument. While the argument is logical and addresses the conseq…" at bounding box center [609, 353] width 577 height 31
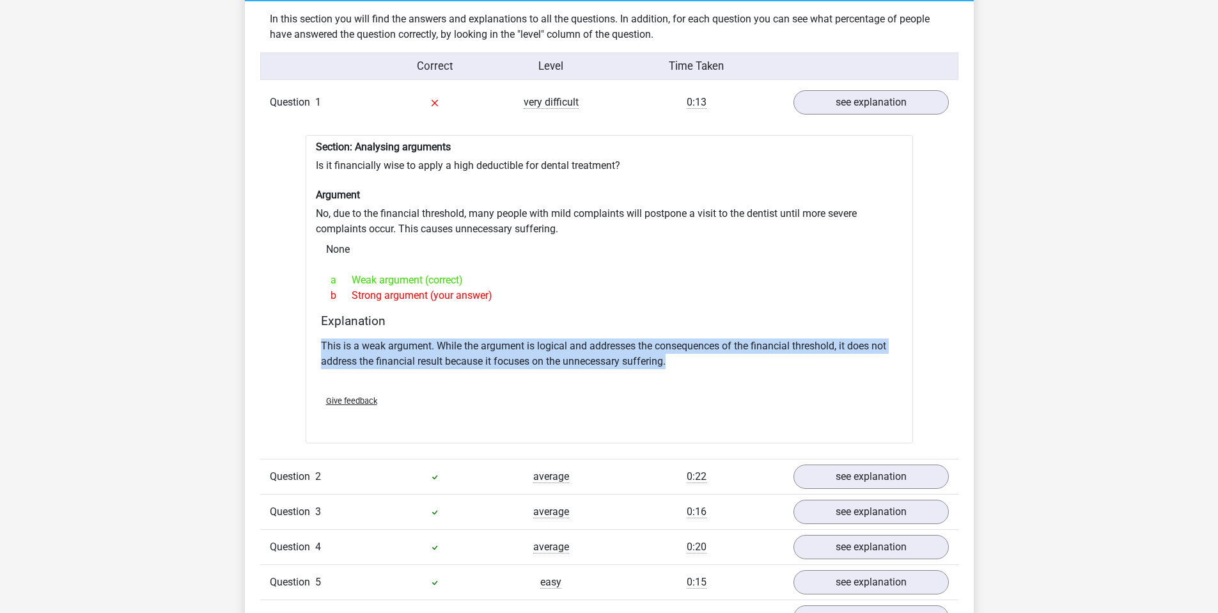
drag, startPoint x: 682, startPoint y: 353, endPoint x: 314, endPoint y: 331, distance: 369.0
click at [310, 332] on div "Section: Analysing arguments Is it financially wise to apply a high deductible …" at bounding box center [610, 289] width 608 height 309
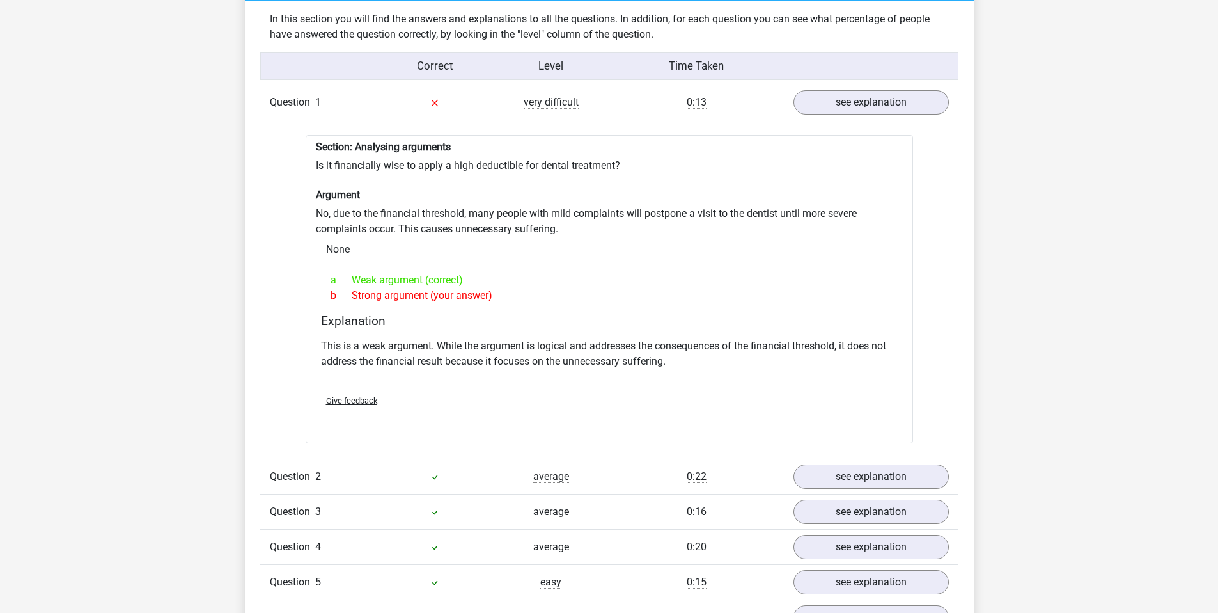
click at [315, 331] on div "Section: Analysing arguments Is it financially wise to apply a high deductible …" at bounding box center [610, 289] width 608 height 309
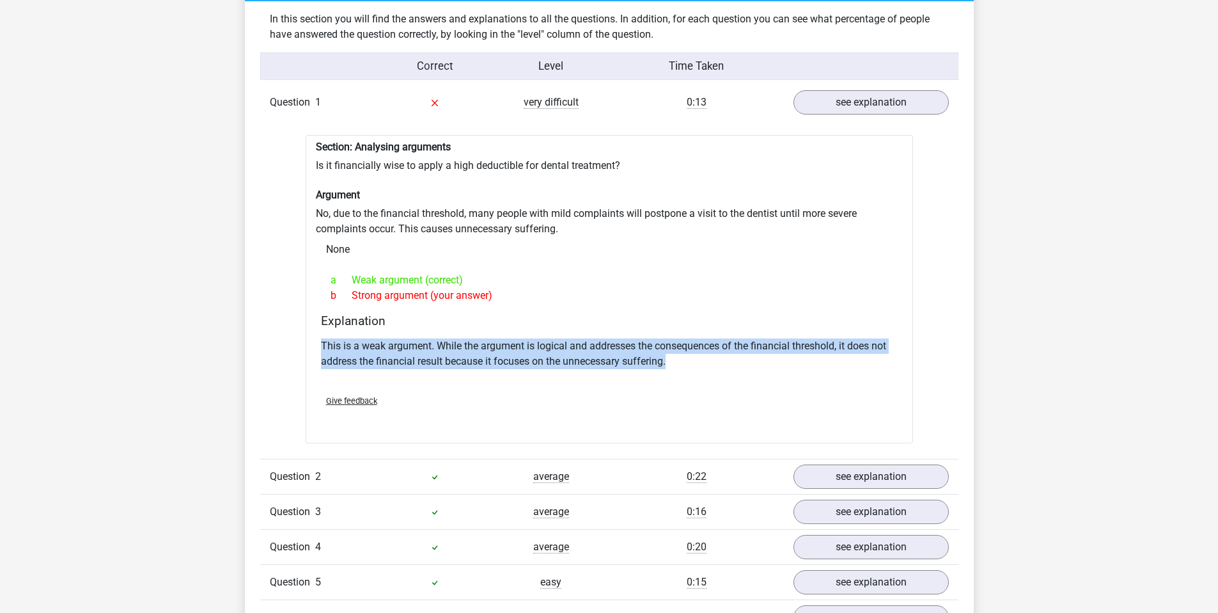
drag, startPoint x: 316, startPoint y: 332, endPoint x: 697, endPoint y: 364, distance: 382.5
click at [697, 364] on div "Explanation This is a weak argument. While the argument is logical and addresse…" at bounding box center [609, 348] width 587 height 71
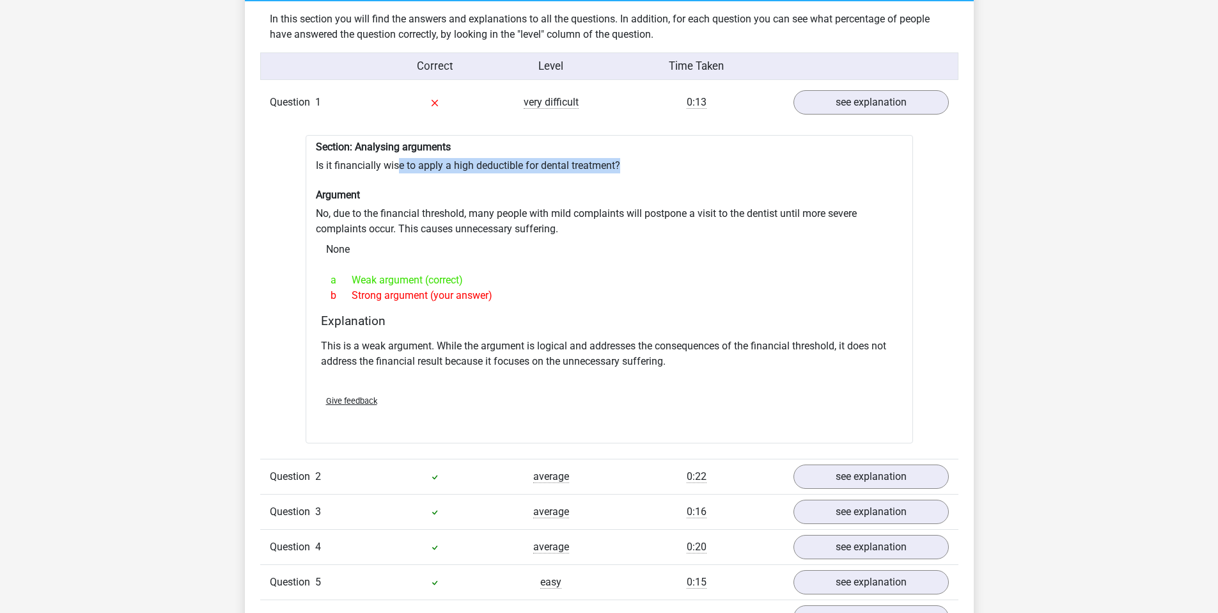
drag, startPoint x: 402, startPoint y: 158, endPoint x: 657, endPoint y: 159, distance: 255.2
click at [657, 159] on div "Section: Analysing arguments Is it financially wise to apply a high deductible …" at bounding box center [610, 289] width 608 height 309
drag, startPoint x: 657, startPoint y: 159, endPoint x: 647, endPoint y: 166, distance: 12.6
click at [657, 159] on div "Section: Analysing arguments Is it financially wise to apply a high deductible …" at bounding box center [610, 289] width 608 height 309
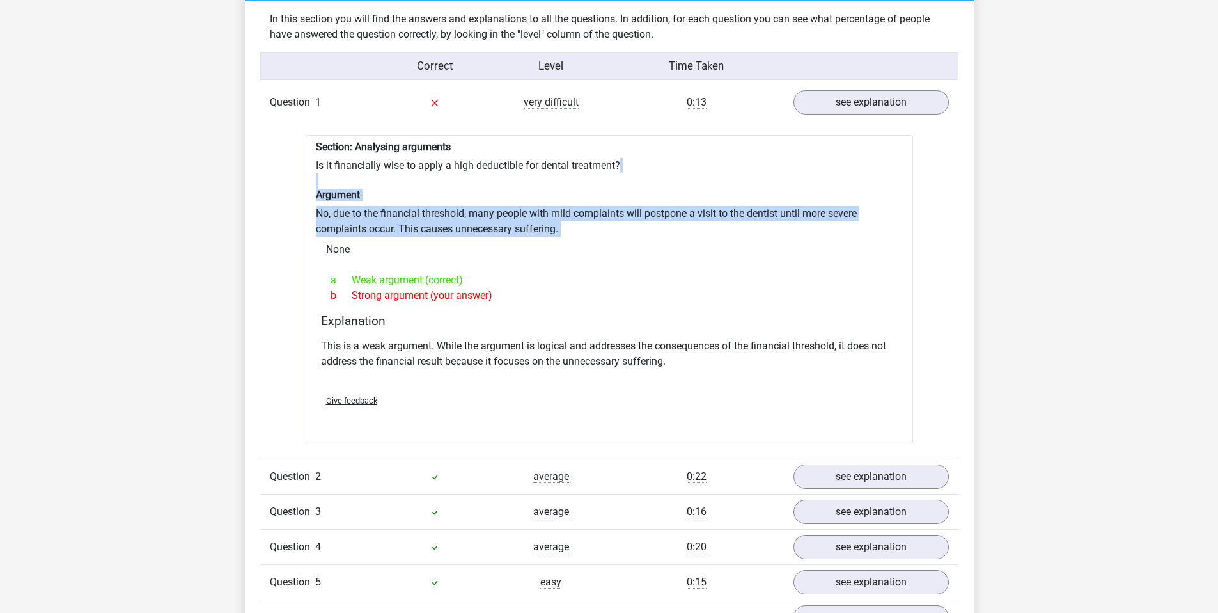
drag, startPoint x: 643, startPoint y: 168, endPoint x: 327, endPoint y: 233, distance: 321.9
click at [327, 233] on div "Section: Analysing arguments Is it financially wise to apply a high deductible …" at bounding box center [610, 289] width 608 height 309
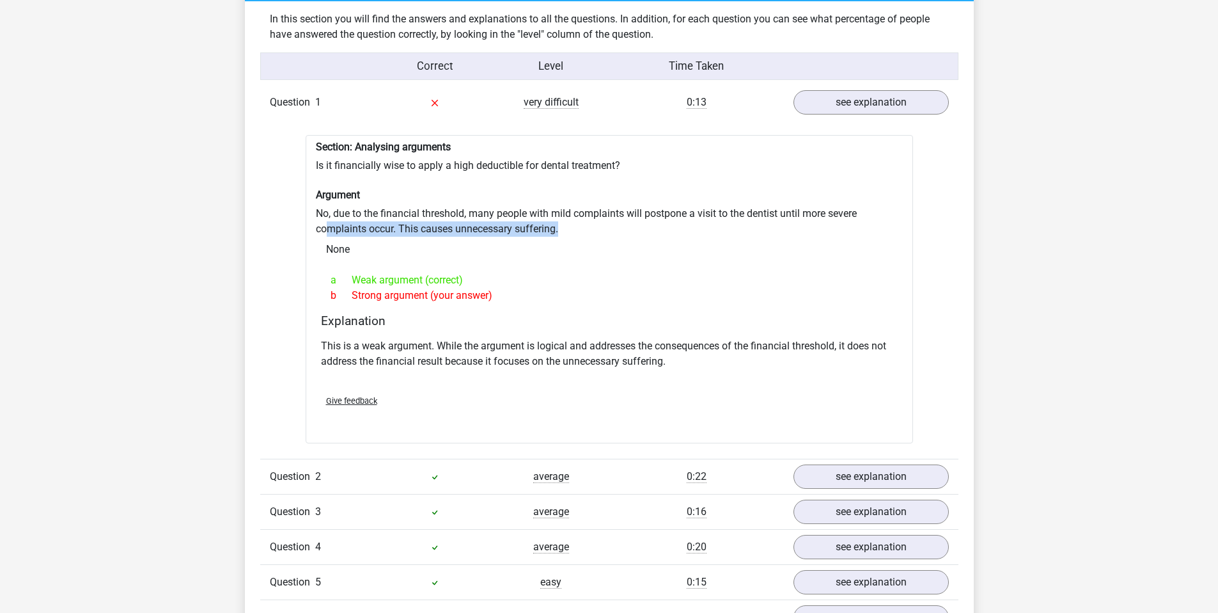
drag, startPoint x: 327, startPoint y: 216, endPoint x: 561, endPoint y: 226, distance: 234.9
click at [561, 226] on div "Section: Analysing arguments Is it financially wise to apply a high deductible …" at bounding box center [610, 289] width 608 height 309
click at [567, 226] on div "Section: Analysing arguments Is it financially wise to apply a high deductible …" at bounding box center [610, 289] width 608 height 309
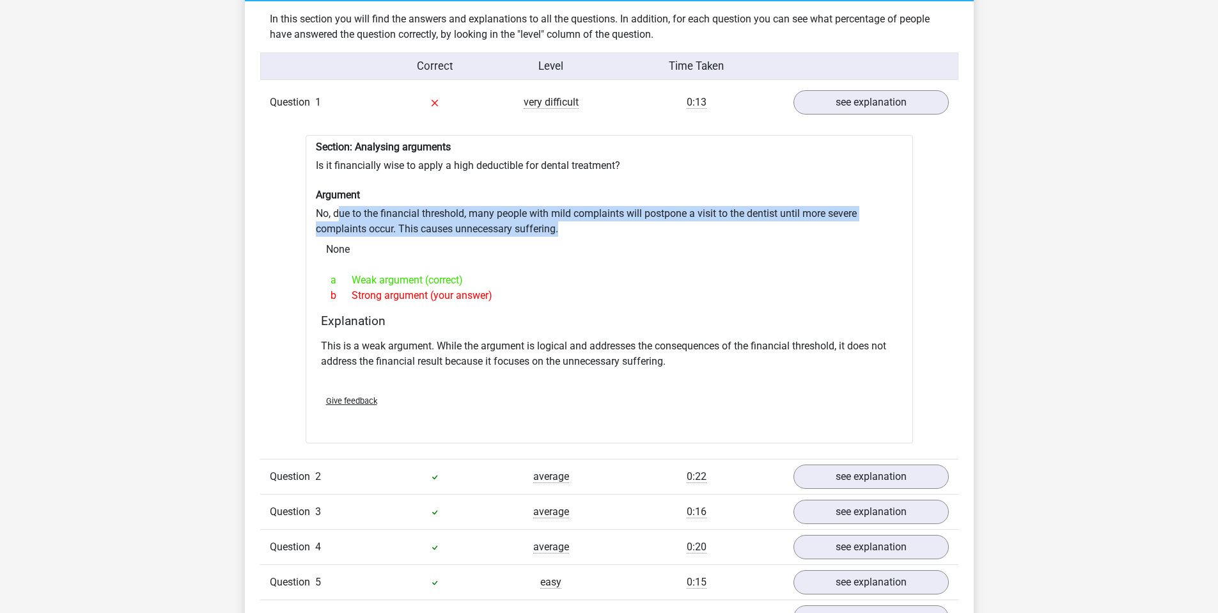
drag, startPoint x: 579, startPoint y: 223, endPoint x: 336, endPoint y: 208, distance: 243.5
click at [336, 208] on div "Section: Analysing arguments Is it financially wise to apply a high deductible …" at bounding box center [610, 289] width 608 height 309
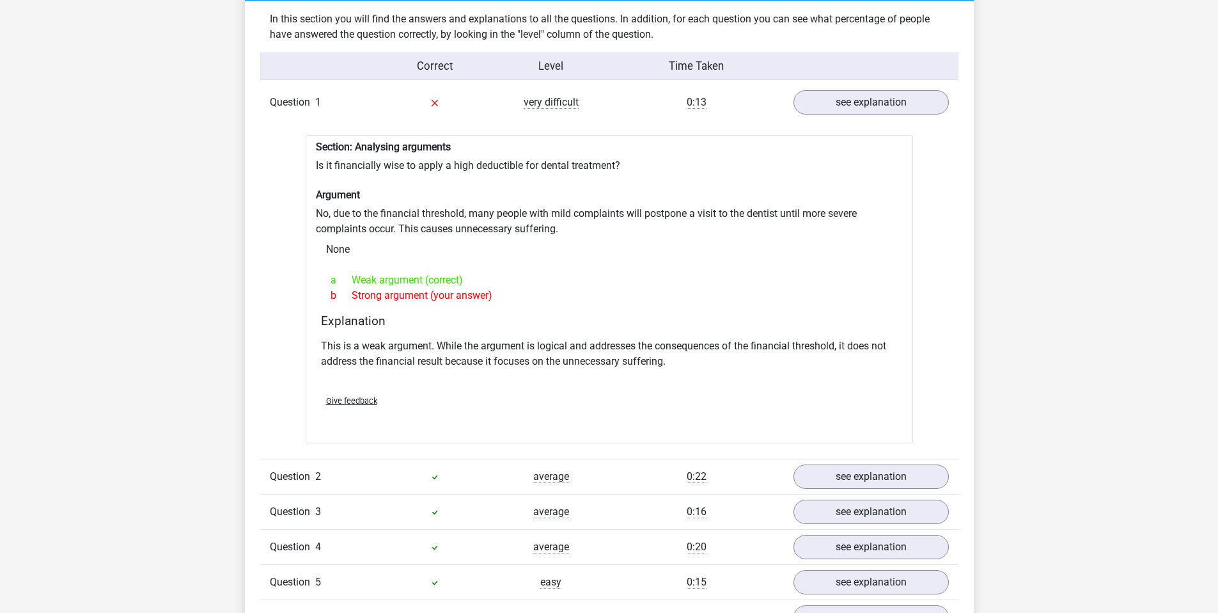
click at [336, 208] on div "Section: Analysing arguments Is it financially wise to apply a high deductible …" at bounding box center [610, 289] width 608 height 309
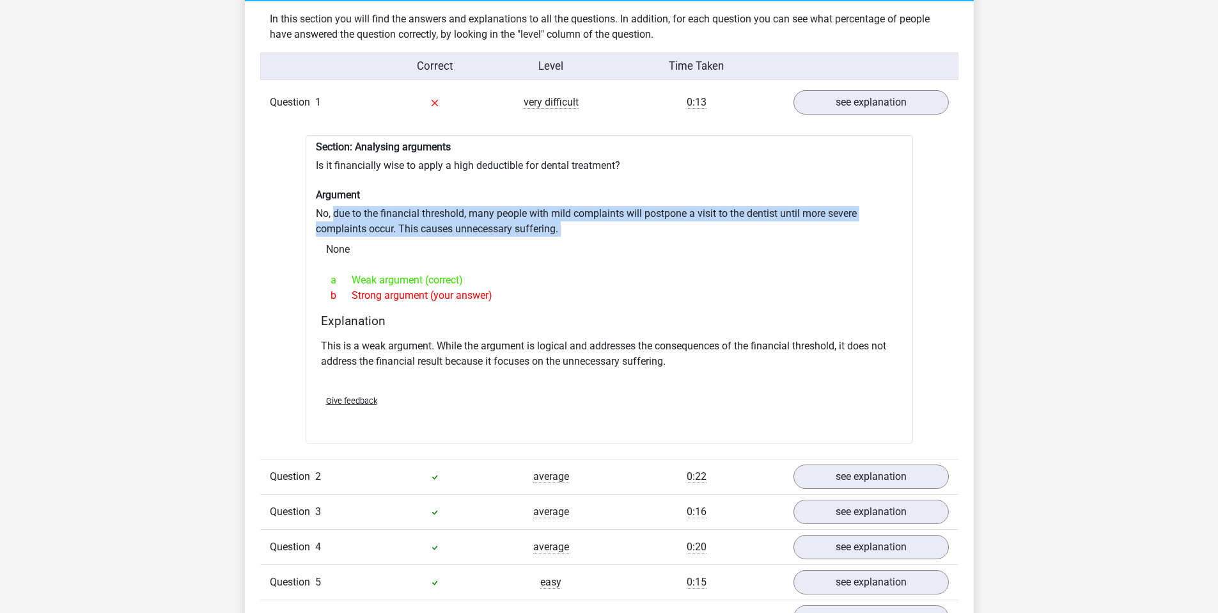
drag, startPoint x: 336, startPoint y: 208, endPoint x: 574, endPoint y: 221, distance: 238.2
click at [574, 220] on div "Section: Analysing arguments Is it financially wise to apply a high deductible …" at bounding box center [610, 289] width 608 height 309
drag, startPoint x: 574, startPoint y: 221, endPoint x: 379, endPoint y: 185, distance: 197.7
click at [380, 185] on div "Section: Analysing arguments Is it financially wise to apply a high deductible …" at bounding box center [610, 289] width 608 height 309
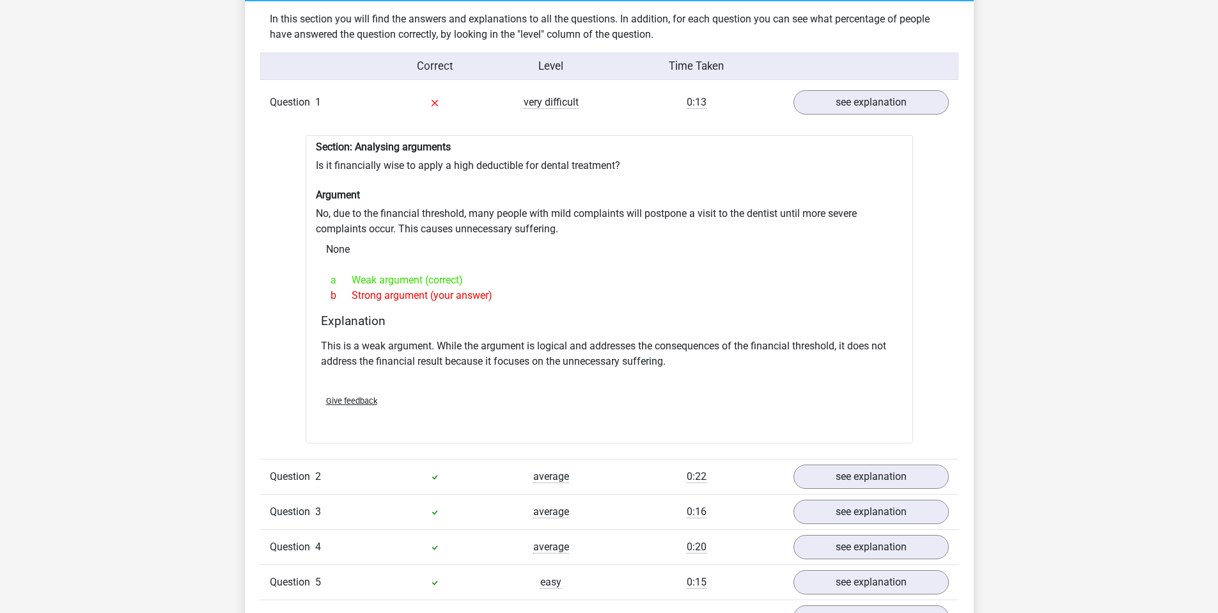
click at [379, 189] on h6 "Argument" at bounding box center [609, 195] width 587 height 12
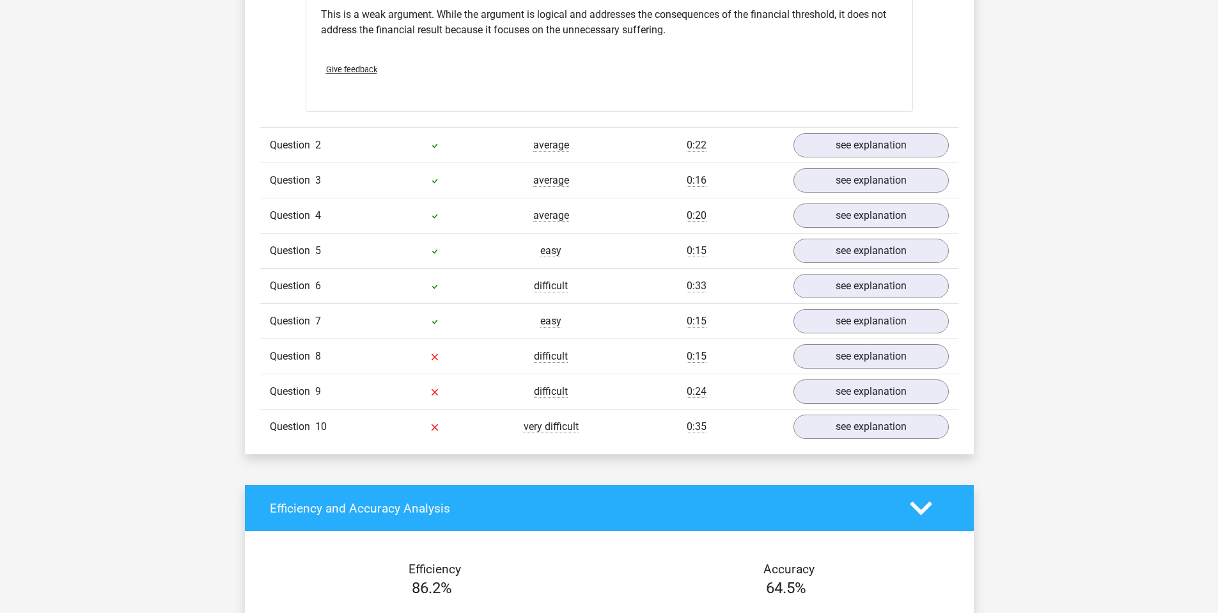
scroll to position [1478, 0]
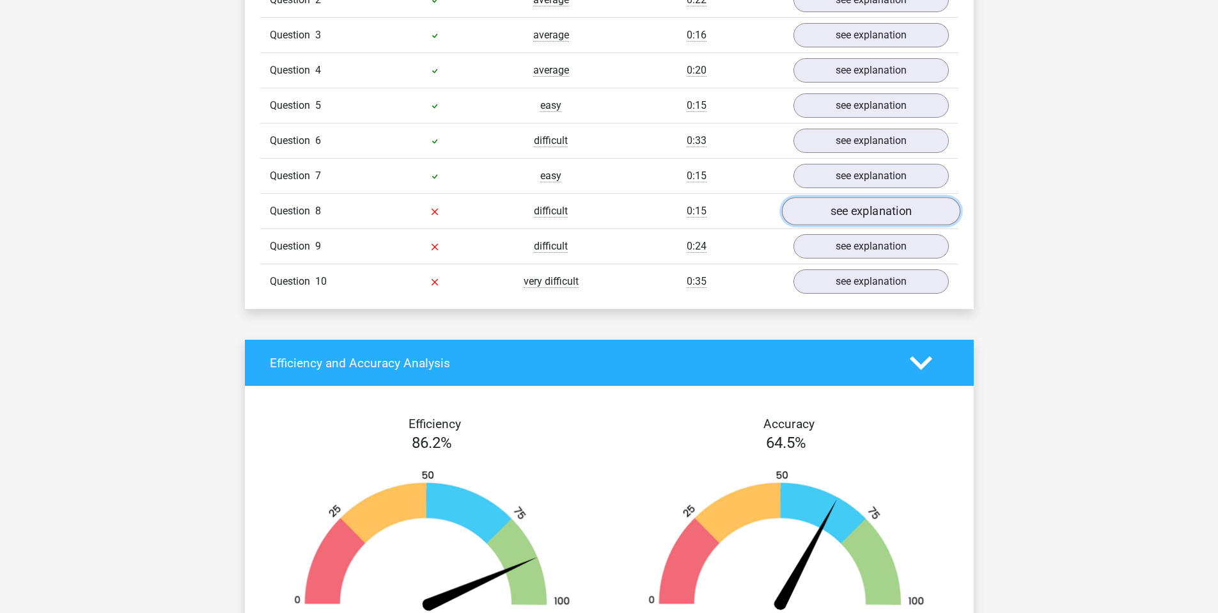
click at [889, 203] on link "see explanation" at bounding box center [870, 212] width 178 height 28
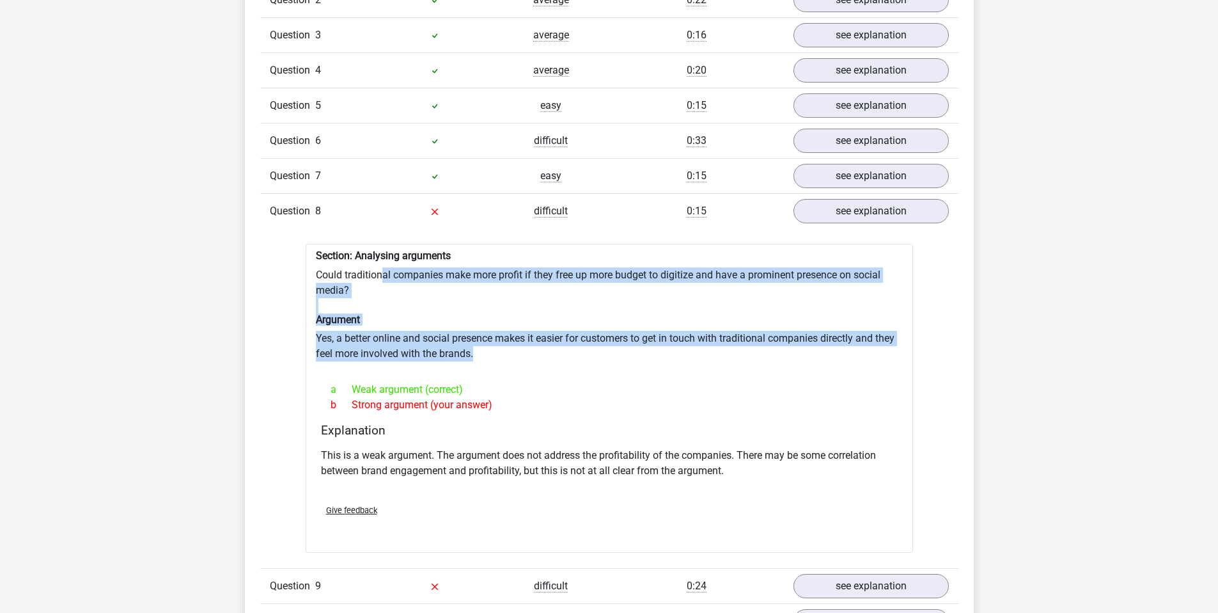
drag, startPoint x: 384, startPoint y: 269, endPoint x: 510, endPoint y: 352, distance: 150.4
click at [510, 352] on div "Section: Analysing arguments Could traditional companies make more profit if th…" at bounding box center [610, 398] width 608 height 309
drag, startPoint x: 509, startPoint y: 352, endPoint x: 488, endPoint y: 343, distance: 22.7
click at [508, 351] on div "Section: Analysing arguments Could traditional companies make more profit if th…" at bounding box center [610, 398] width 608 height 309
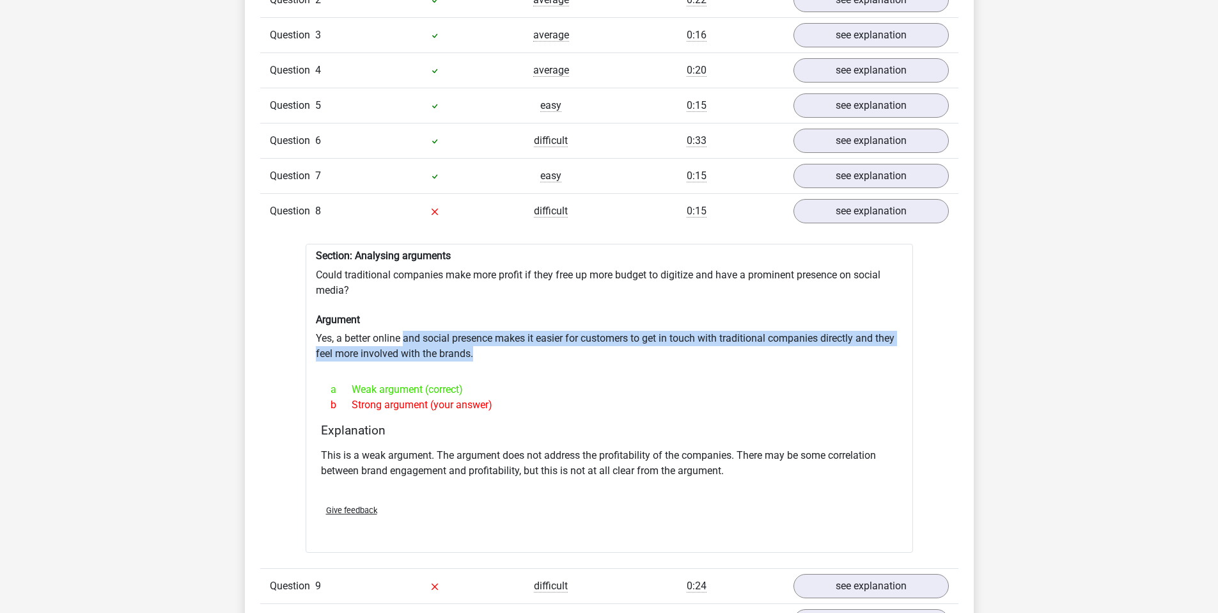
drag, startPoint x: 488, startPoint y: 343, endPoint x: 403, endPoint y: 325, distance: 87.1
click at [404, 325] on div "Section: Analysing arguments Could traditional companies make more profit if th…" at bounding box center [610, 398] width 608 height 309
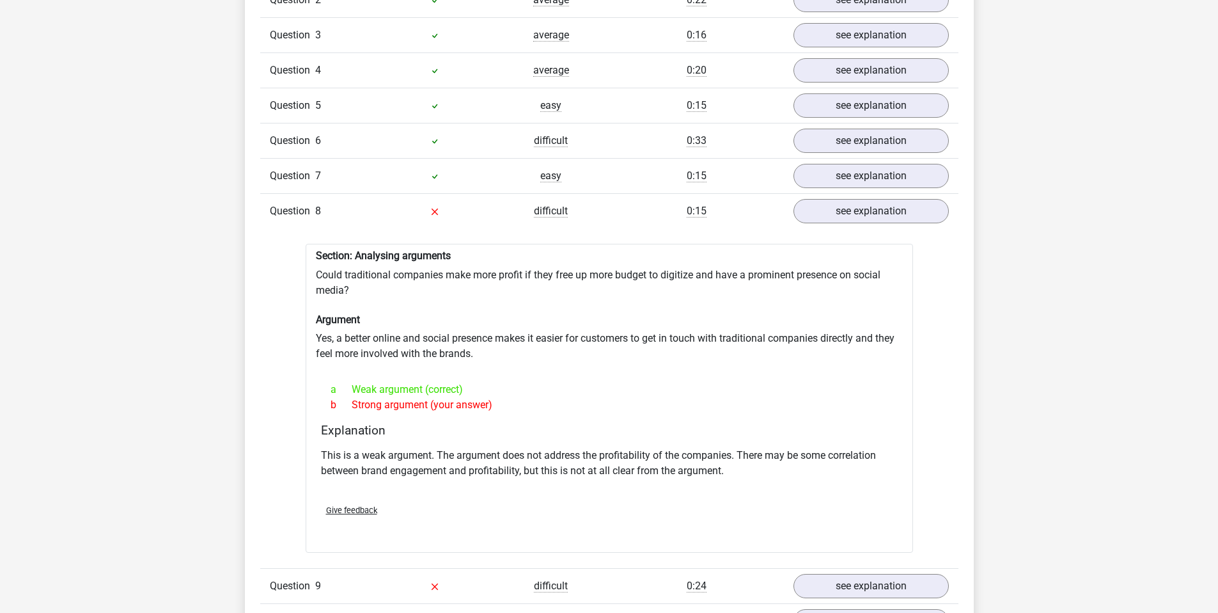
click at [402, 324] on div "Section: Analysing arguments Could traditional companies make more profit if th…" at bounding box center [610, 398] width 608 height 309
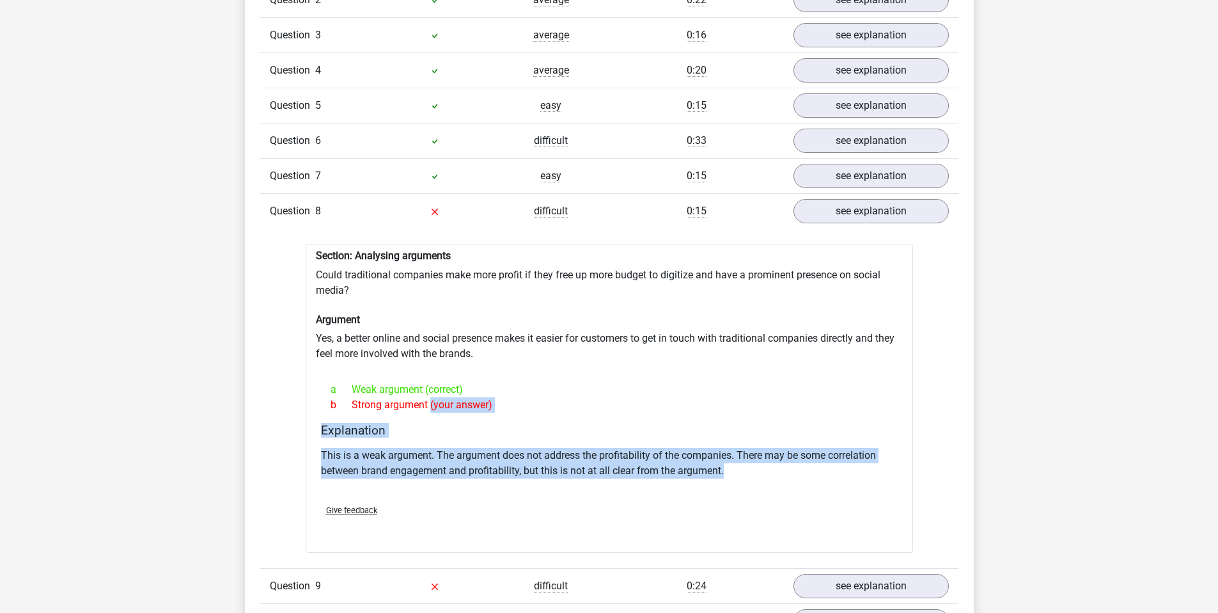
drag, startPoint x: 384, startPoint y: 395, endPoint x: 750, endPoint y: 473, distance: 374.6
click at [750, 473] on div "Section: Analysing arguments Could traditional companies make more profit if th…" at bounding box center [610, 398] width 608 height 309
drag, startPoint x: 750, startPoint y: 473, endPoint x: 311, endPoint y: 451, distance: 439.3
click at [311, 451] on div "Section: Analysing arguments Could traditional companies make more profit if th…" at bounding box center [610, 398] width 608 height 309
click at [316, 449] on div "Explanation This is a weak argument. The argument does not address the profitab…" at bounding box center [609, 458] width 587 height 71
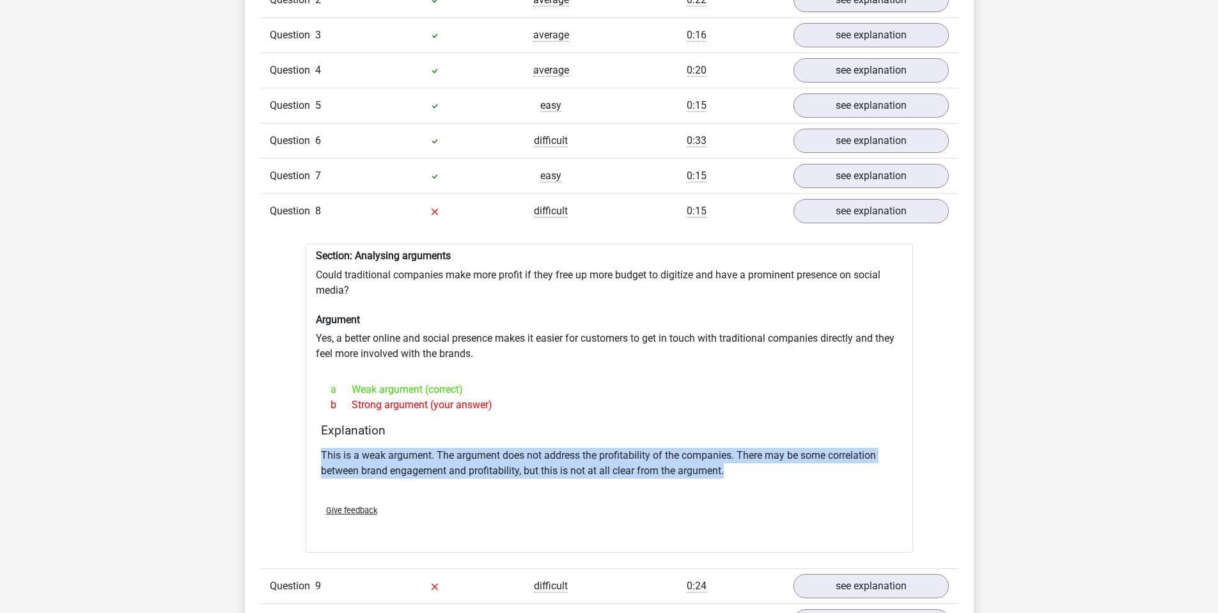
drag, startPoint x: 317, startPoint y: 447, endPoint x: 749, endPoint y: 469, distance: 433.5
click at [749, 469] on div "Explanation This is a weak argument. The argument does not address the profitab…" at bounding box center [609, 458] width 587 height 71
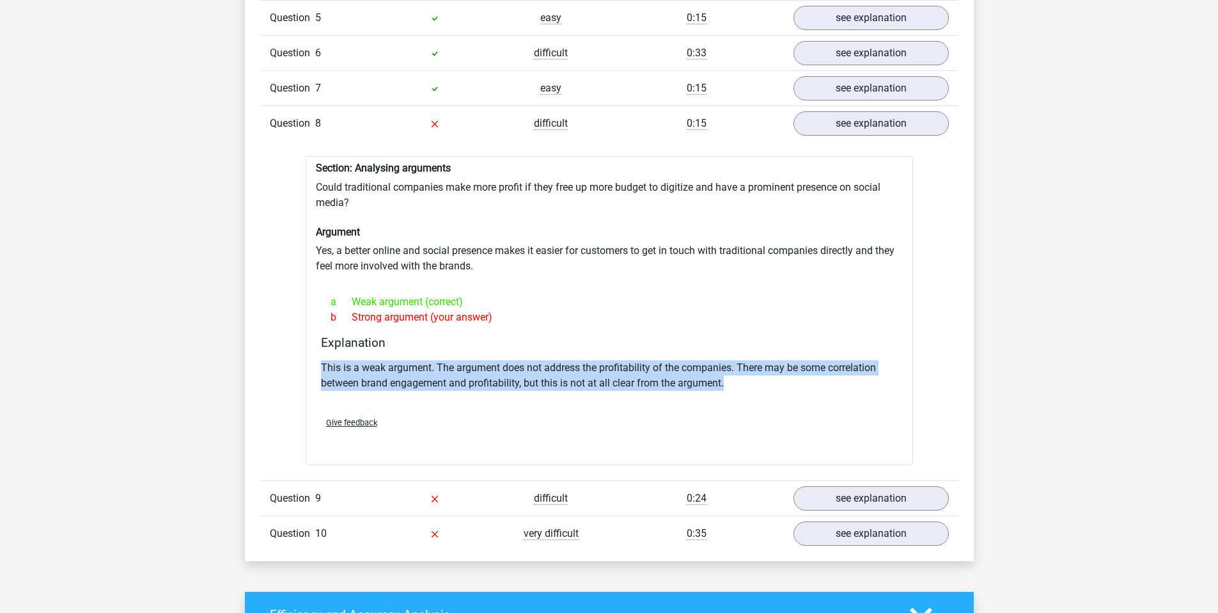
scroll to position [1592, 0]
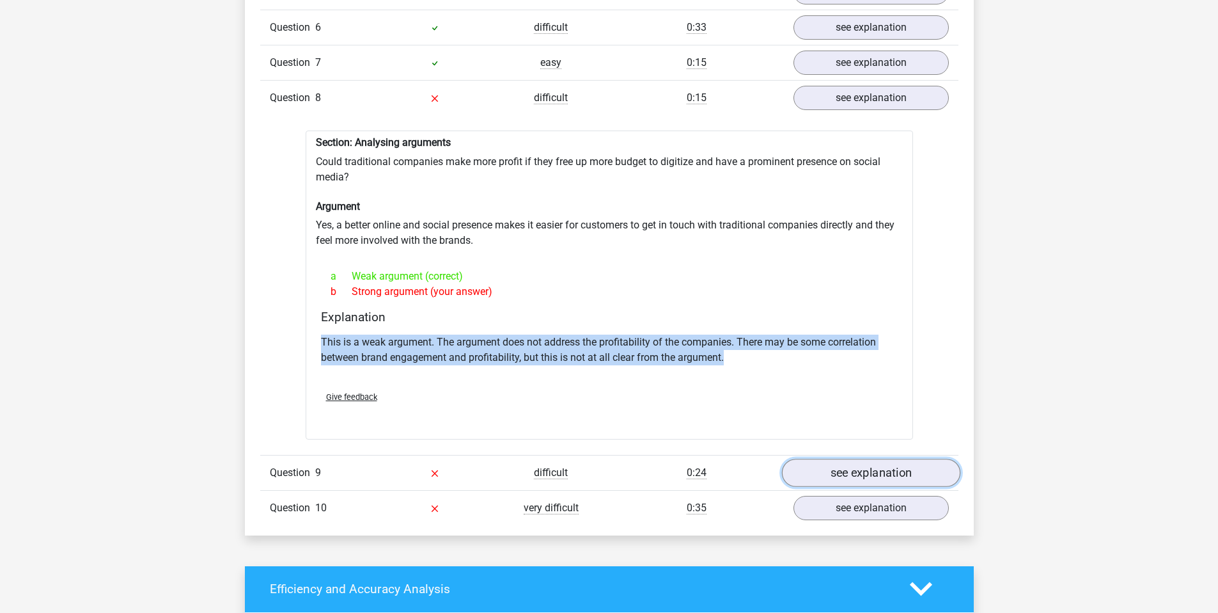
click at [859, 459] on link "see explanation" at bounding box center [870, 473] width 178 height 28
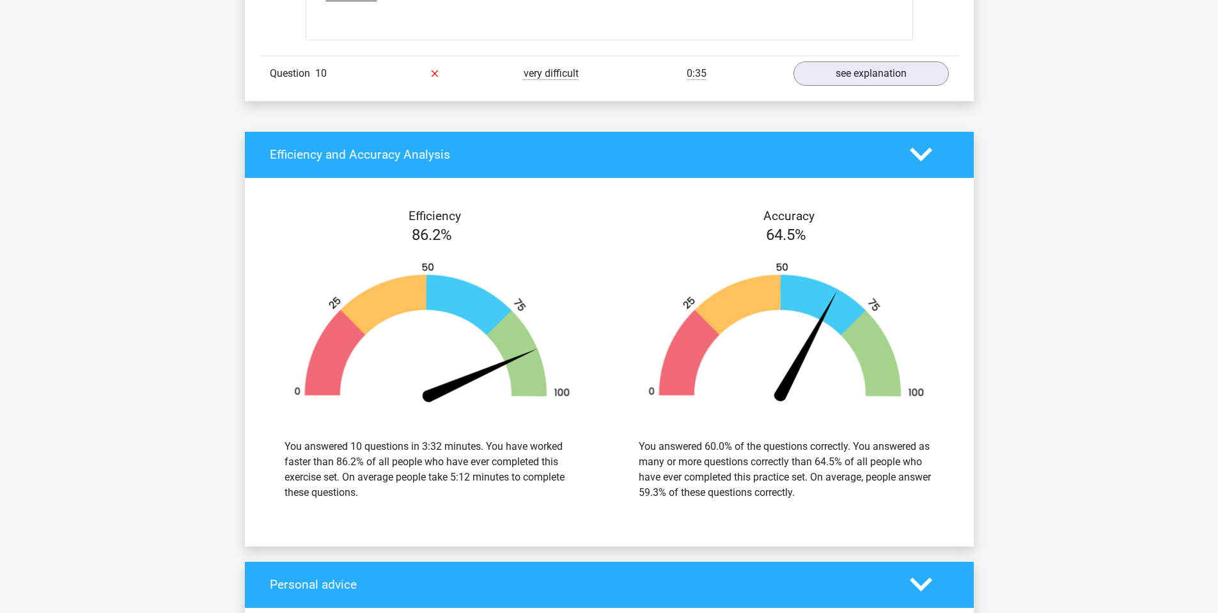
scroll to position [2731, 0]
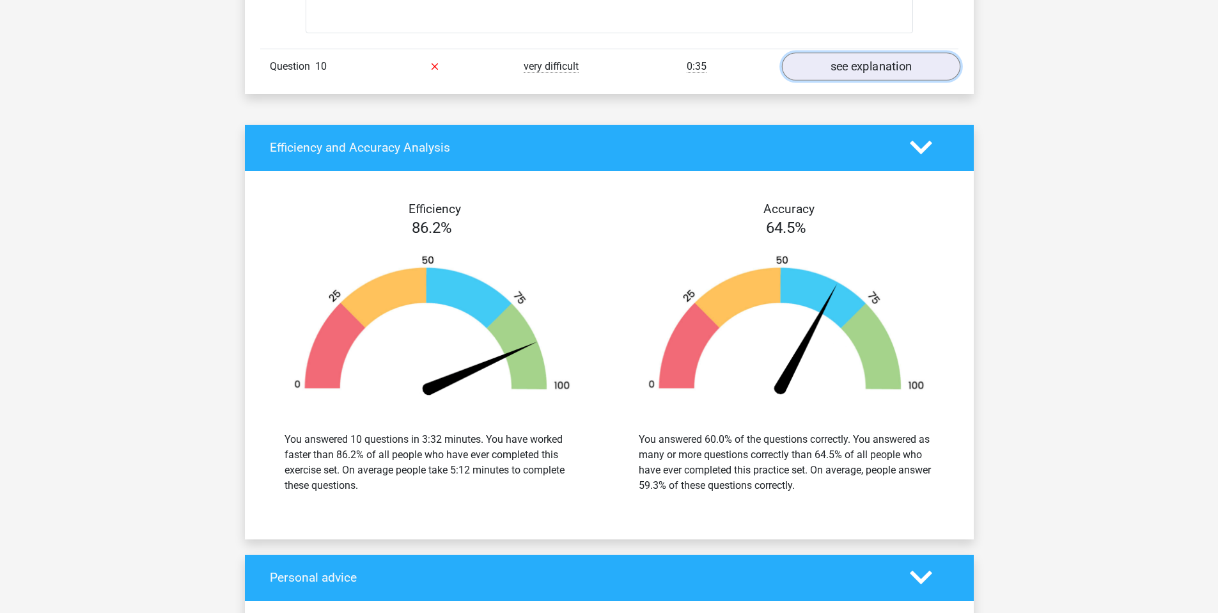
click at [875, 59] on link "see explanation" at bounding box center [870, 66] width 178 height 28
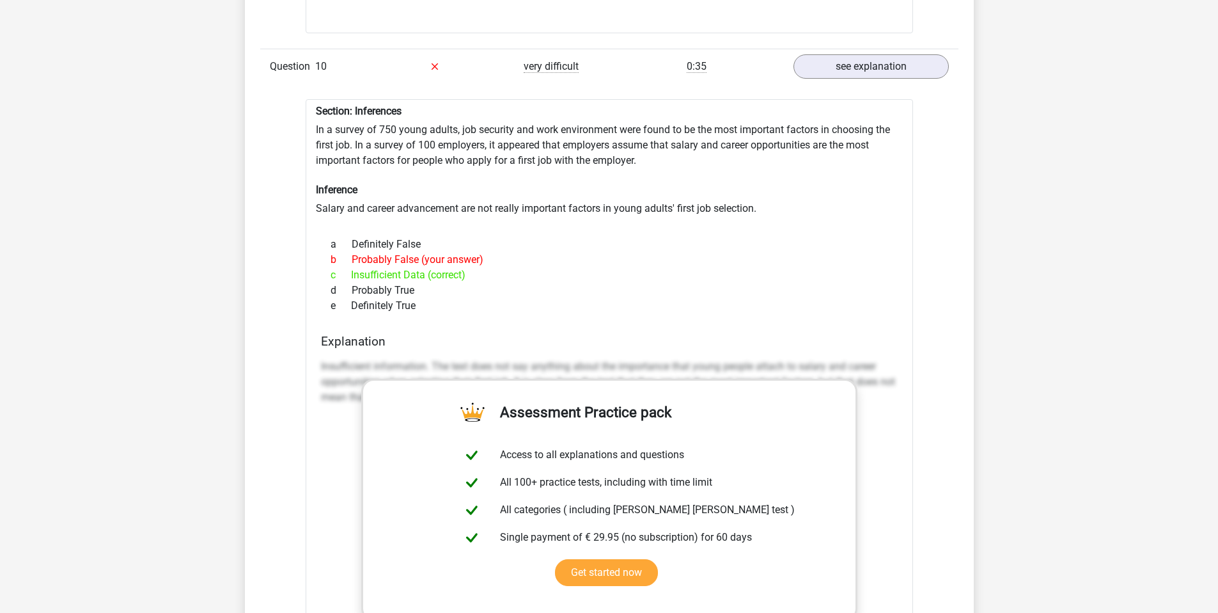
drag, startPoint x: 370, startPoint y: 117, endPoint x: 459, endPoint y: 294, distance: 198.2
click at [459, 294] on div "Section: Inferences In a survey of 750 young adults, job security and work envi…" at bounding box center [610, 448] width 608 height 698
click at [459, 298] on div "e Definitely True" at bounding box center [609, 305] width 577 height 15
drag, startPoint x: 455, startPoint y: 290, endPoint x: 399, endPoint y: 182, distance: 121.0
click at [399, 182] on div "Section: Inferences In a survey of 750 young adults, job security and work envi…" at bounding box center [610, 448] width 608 height 698
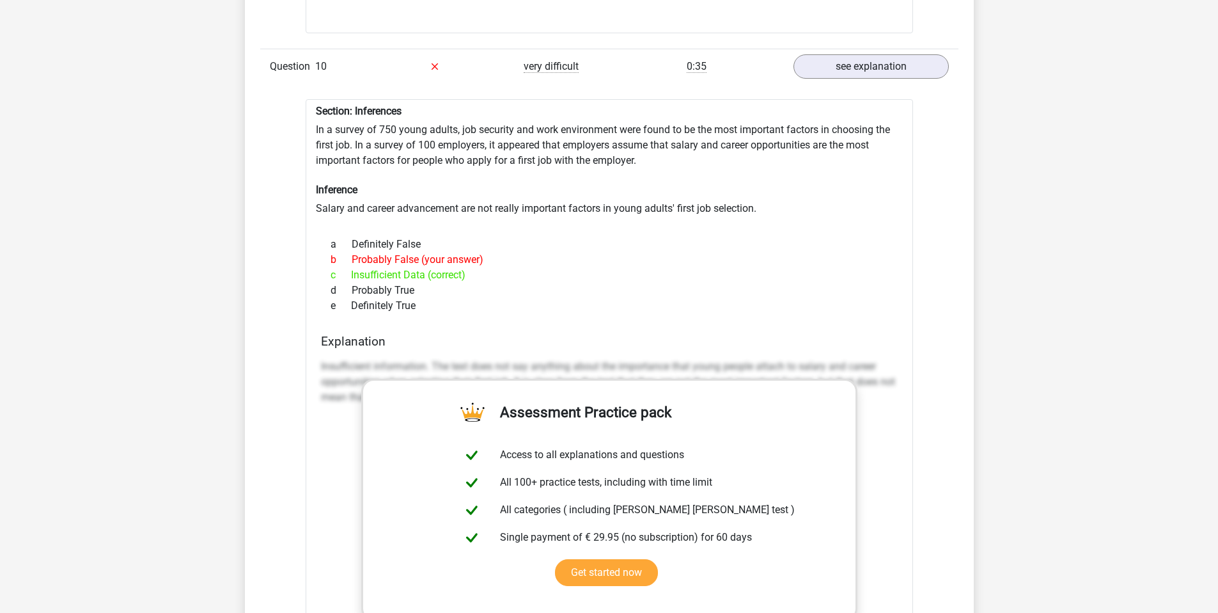
click at [397, 184] on h6 "Inference" at bounding box center [609, 190] width 587 height 12
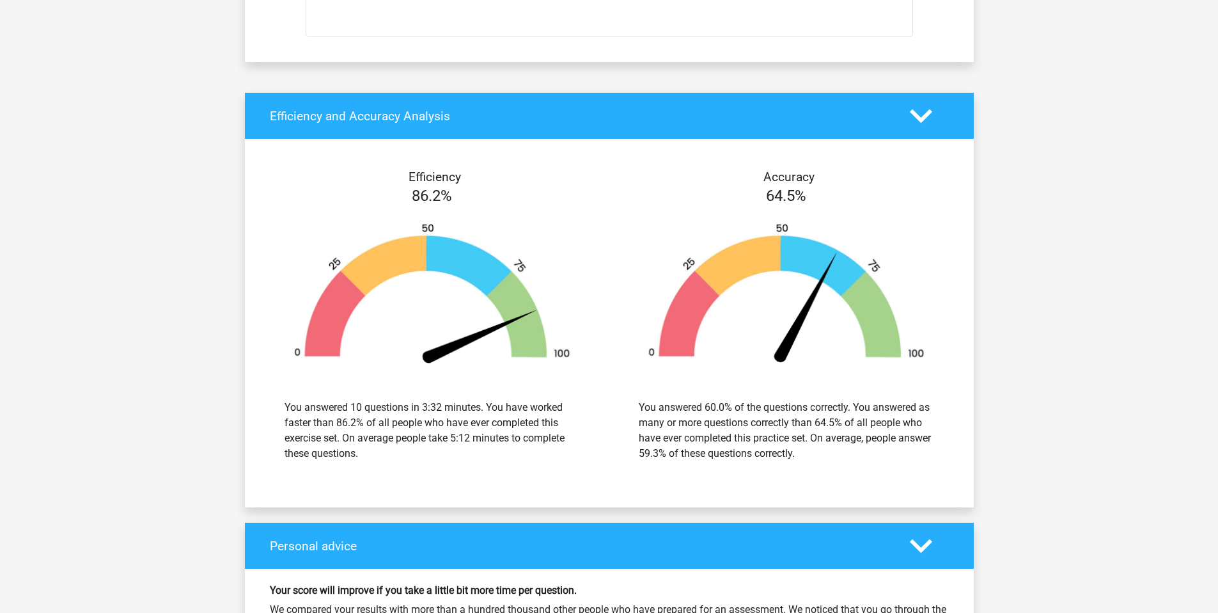
scroll to position [3494, 0]
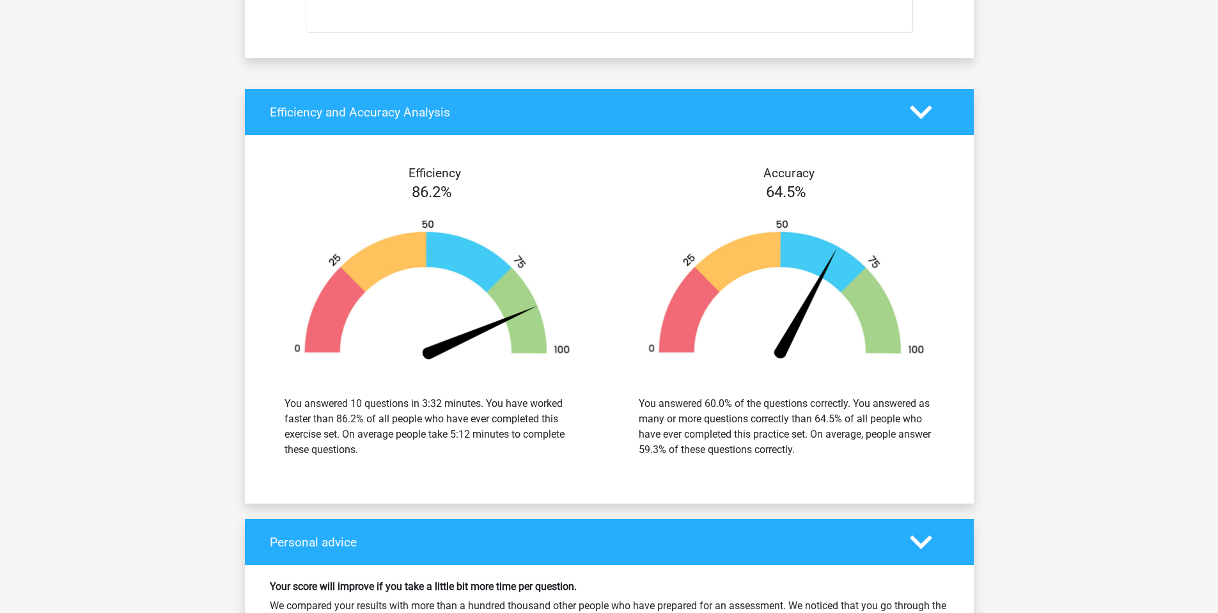
drag, startPoint x: 285, startPoint y: 393, endPoint x: 437, endPoint y: 468, distance: 169.6
click at [437, 468] on div "Efficiency 86.2% You answered 10 questions in 3:32 minutes. You have worked fas…" at bounding box center [609, 319] width 729 height 338
drag, startPoint x: 436, startPoint y: 464, endPoint x: 295, endPoint y: 389, distance: 159.0
click at [296, 390] on div "Efficiency 86.2% You answered 10 questions in 3:32 minutes. You have worked fas…" at bounding box center [609, 319] width 729 height 338
click at [295, 396] on div "You answered 10 questions in 3:32 minutes. You have worked faster than 86.2% of…" at bounding box center [432, 426] width 295 height 61
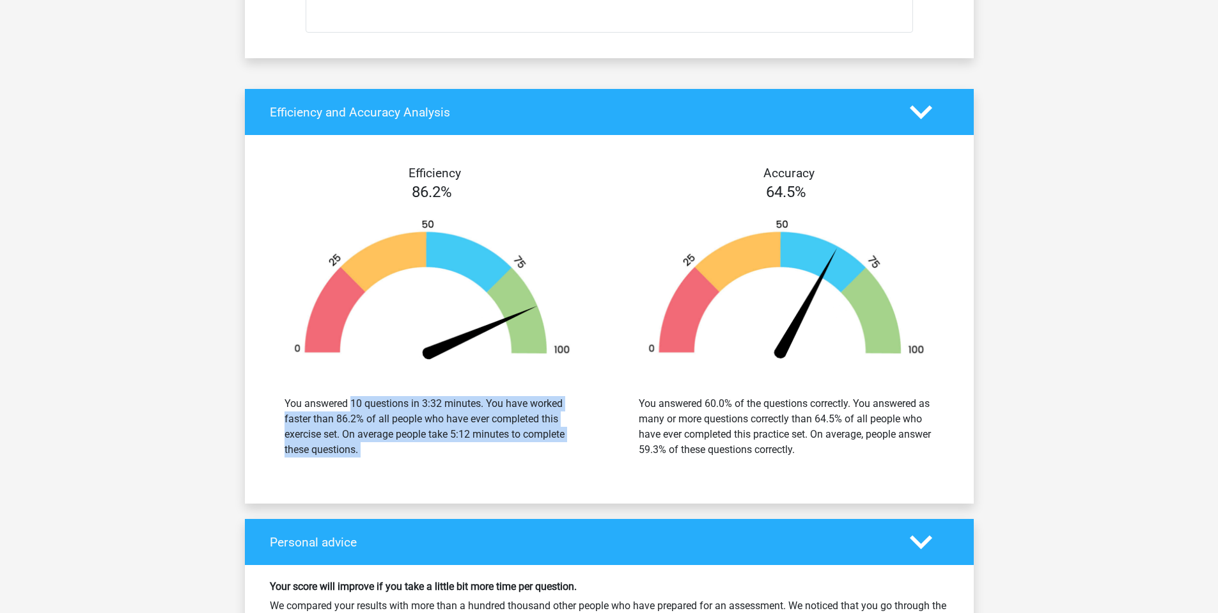
drag, startPoint x: 306, startPoint y: 393, endPoint x: 562, endPoint y: 448, distance: 262.3
click at [549, 448] on div "You answered 10 questions in 3:32 minutes. You have worked faster than 86.2% of…" at bounding box center [432, 426] width 295 height 61
drag, startPoint x: 632, startPoint y: 405, endPoint x: 839, endPoint y: 457, distance: 213.6
click at [836, 459] on div "You answered 60.0% of the questions correctly. You answered as many or more que…" at bounding box center [786, 426] width 335 height 92
click at [840, 456] on div "You answered 60.0% of the questions correctly. You answered as many or more que…" at bounding box center [786, 426] width 335 height 92
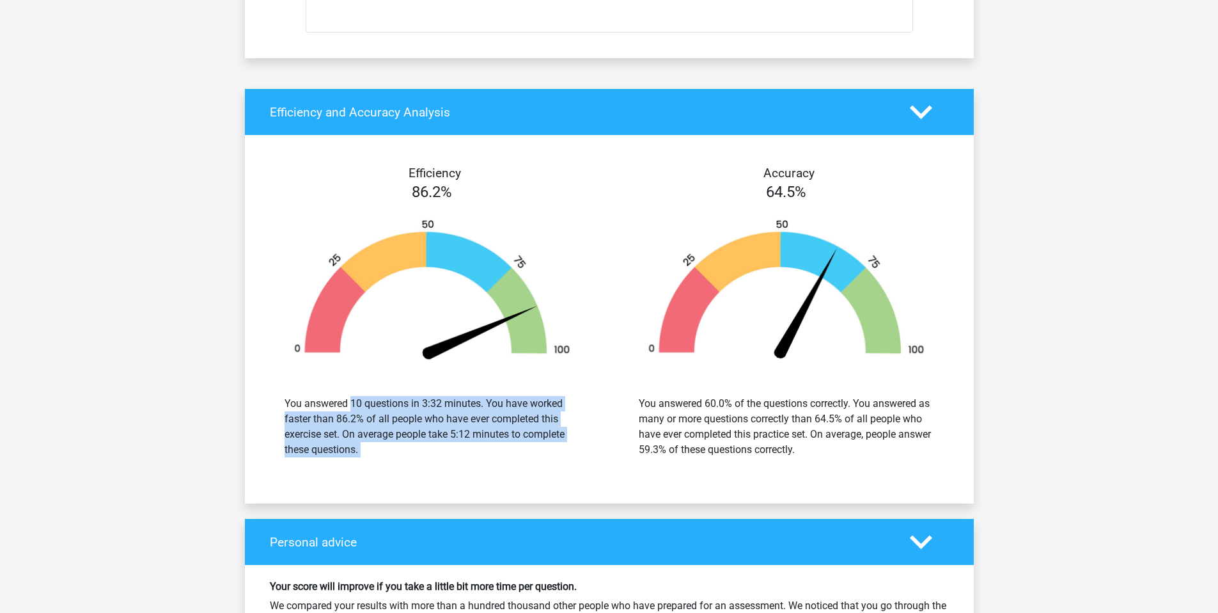
drag, startPoint x: 841, startPoint y: 453, endPoint x: 623, endPoint y: 391, distance: 226.7
click at [624, 391] on div "You answered 60.0% of the questions correctly. You answered as many or more que…" at bounding box center [786, 426] width 335 height 92
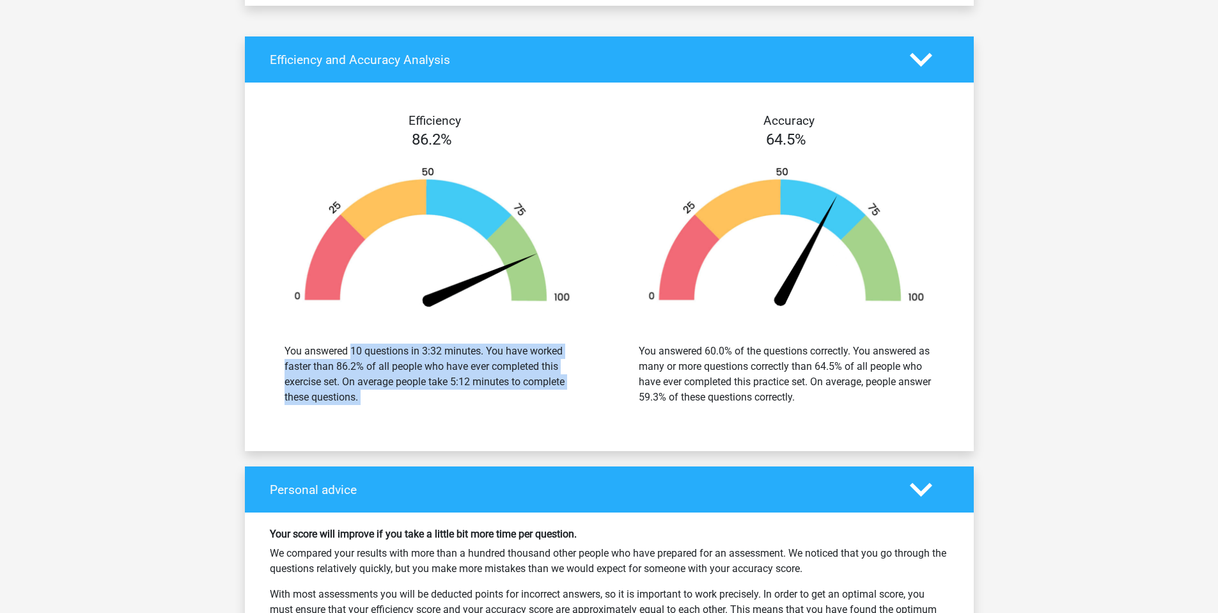
scroll to position [3813, 0]
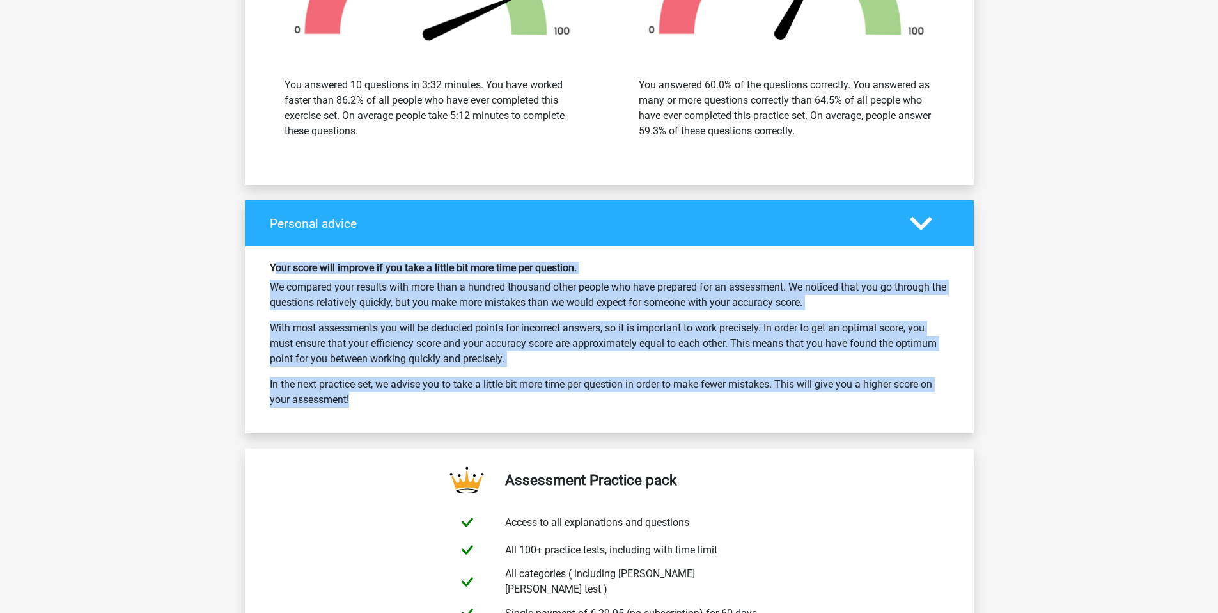
drag, startPoint x: 343, startPoint y: 257, endPoint x: 478, endPoint y: 429, distance: 218.2
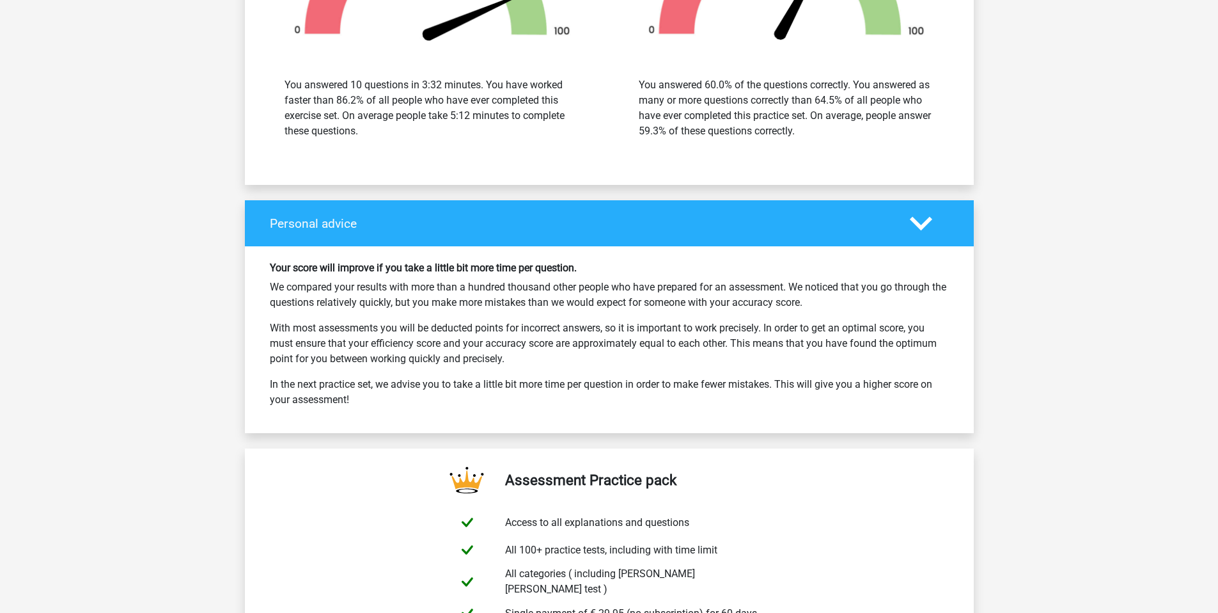
drag, startPoint x: 477, startPoint y: 429, endPoint x: 456, endPoint y: 399, distance: 36.7
